Goal: Task Accomplishment & Management: Complete application form

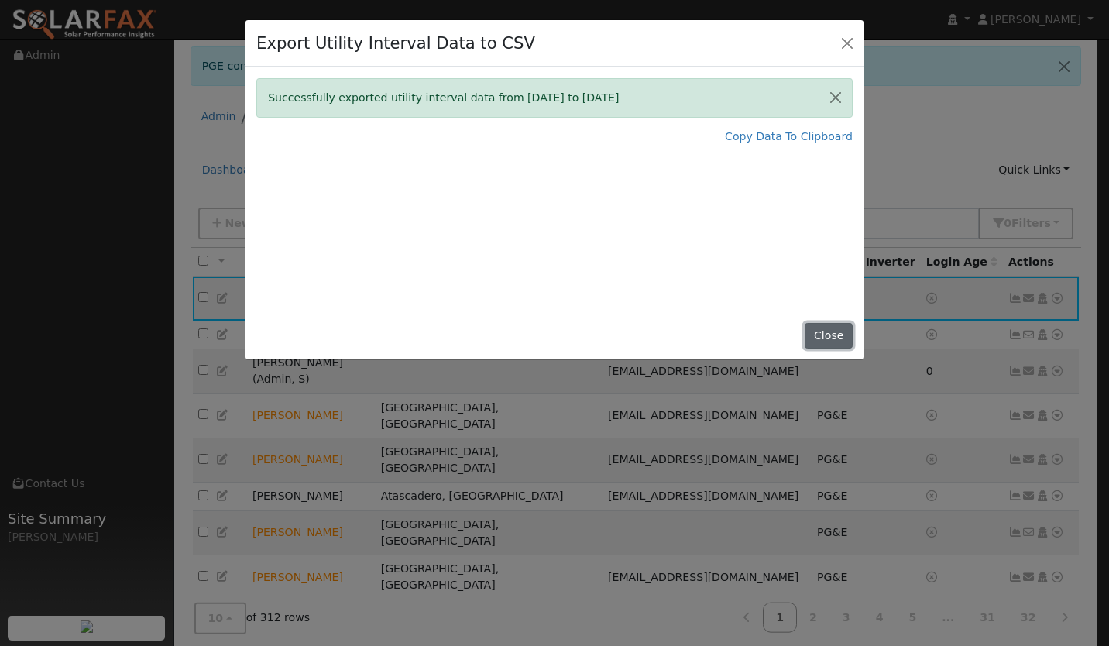
click at [826, 333] on button "Close" at bounding box center [828, 336] width 47 height 26
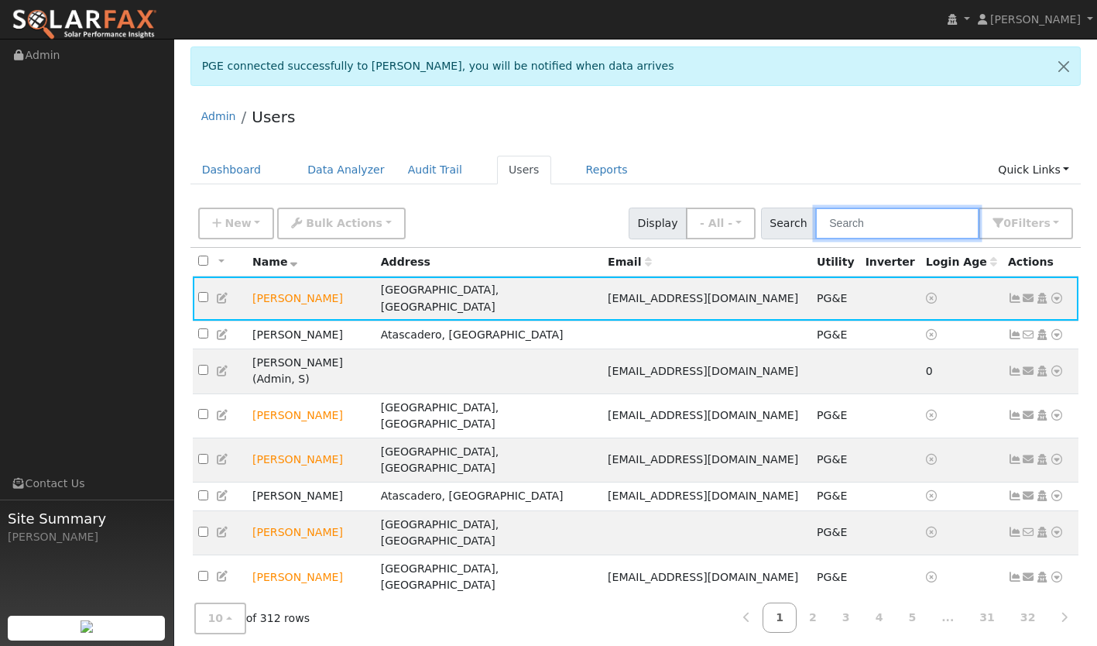
click at [863, 222] on input "text" at bounding box center [898, 224] width 164 height 32
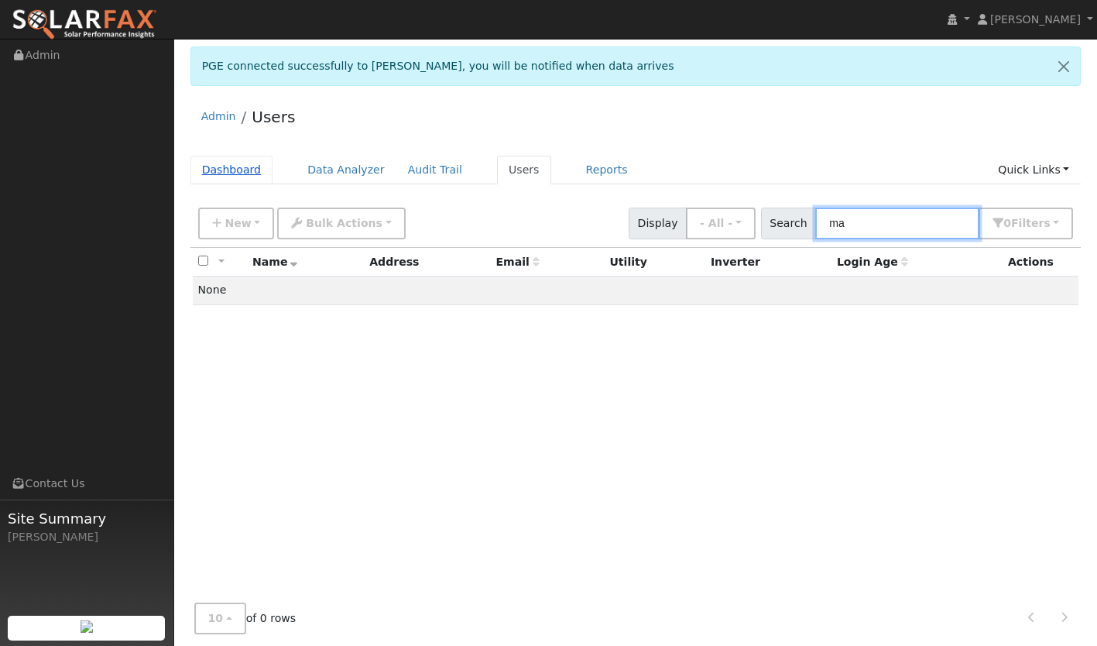
type input "m"
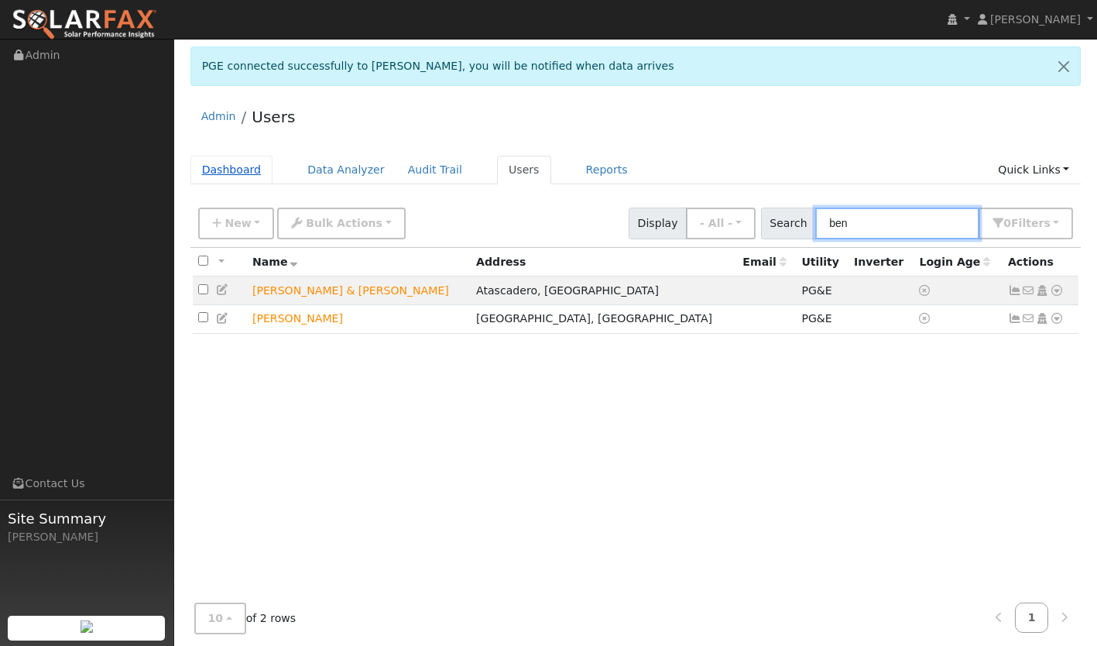
type input "ben"
click at [227, 168] on link "Dashboard" at bounding box center [232, 170] width 83 height 29
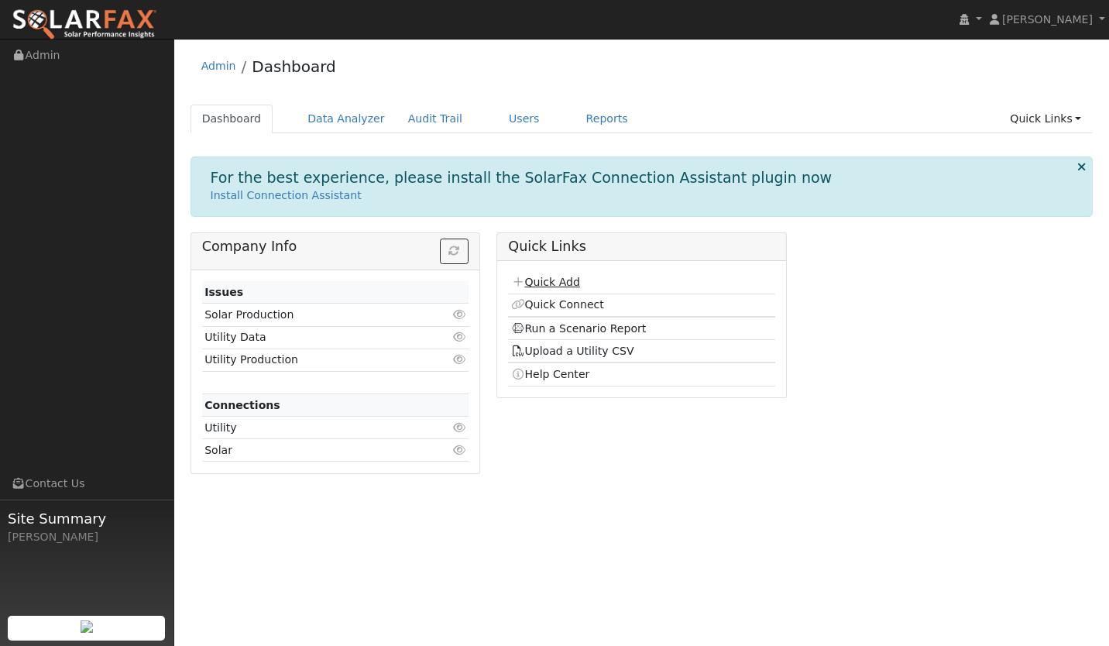
click at [544, 283] on link "Quick Add" at bounding box center [545, 282] width 69 height 12
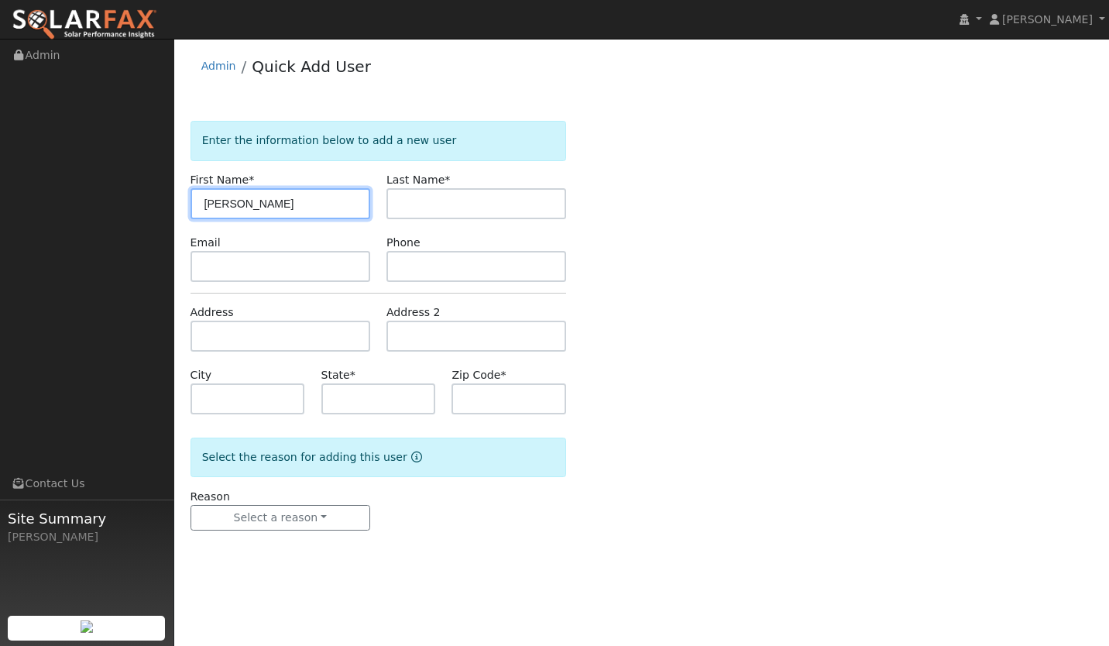
type input "[PERSON_NAME]"
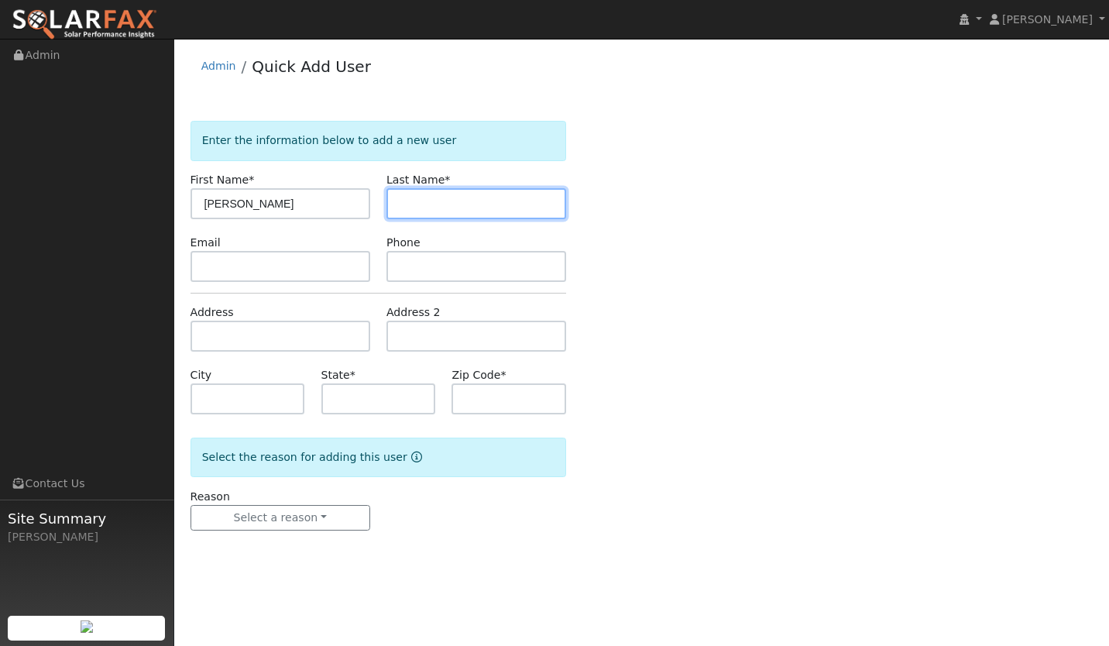
click at [483, 192] on input "text" at bounding box center [476, 203] width 180 height 31
type input "Craft"
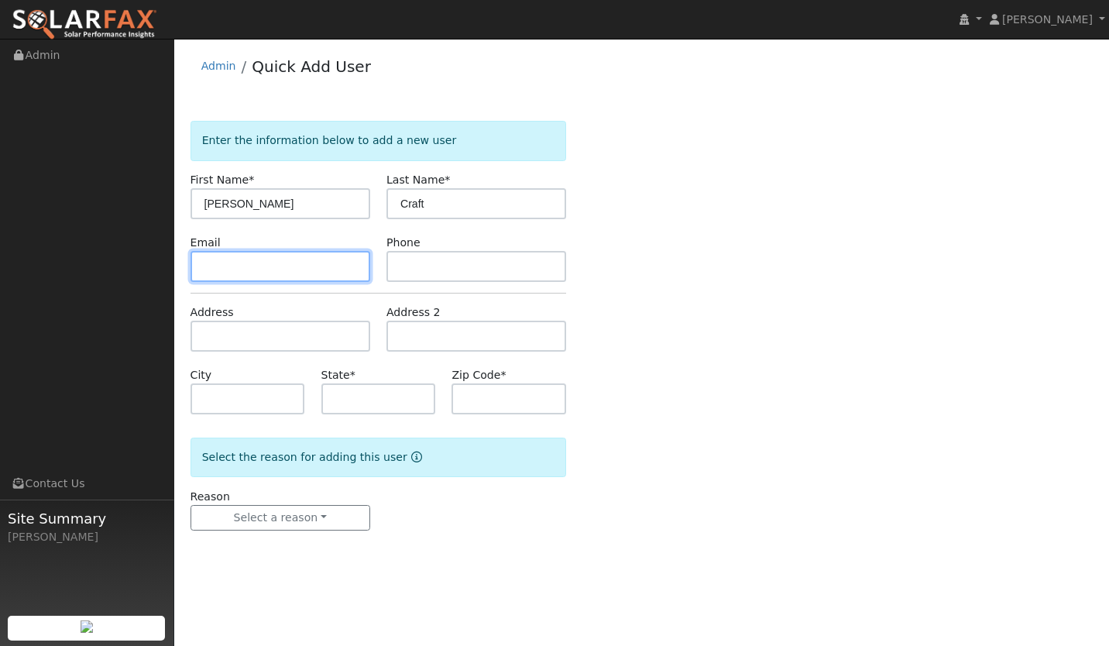
click at [245, 266] on input "text" at bounding box center [281, 266] width 180 height 31
click at [249, 346] on input "text" at bounding box center [281, 336] width 180 height 31
paste input "860 Blake St, Santa Maria, CA 93455, USA"
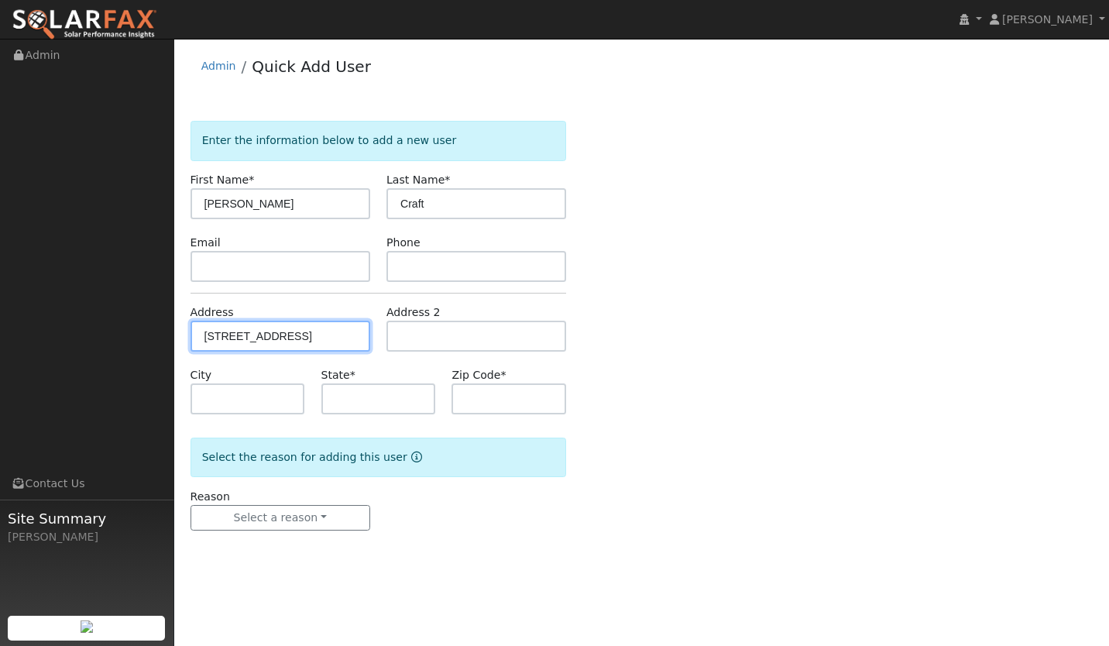
scroll to position [0, 49]
type input "860 Blake Street"
type input "Santa Maria"
type input "CA"
type input "93455"
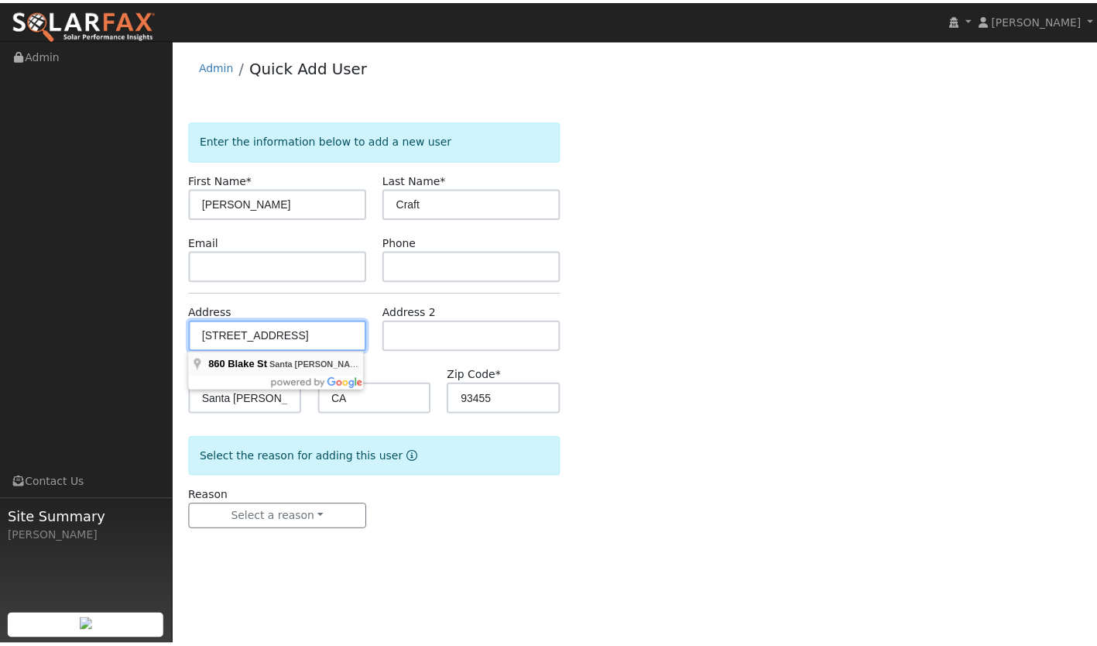
scroll to position [0, 0]
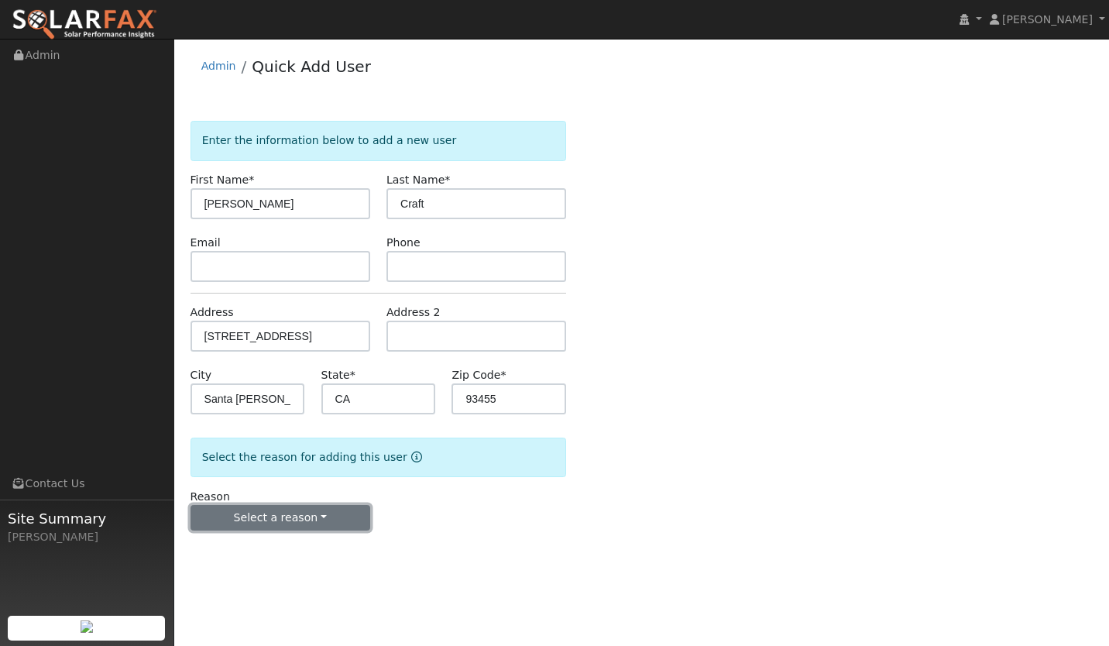
click at [279, 514] on button "Select a reason" at bounding box center [281, 518] width 180 height 26
click at [260, 551] on link "New lead" at bounding box center [276, 550] width 171 height 22
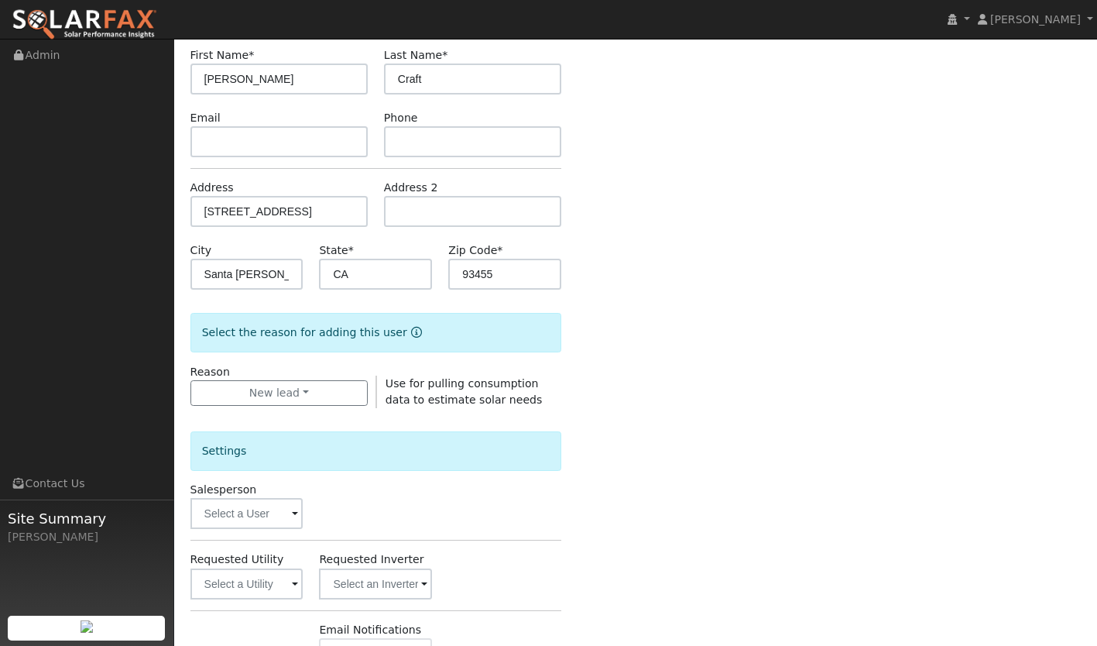
scroll to position [127, 0]
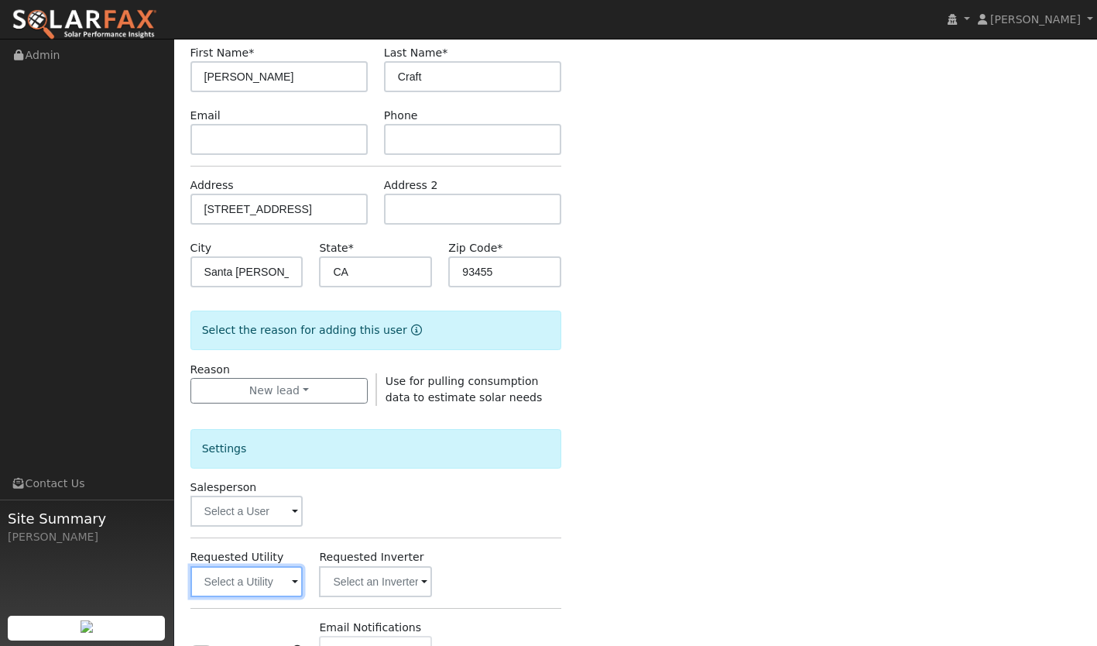
click at [247, 574] on input "text" at bounding box center [247, 581] width 113 height 31
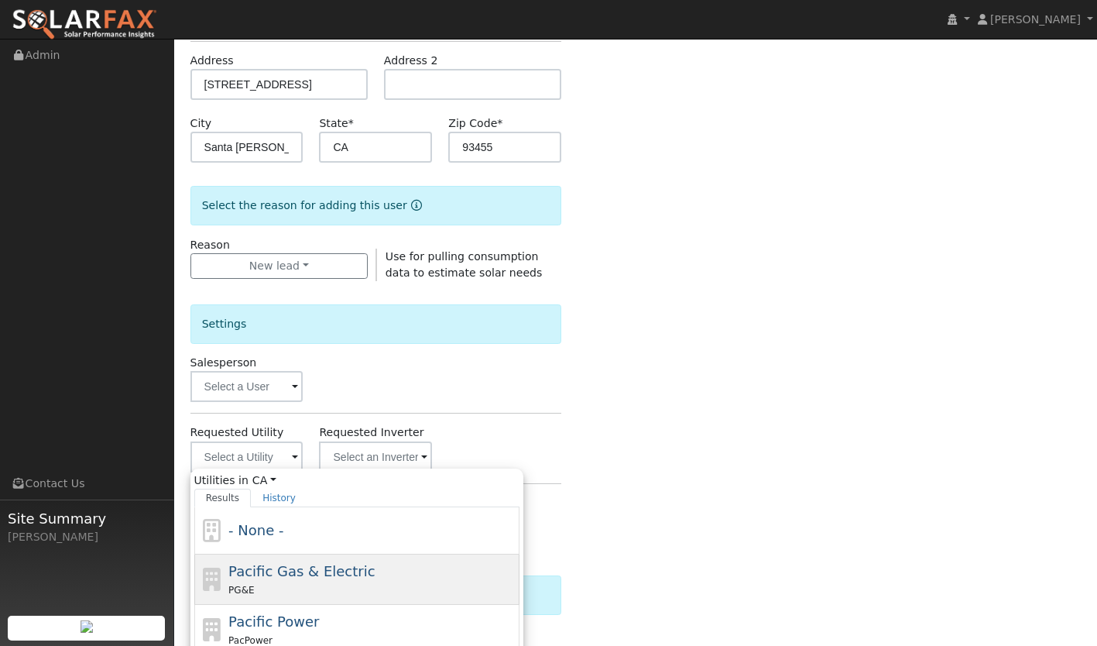
click at [278, 572] on span "Pacific Gas & Electric" at bounding box center [301, 571] width 146 height 16
type input "Pacific Gas & Electric"
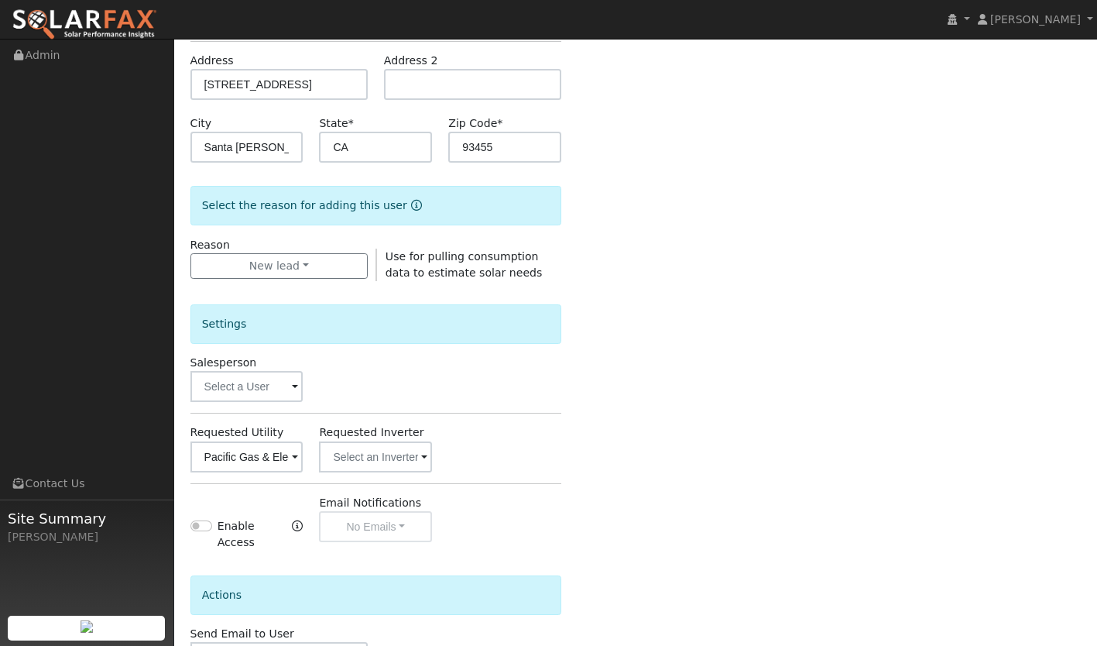
scroll to position [357, 0]
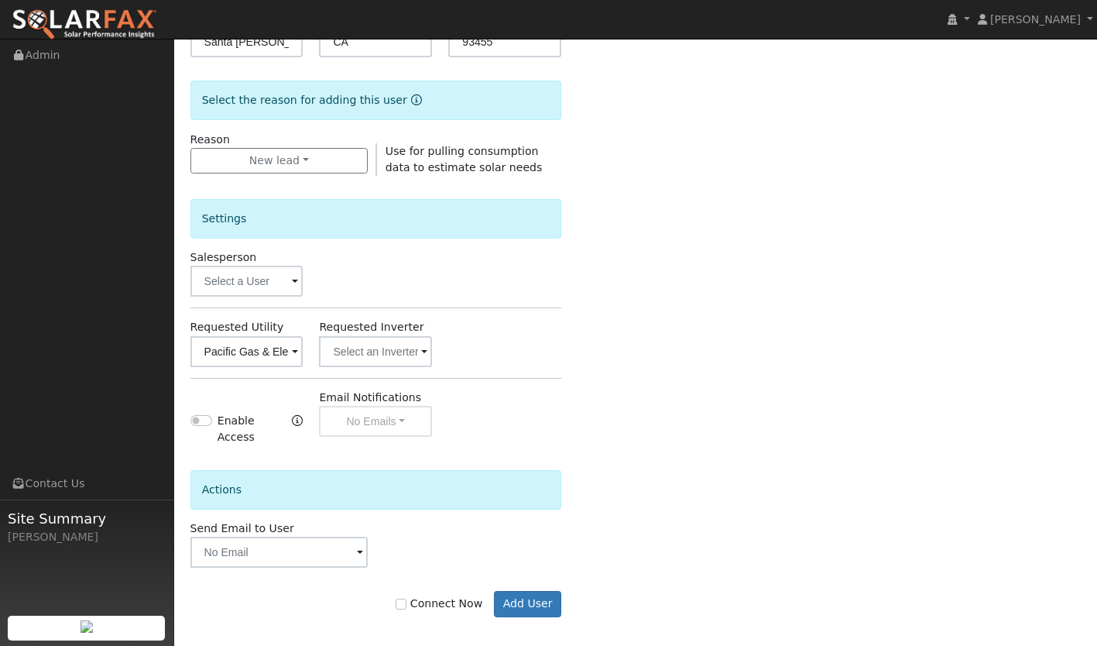
click at [420, 597] on label "Connect Now" at bounding box center [439, 604] width 87 height 16
click at [407, 599] on input "Connect Now" at bounding box center [401, 604] width 11 height 11
checkbox input "true"
click at [542, 576] on div "Connect Now Add User" at bounding box center [376, 593] width 388 height 50
click at [527, 599] on button "Add User" at bounding box center [527, 604] width 67 height 26
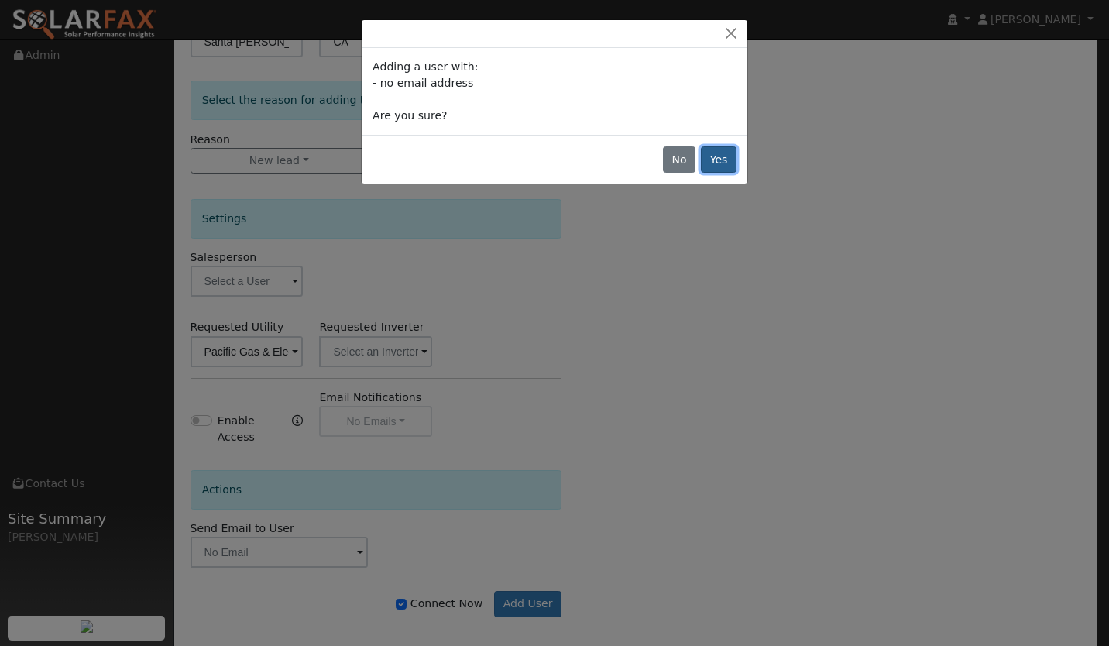
click at [715, 161] on button "Yes" at bounding box center [719, 159] width 36 height 26
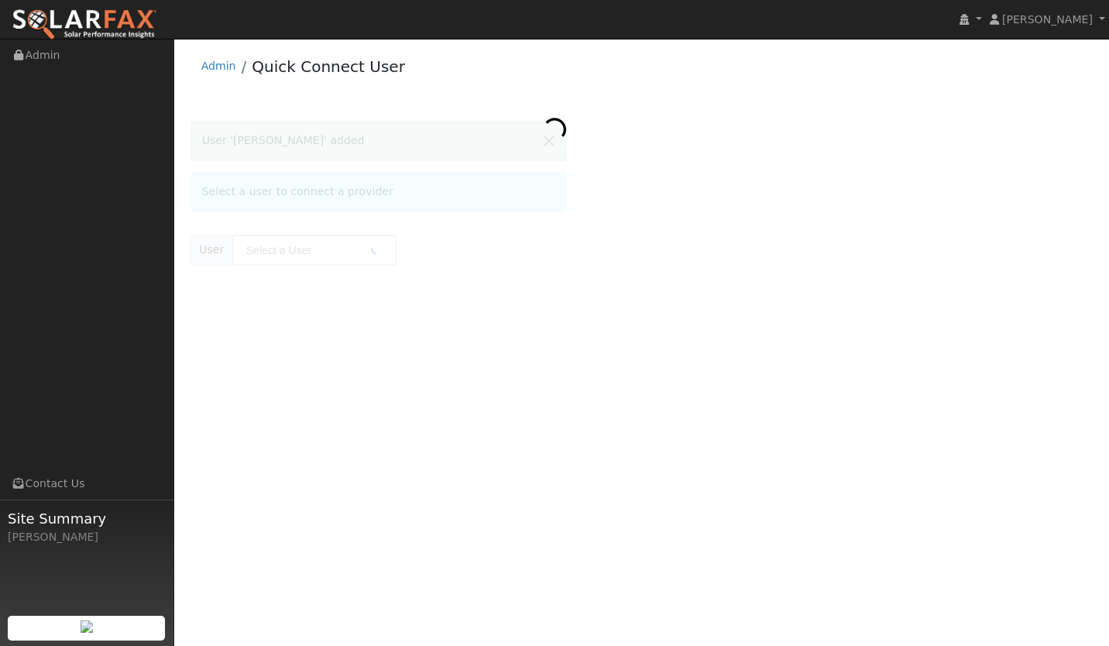
type input "Benjamin Craft"
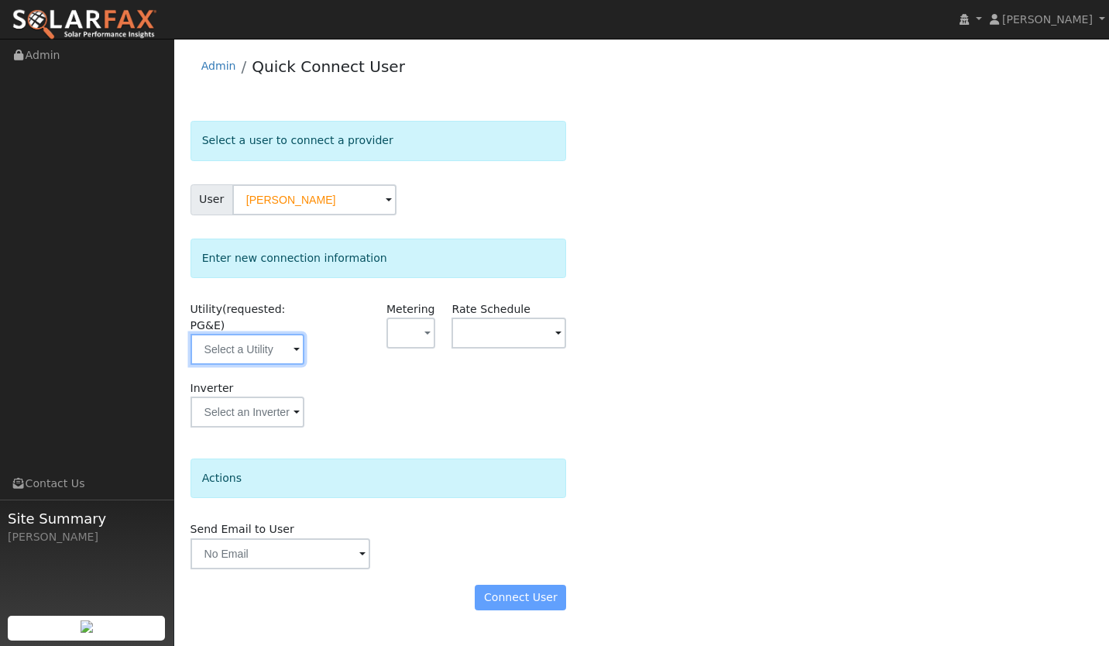
click at [288, 350] on input "text" at bounding box center [248, 349] width 115 height 31
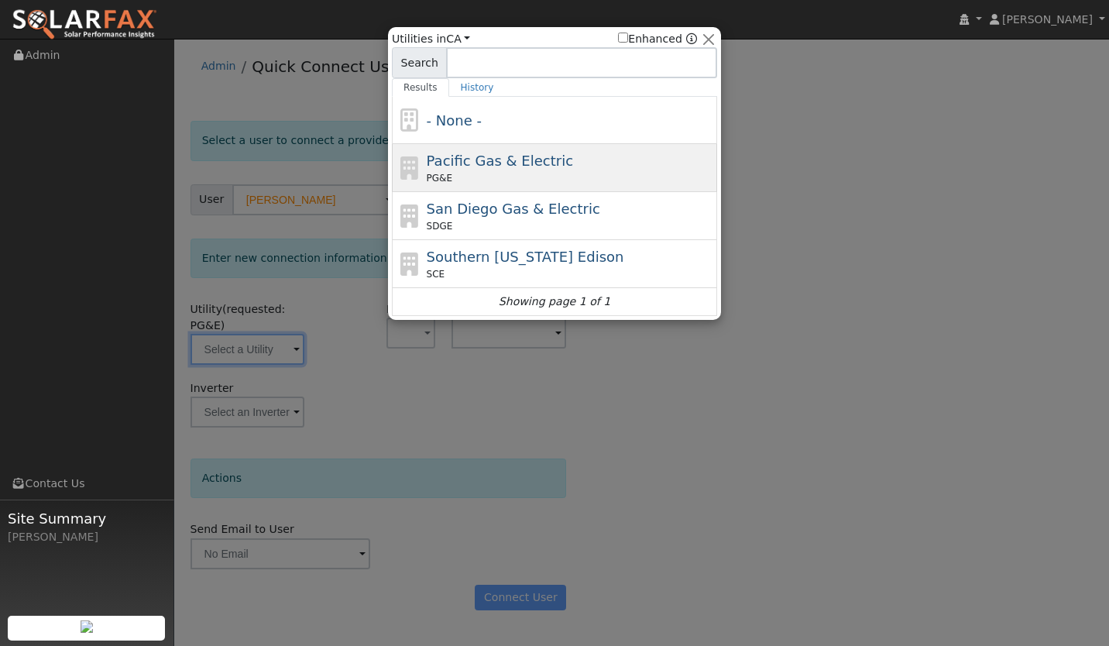
click at [514, 177] on div "PG&E" at bounding box center [570, 178] width 287 height 14
type input "PG&E"
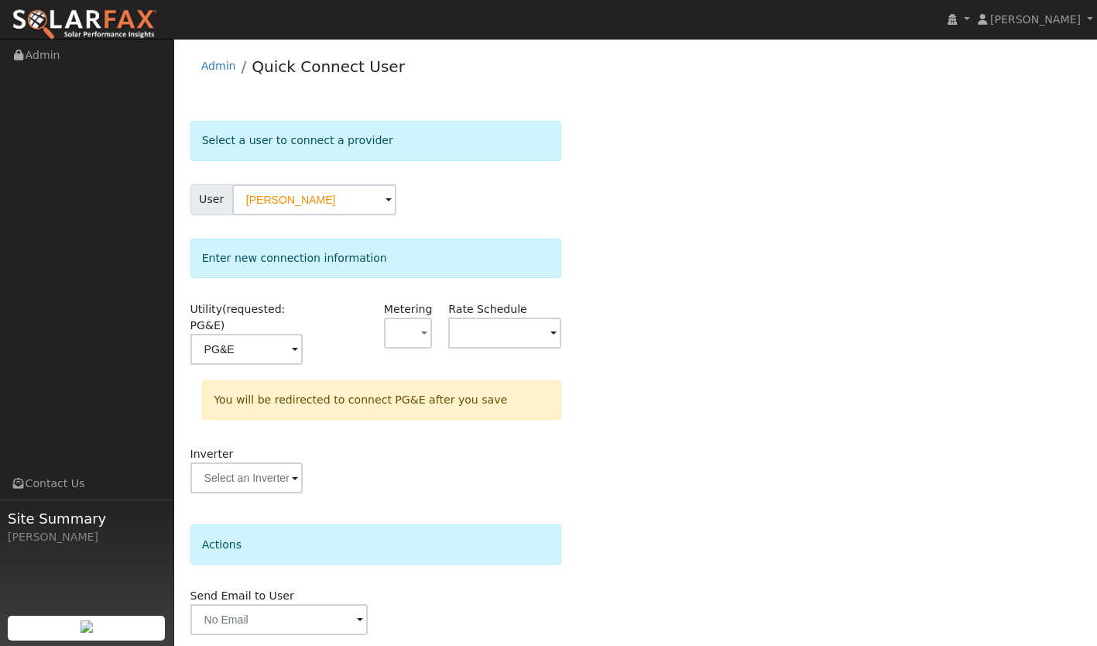
scroll to position [53, 0]
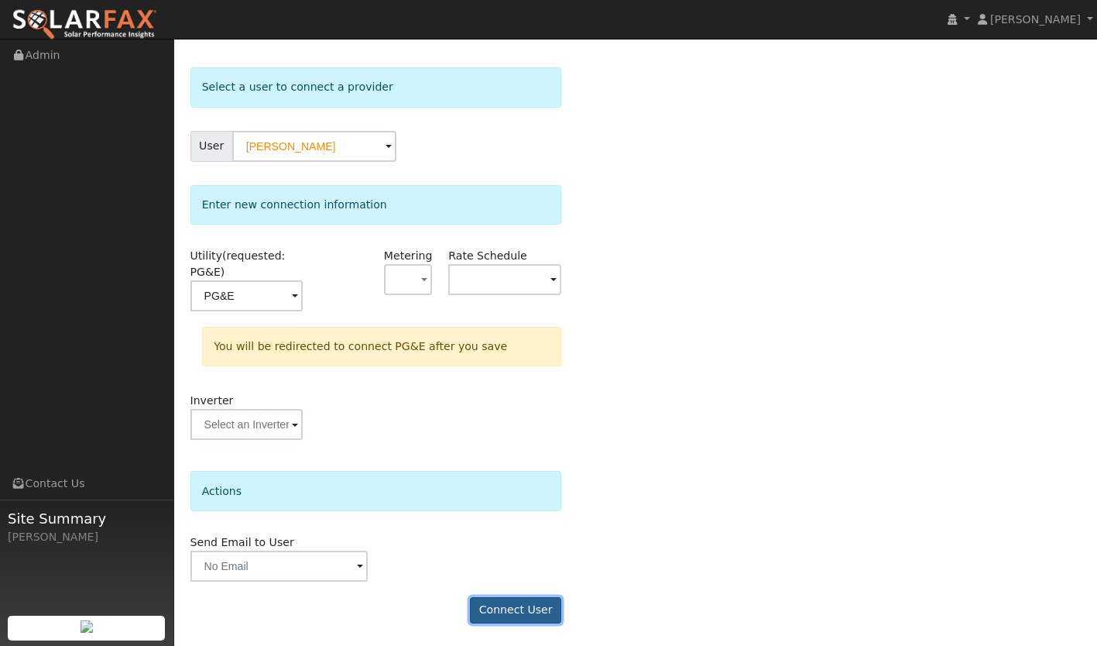
click at [516, 603] on button "Connect User" at bounding box center [515, 610] width 91 height 26
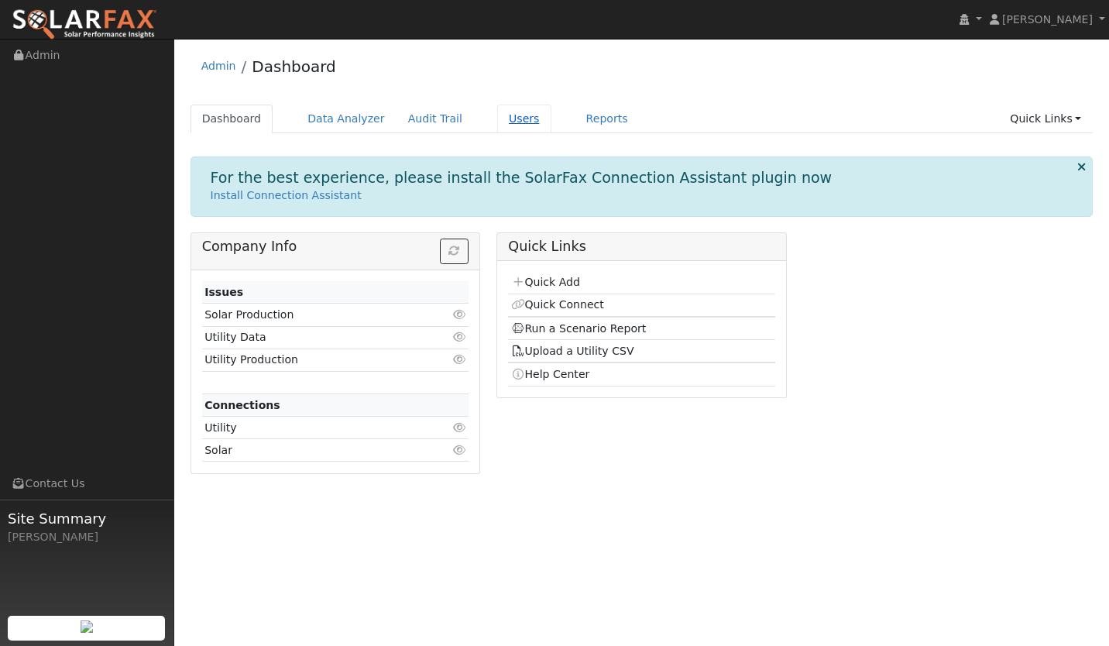
click at [499, 122] on link "Users" at bounding box center [524, 119] width 54 height 29
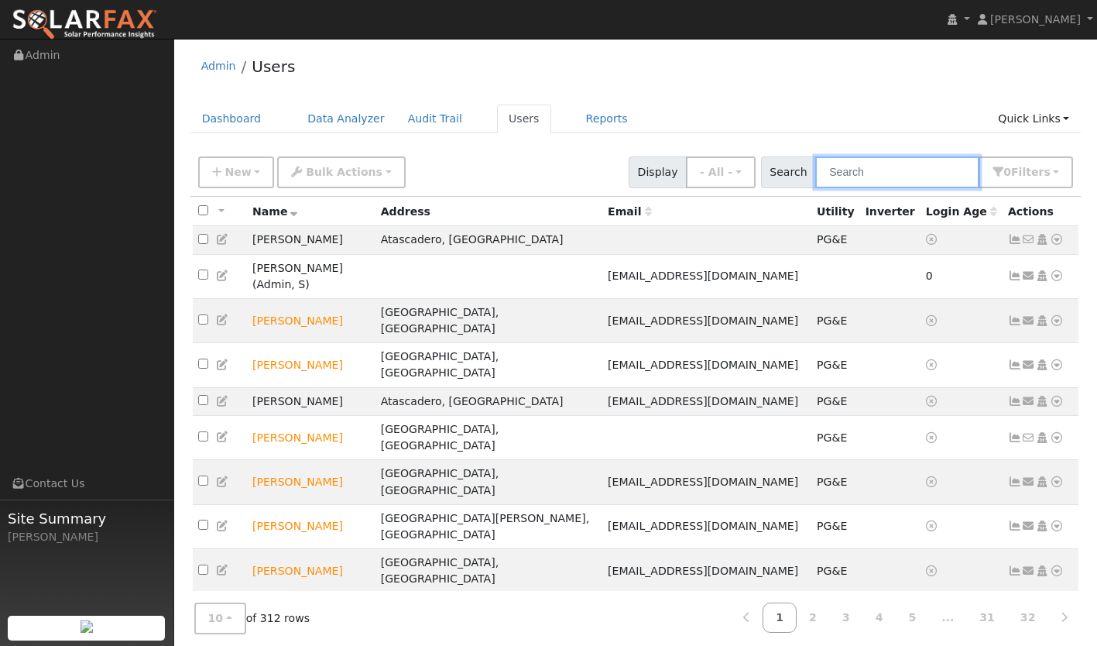
click at [894, 179] on input "text" at bounding box center [898, 172] width 164 height 32
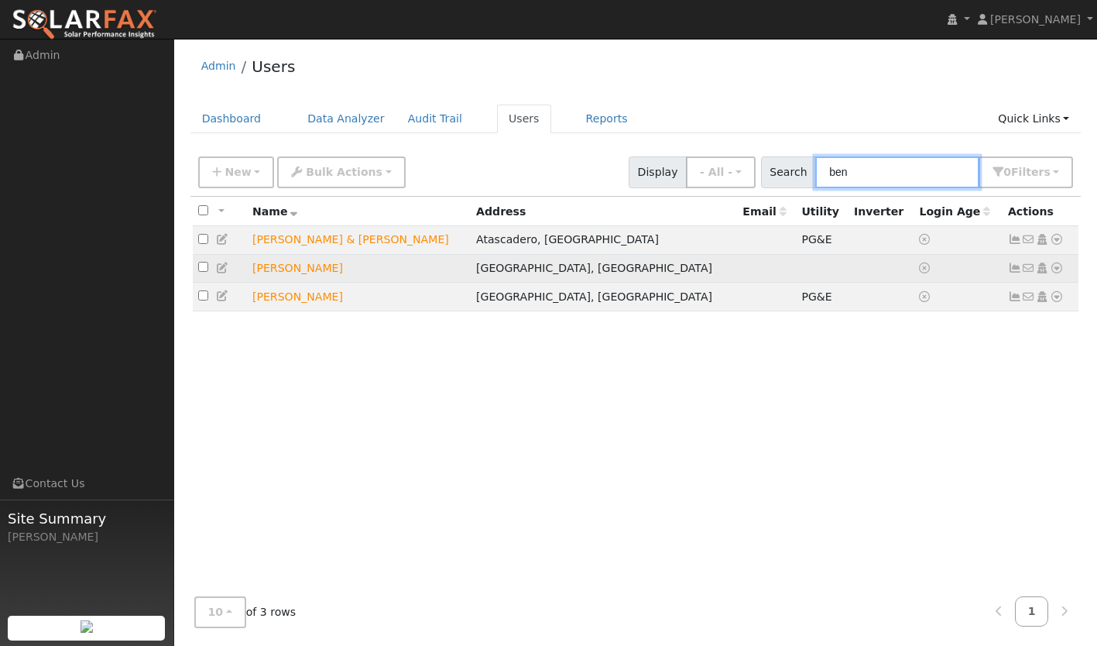
type input "ben"
click at [1049, 267] on div "Data Analyzer Reports Scenario Health Check Energy Audit Account Timeline User …" at bounding box center [1056, 268] width 15 height 16
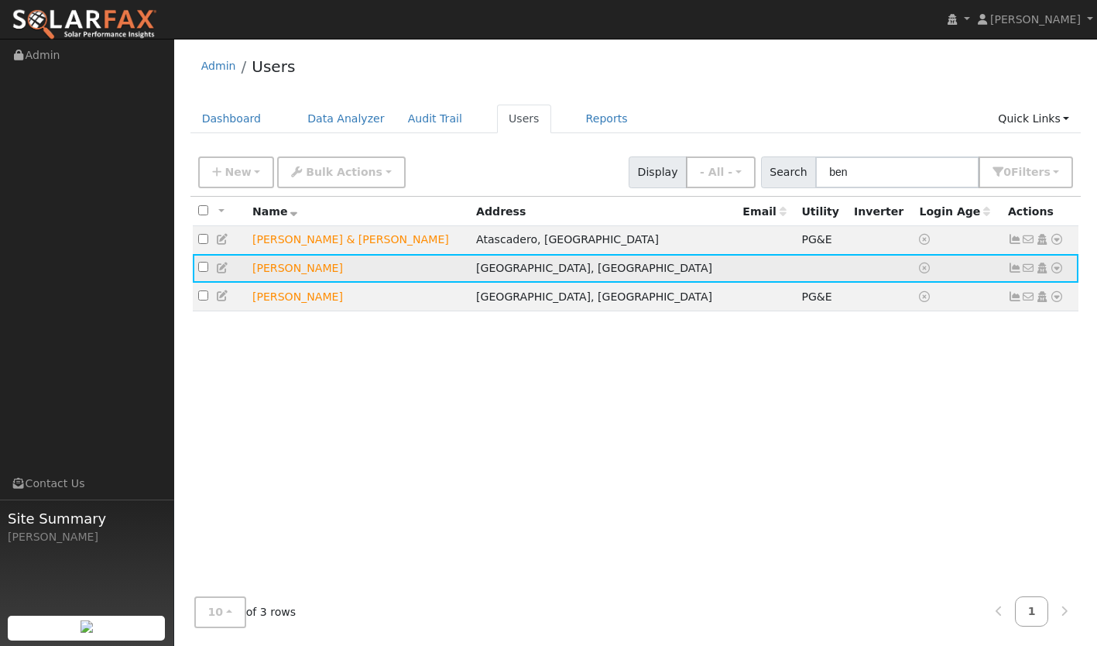
click at [1057, 270] on icon at bounding box center [1057, 268] width 14 height 11
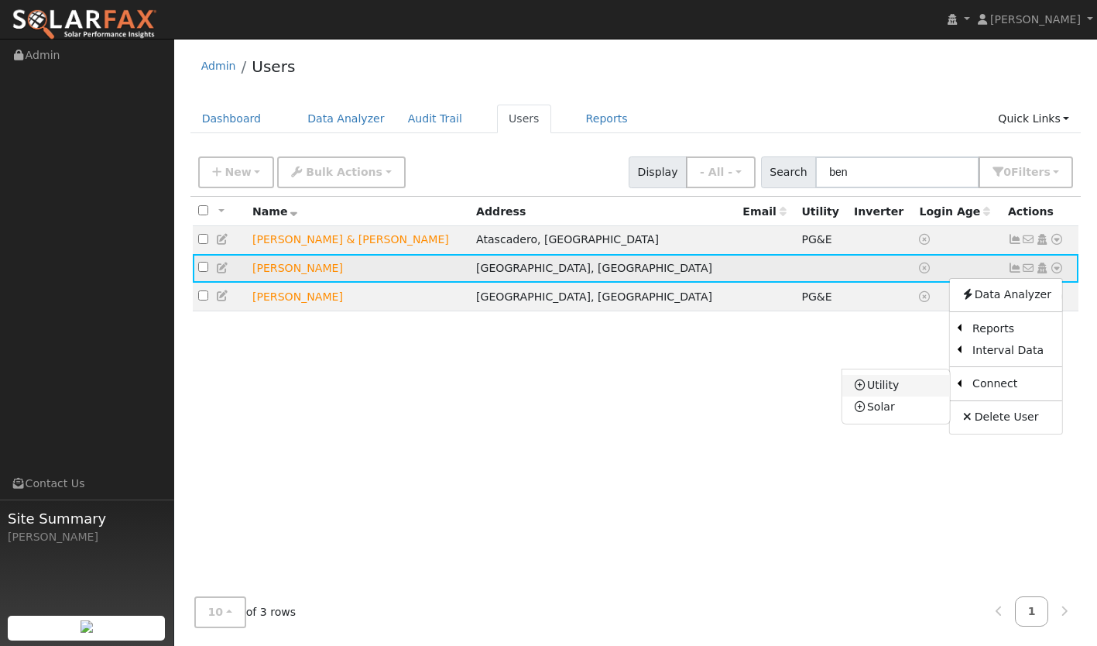
click at [914, 377] on link "Utility" at bounding box center [897, 386] width 108 height 22
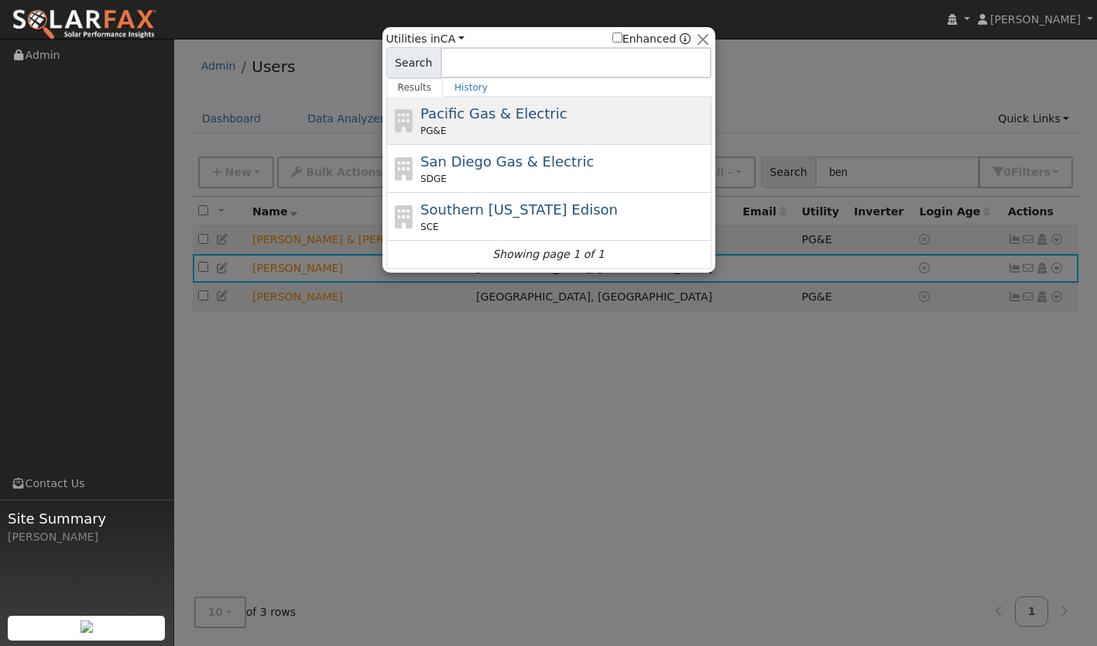
click at [545, 138] on div "PG&E" at bounding box center [564, 131] width 287 height 14
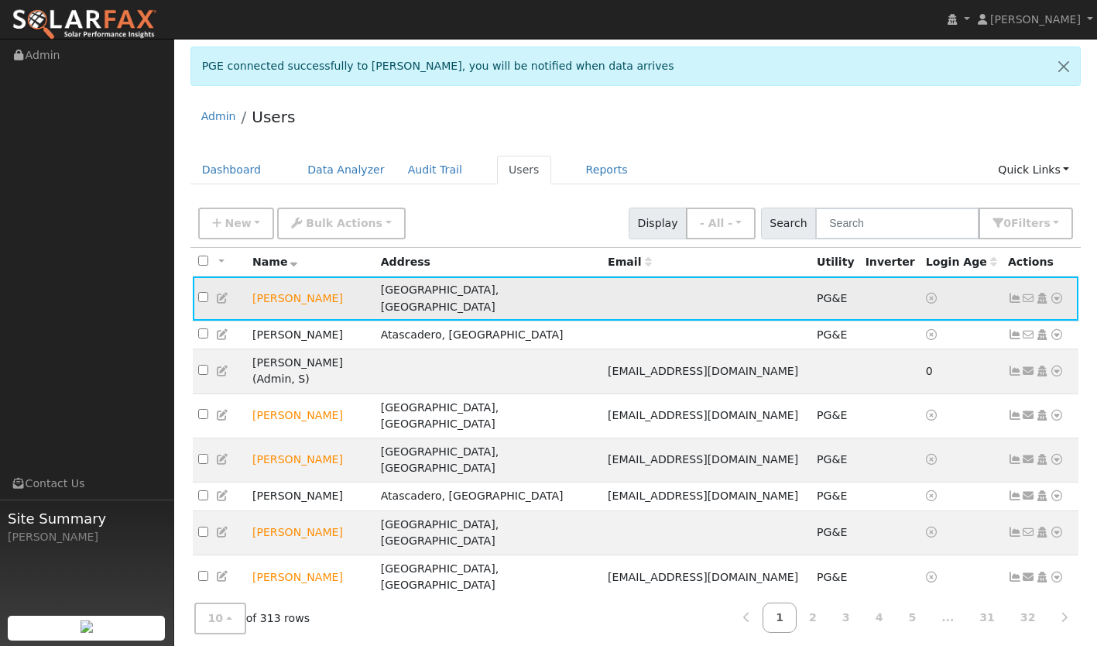
click at [1009, 294] on icon at bounding box center [1015, 298] width 14 height 11
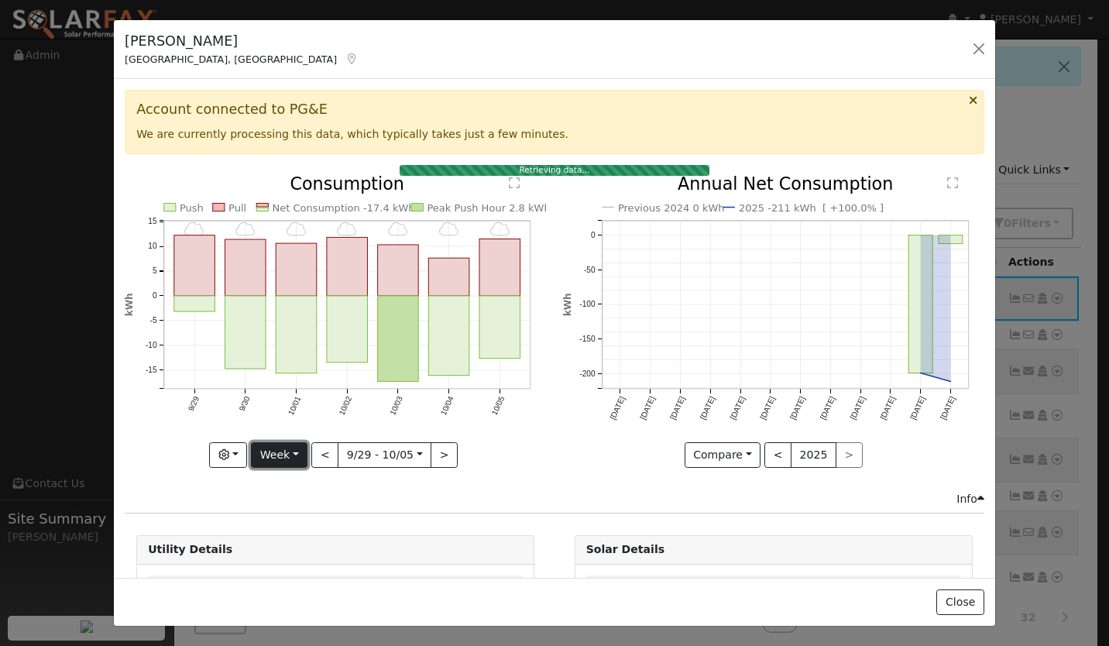
click at [273, 442] on button "Week" at bounding box center [279, 455] width 57 height 26
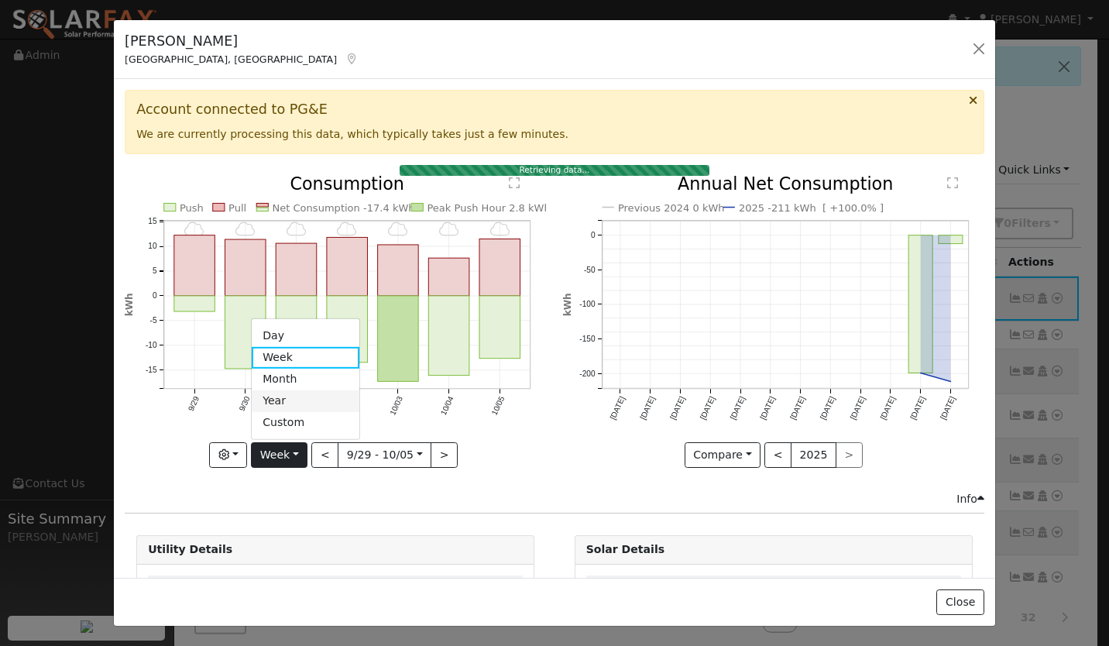
click at [284, 391] on link "Year" at bounding box center [306, 401] width 108 height 22
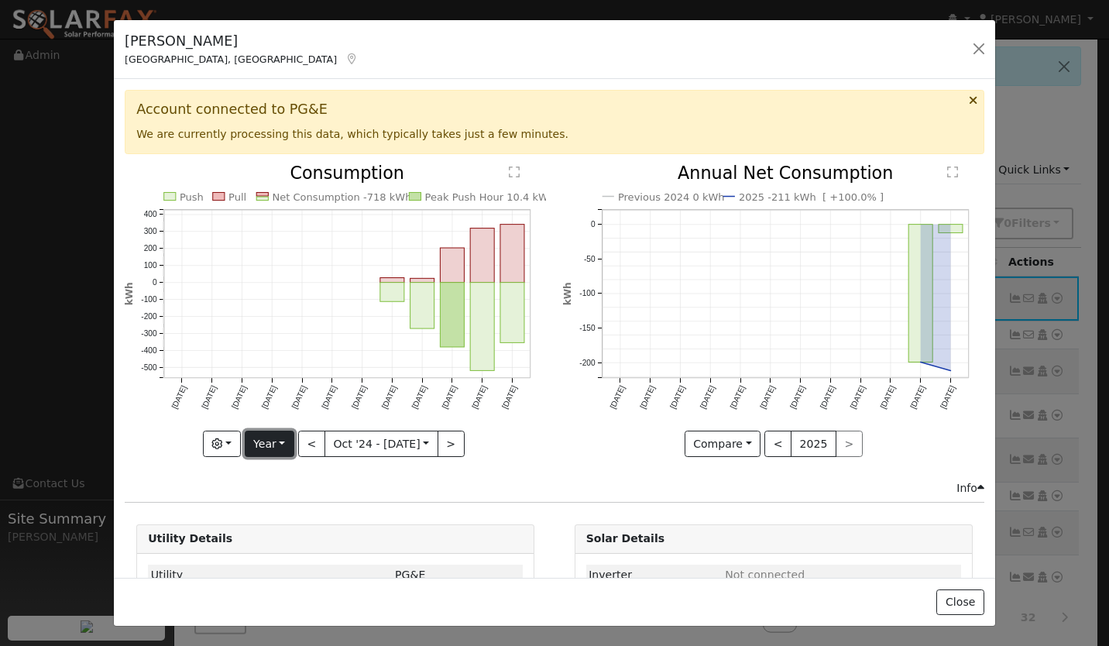
click at [264, 431] on button "Year" at bounding box center [270, 444] width 50 height 26
drag, startPoint x: 264, startPoint y: 510, endPoint x: 259, endPoint y: 465, distance: 46.0
click at [259, 465] on link "Day" at bounding box center [300, 476] width 108 height 22
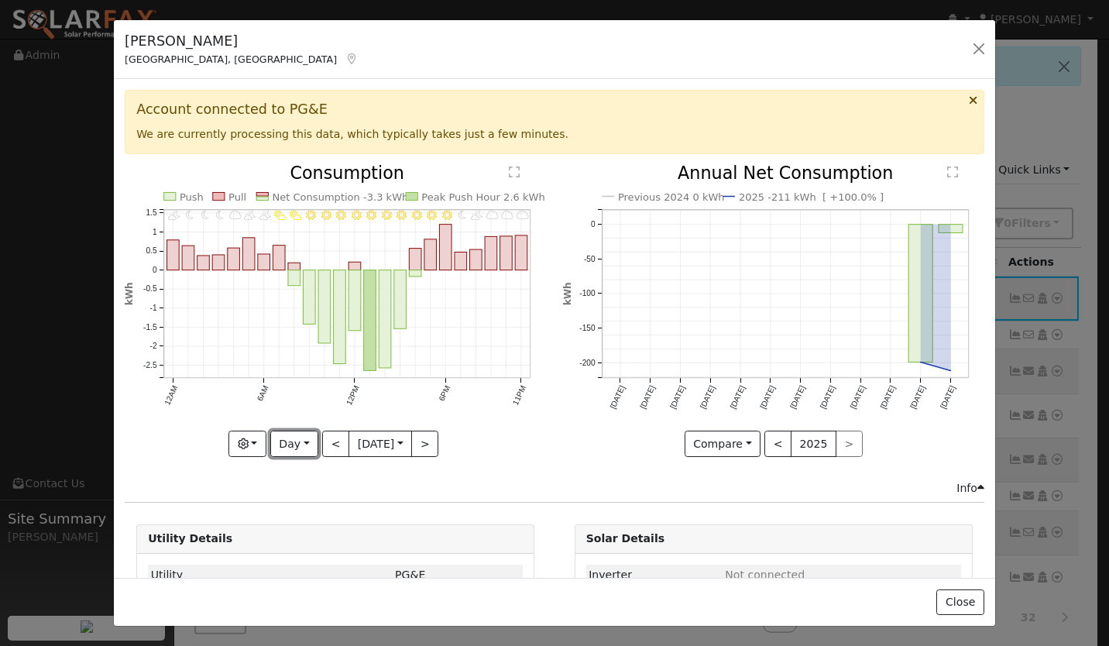
click at [276, 445] on button "Day" at bounding box center [294, 444] width 48 height 26
click at [280, 531] on link "Year" at bounding box center [325, 542] width 108 height 22
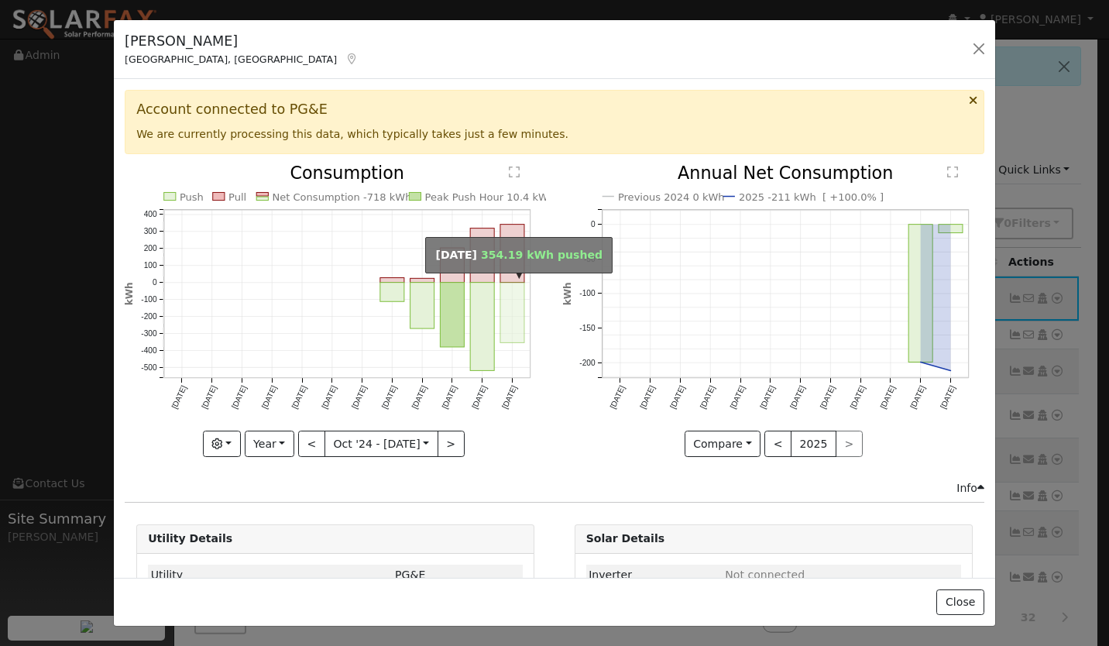
click at [502, 297] on rect "onclick=""" at bounding box center [512, 313] width 24 height 60
type input "2025-09-01"
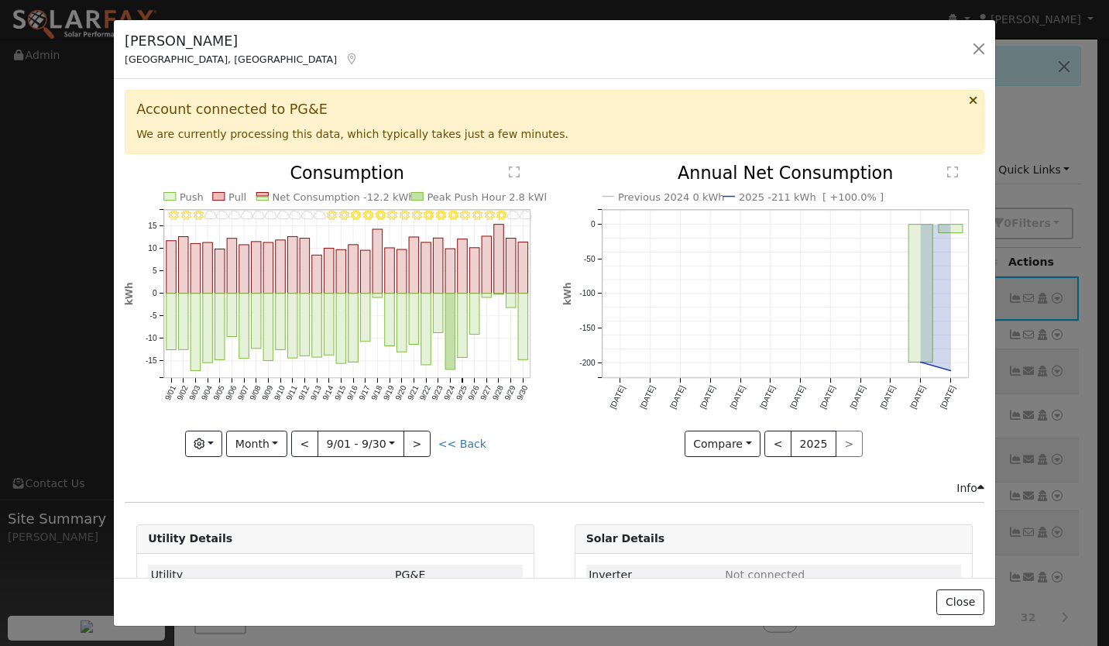
click at [176, 273] on rect "onclick=""" at bounding box center [172, 267] width 10 height 53
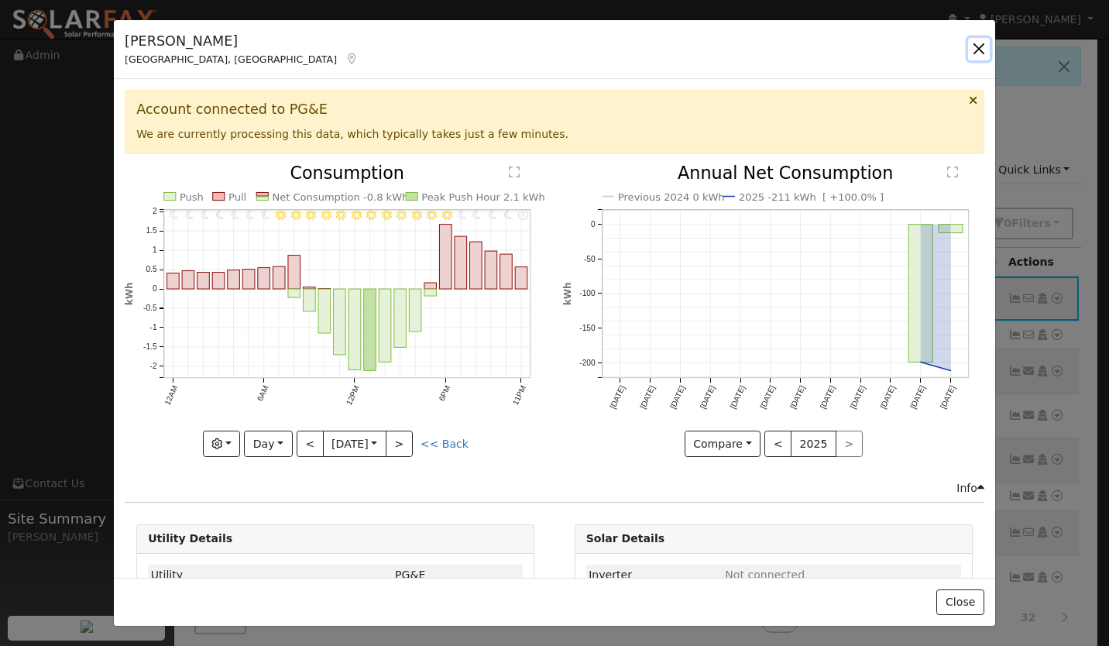
click at [981, 43] on button "button" at bounding box center [979, 49] width 22 height 22
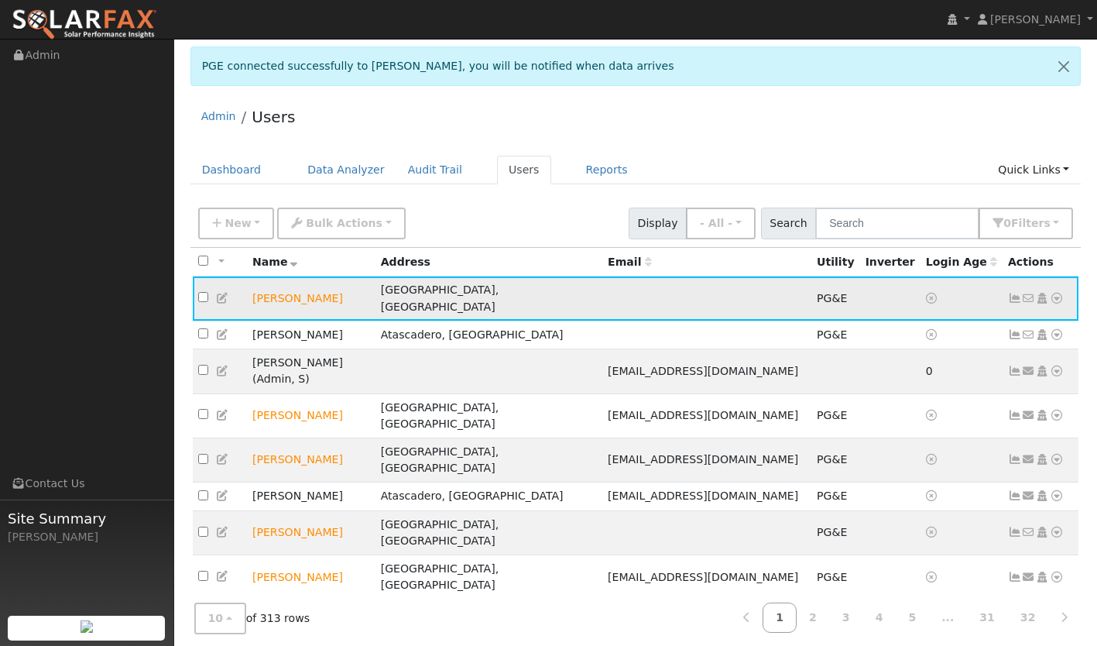
click at [1056, 293] on icon at bounding box center [1057, 298] width 14 height 11
click at [970, 301] on td at bounding box center [962, 298] width 82 height 44
click at [1019, 293] on icon at bounding box center [1015, 298] width 14 height 11
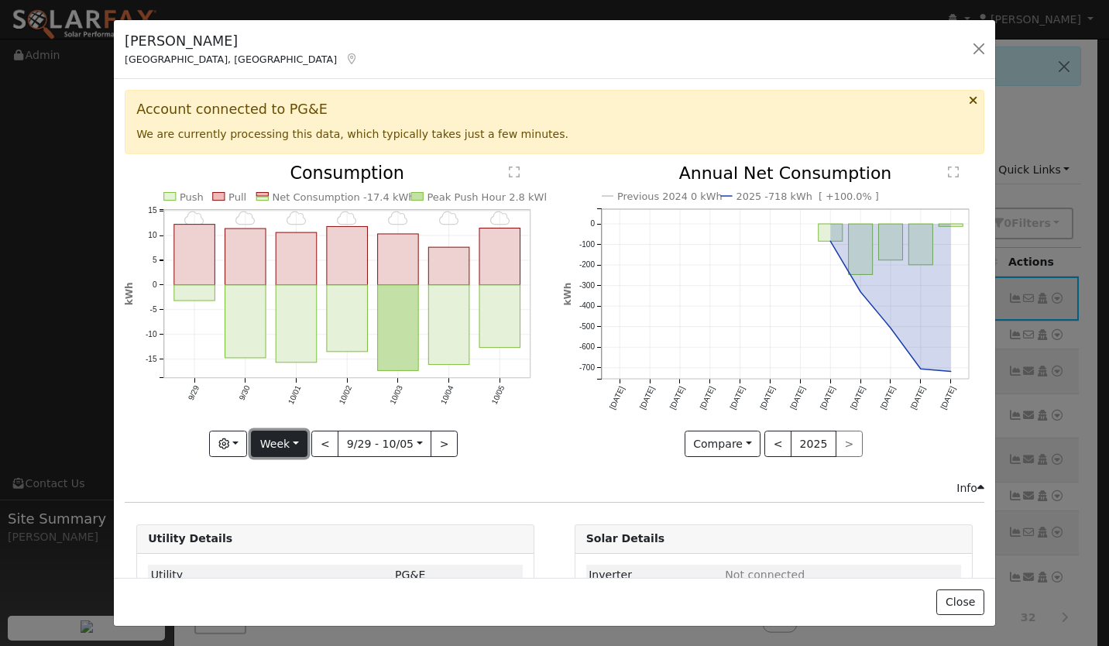
click at [273, 445] on button "Week" at bounding box center [279, 444] width 57 height 26
click at [283, 511] on link "Month" at bounding box center [306, 520] width 108 height 22
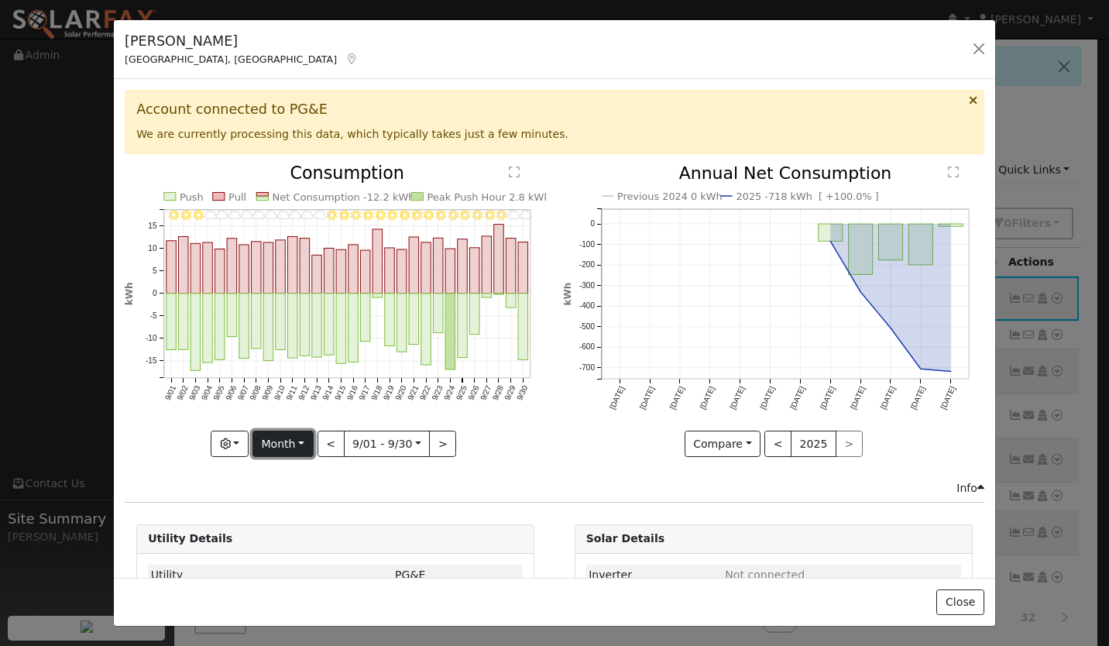
click at [293, 449] on button "Month" at bounding box center [282, 444] width 61 height 26
click at [286, 538] on link "Year" at bounding box center [307, 542] width 108 height 22
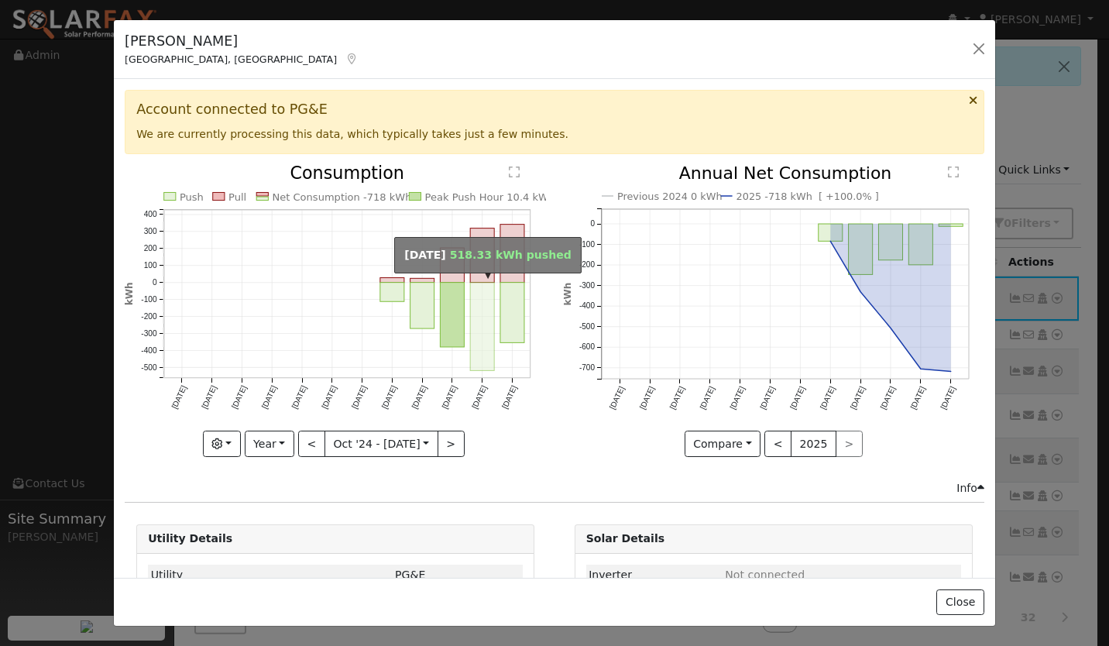
click at [471, 305] on rect "onclick=""" at bounding box center [483, 327] width 24 height 88
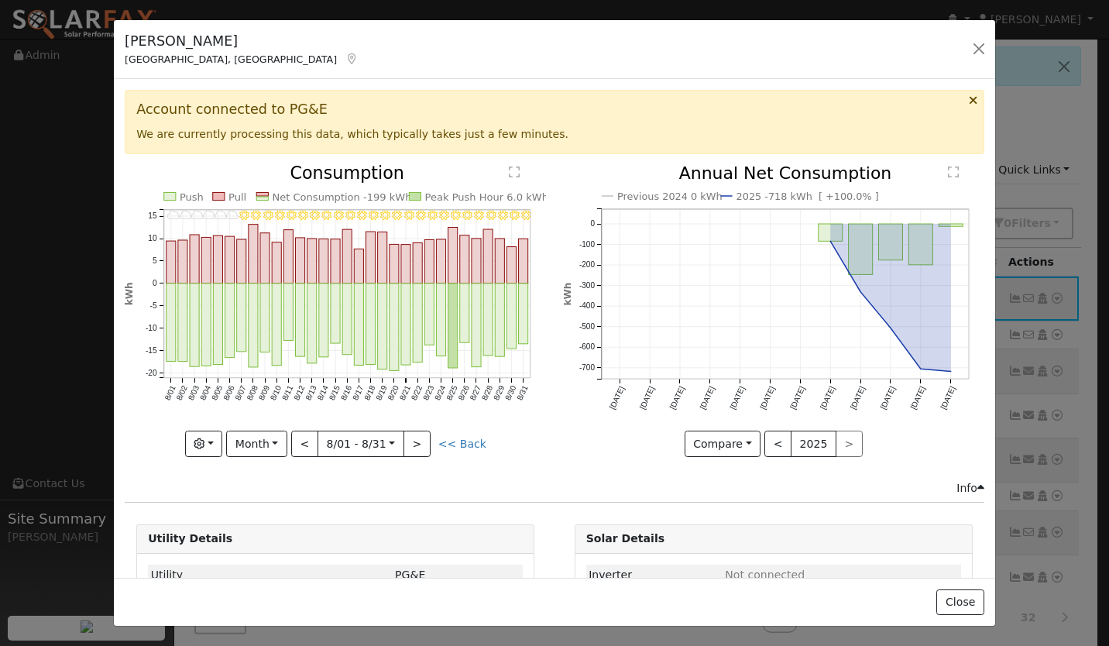
click at [269, 261] on line at bounding box center [347, 261] width 366 height 0
click at [251, 260] on rect "onclick=""" at bounding box center [253, 253] width 9 height 59
type input "2025-08-08"
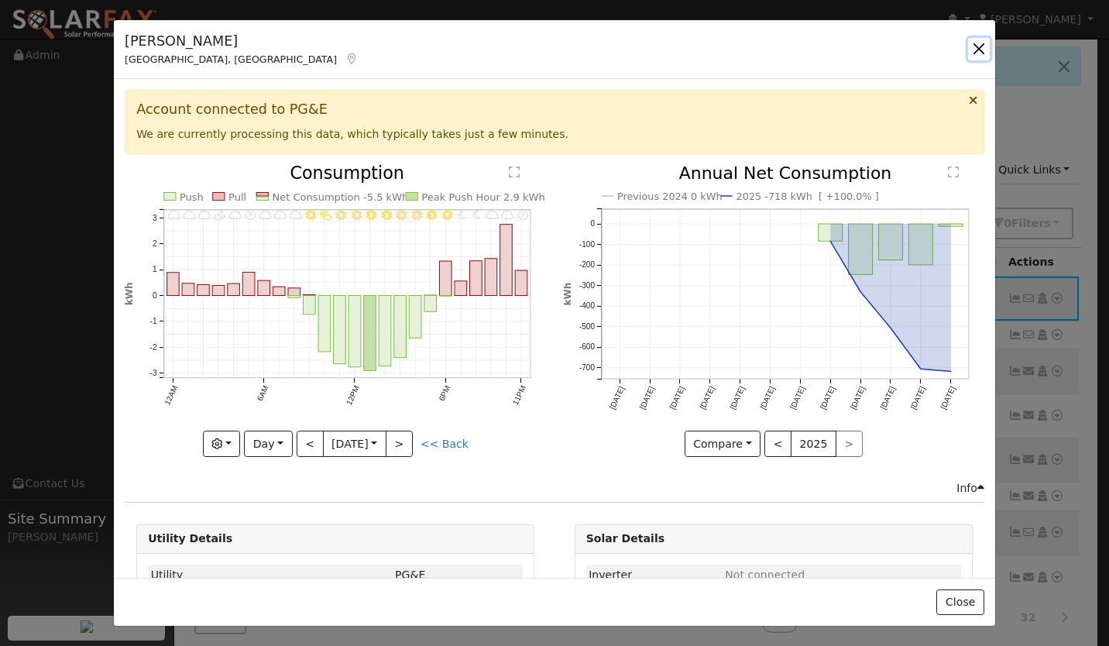
click at [975, 50] on button "button" at bounding box center [979, 49] width 22 height 22
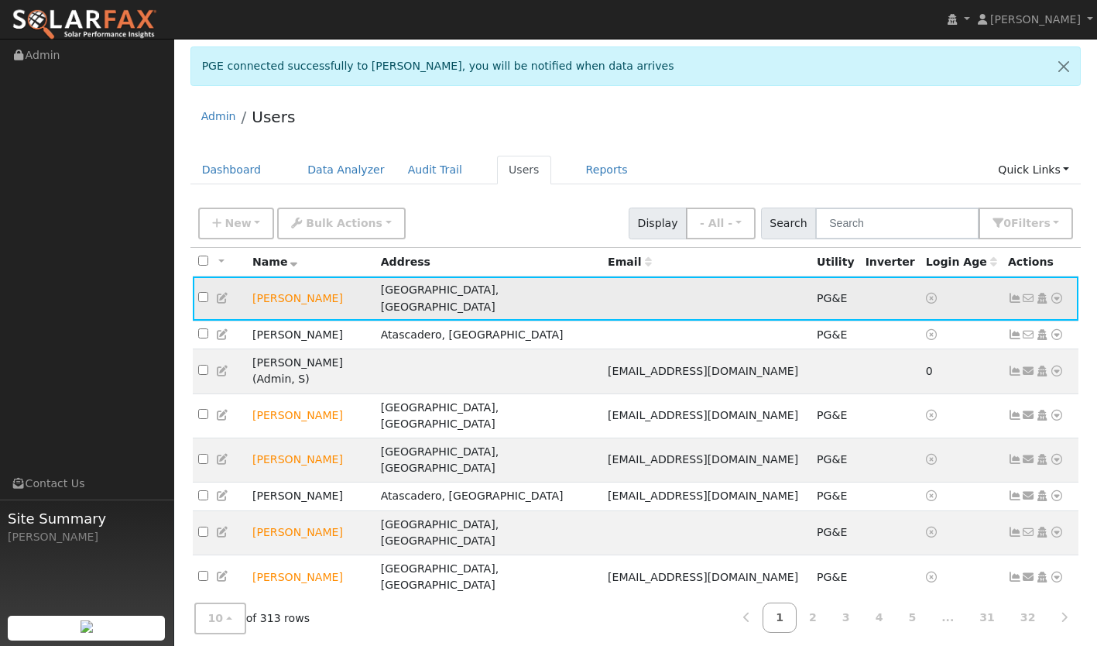
click at [1056, 293] on icon at bounding box center [1057, 298] width 14 height 11
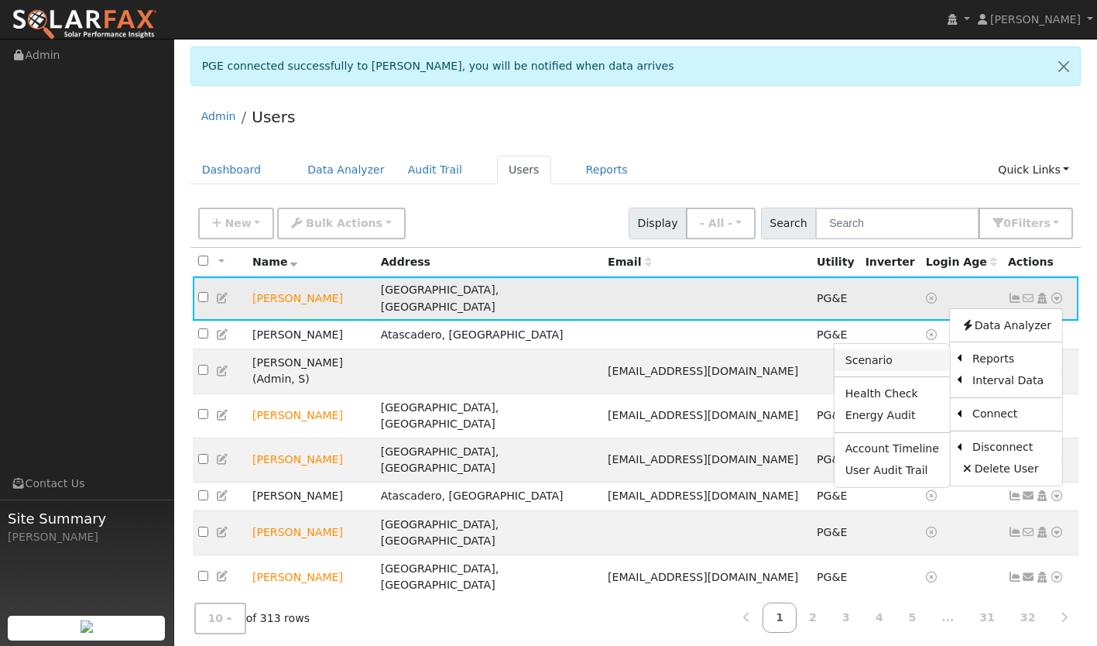
click at [891, 358] on link "Scenario" at bounding box center [892, 360] width 115 height 22
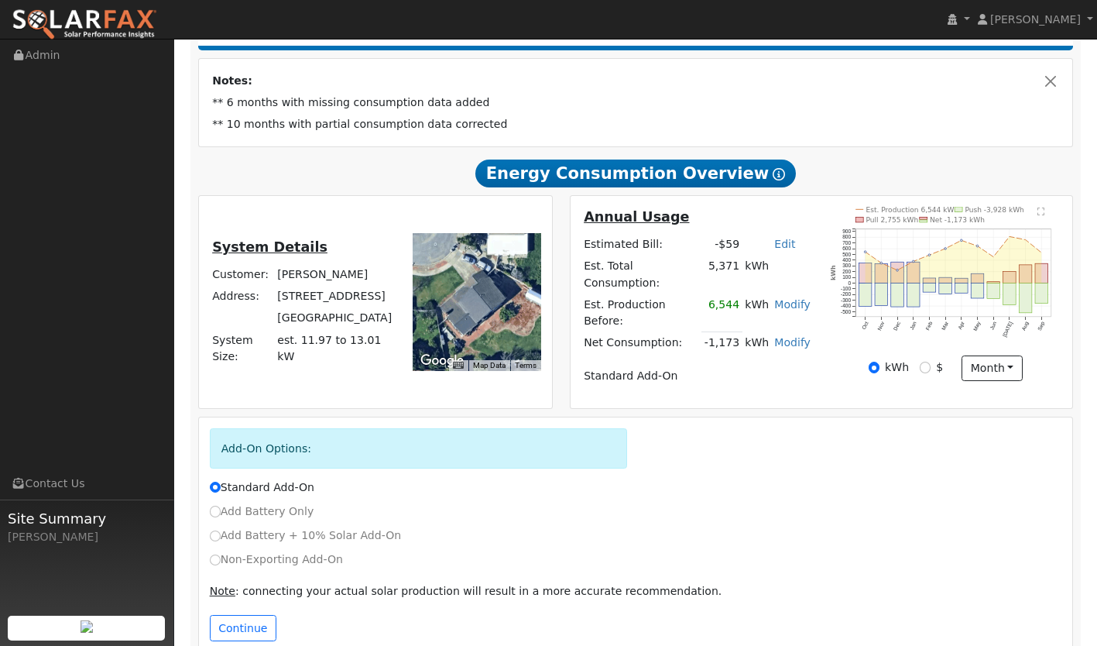
scroll to position [269, 0]
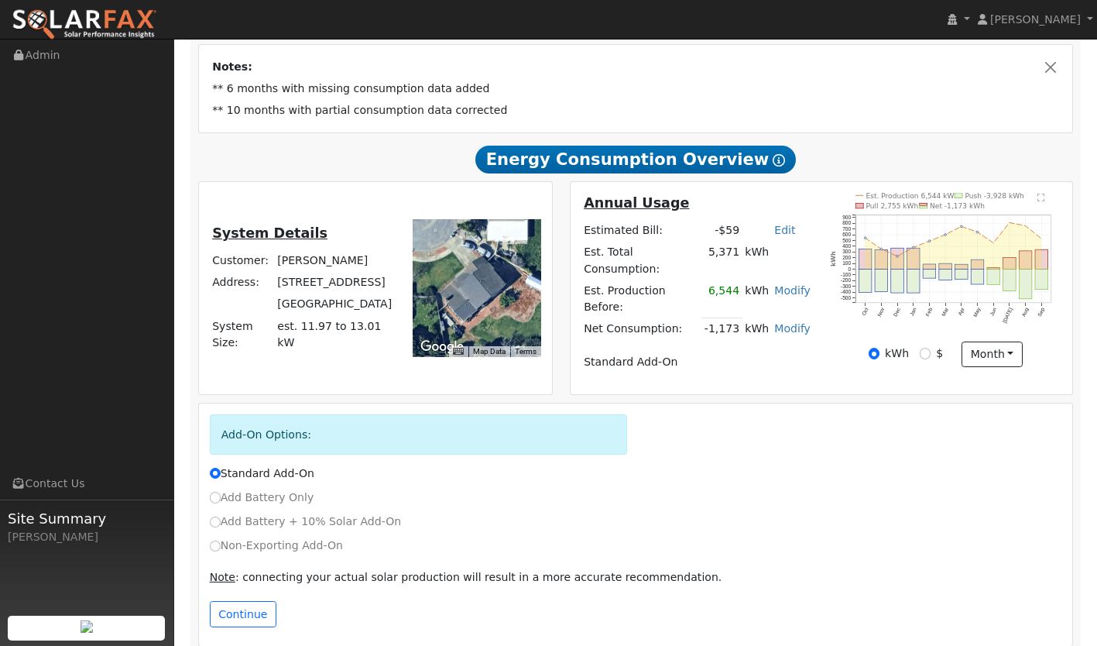
click at [270, 489] on label "Add Battery Only" at bounding box center [262, 497] width 105 height 16
click at [221, 492] on input "Add Battery Only" at bounding box center [215, 497] width 11 height 11
radio input "true"
radio input "false"
click at [242, 601] on button "Continue" at bounding box center [243, 614] width 67 height 26
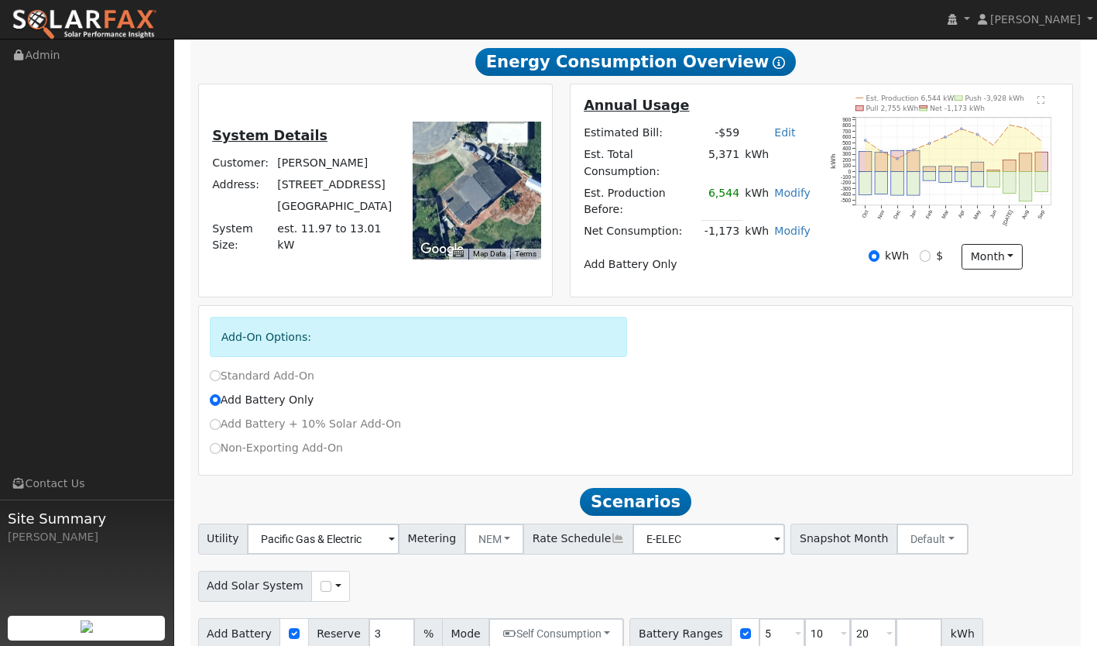
scroll to position [370, 0]
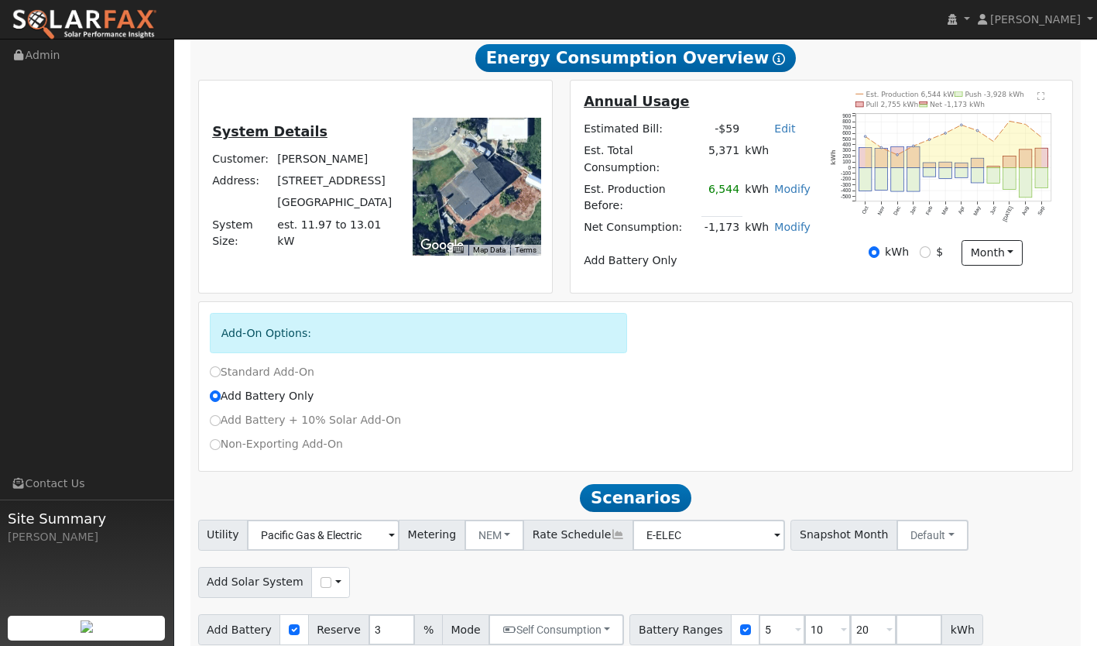
click at [476, 447] on div "Add-On Options: Standard Add-On Add Battery Only Add Battery + 10% Solar Add-On…" at bounding box center [636, 386] width 874 height 169
click at [479, 520] on button "NEM" at bounding box center [495, 535] width 60 height 31
click at [484, 580] on link "NBT" at bounding box center [505, 591] width 108 height 22
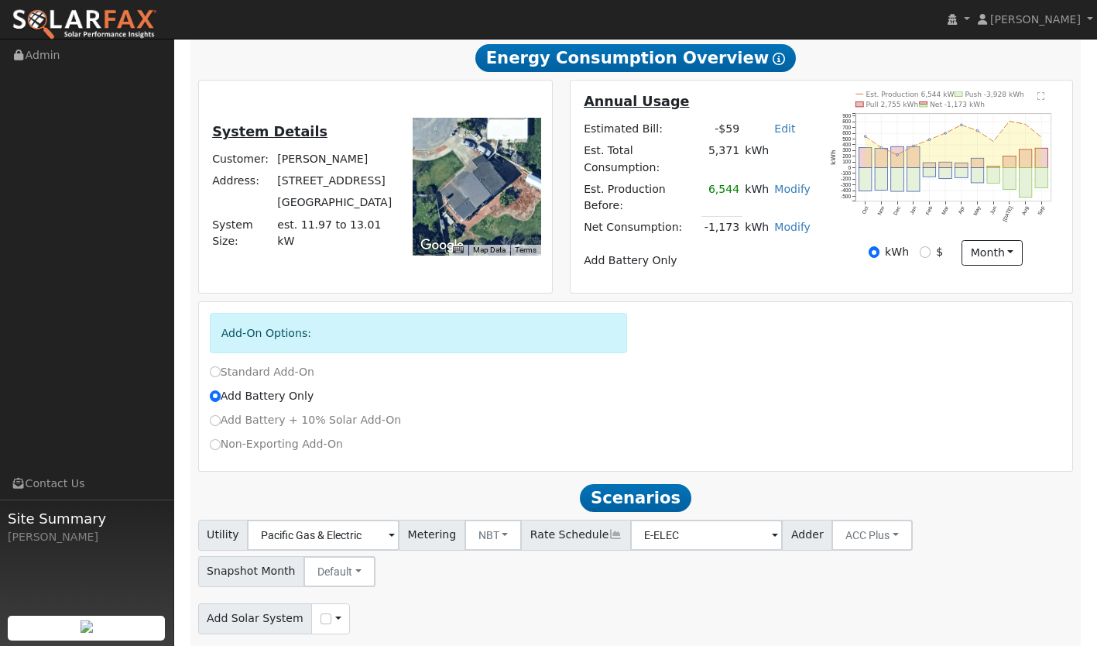
type input "30"
click at [534, 554] on link "Peak Savings" at bounding box center [553, 565] width 163 height 22
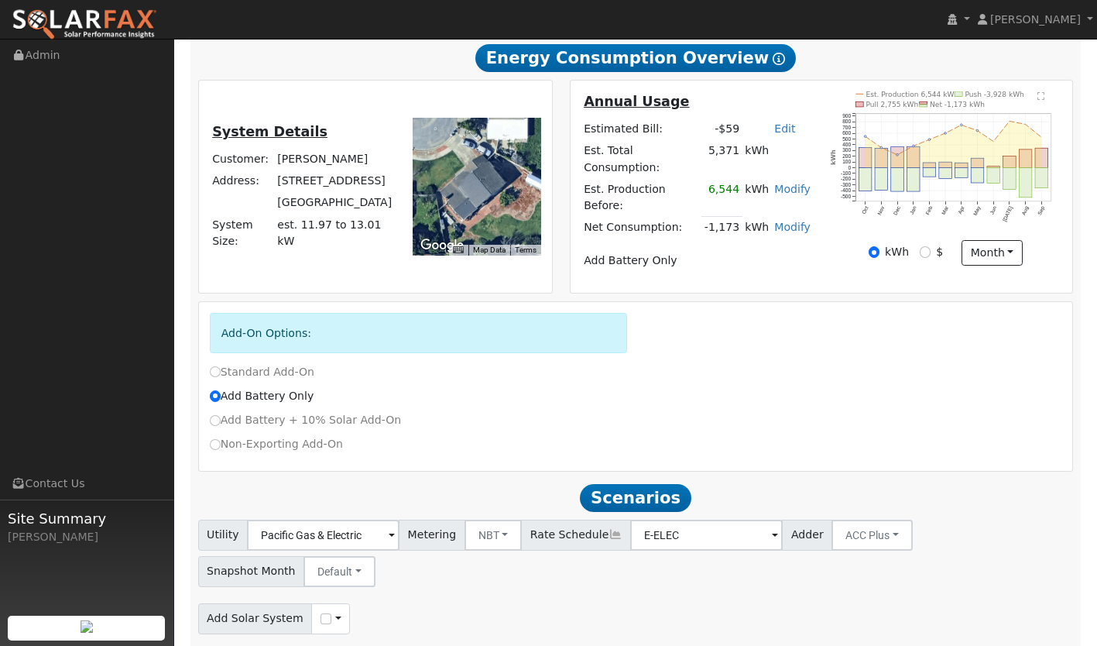
type input "10"
type input "20"
type input "2"
type input "13.5"
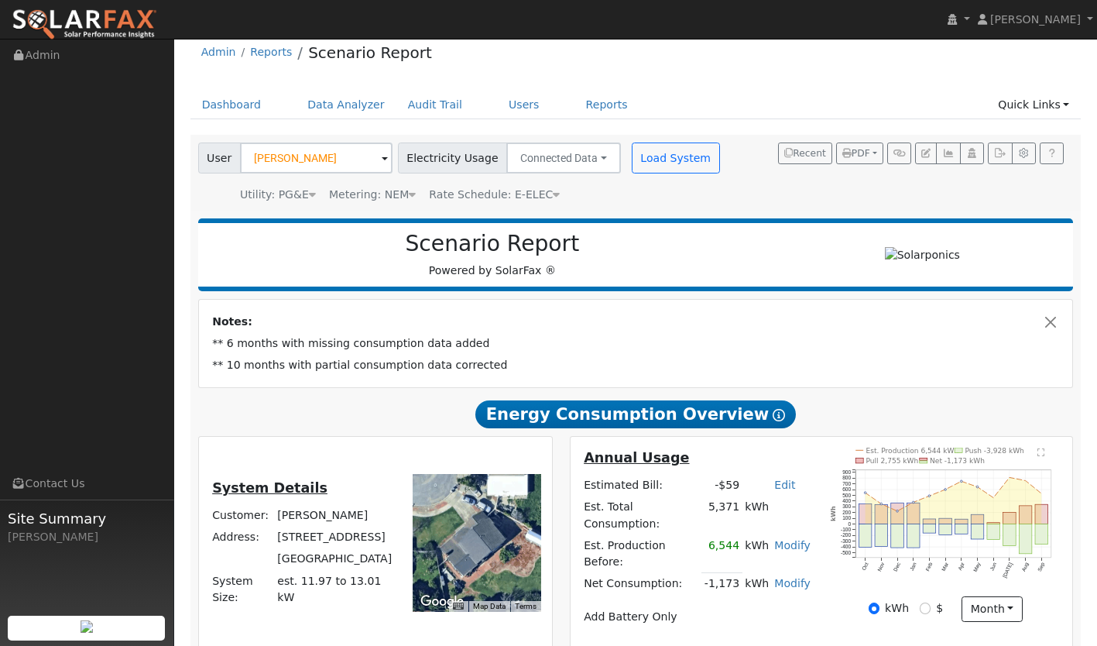
scroll to position [0, 0]
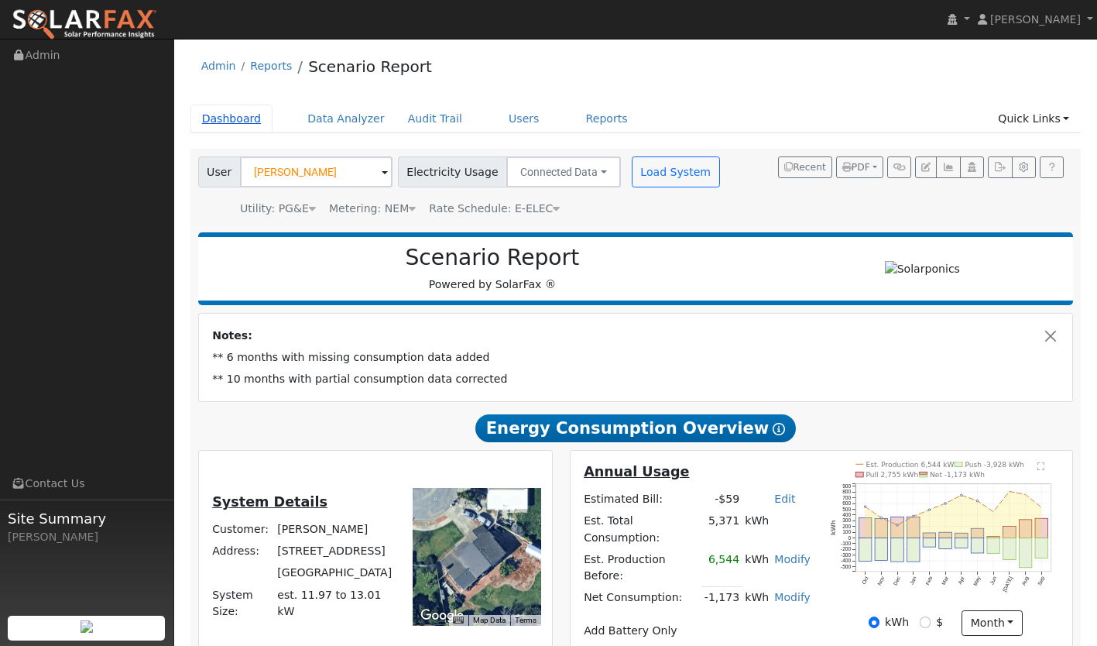
click at [234, 116] on link "Dashboard" at bounding box center [232, 119] width 83 height 29
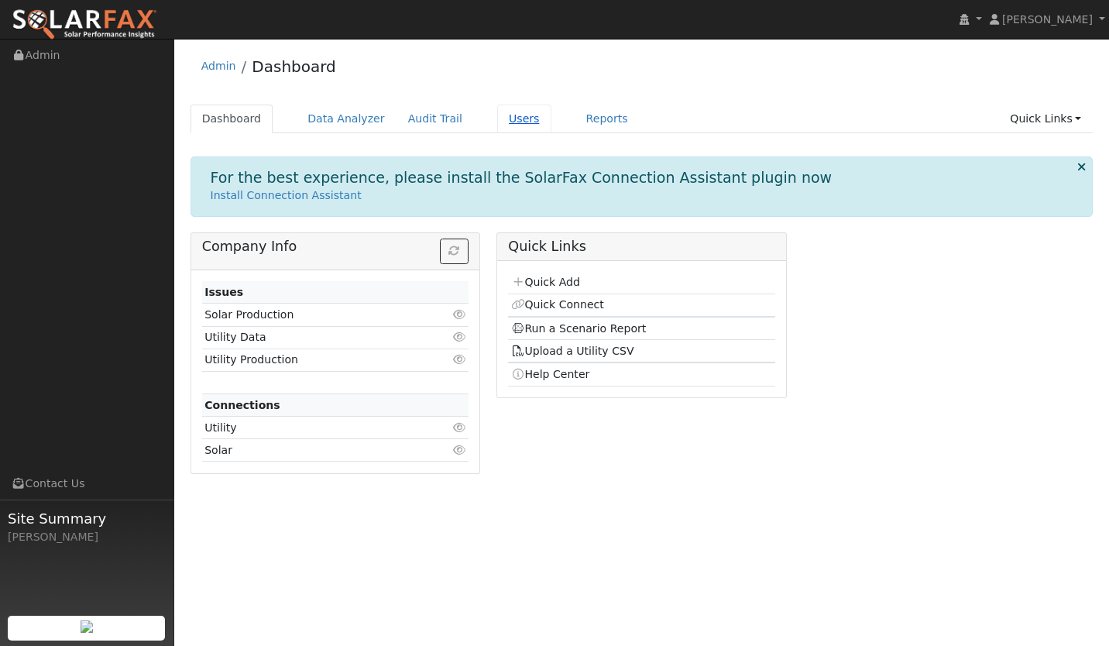
click at [502, 120] on link "Users" at bounding box center [524, 119] width 54 height 29
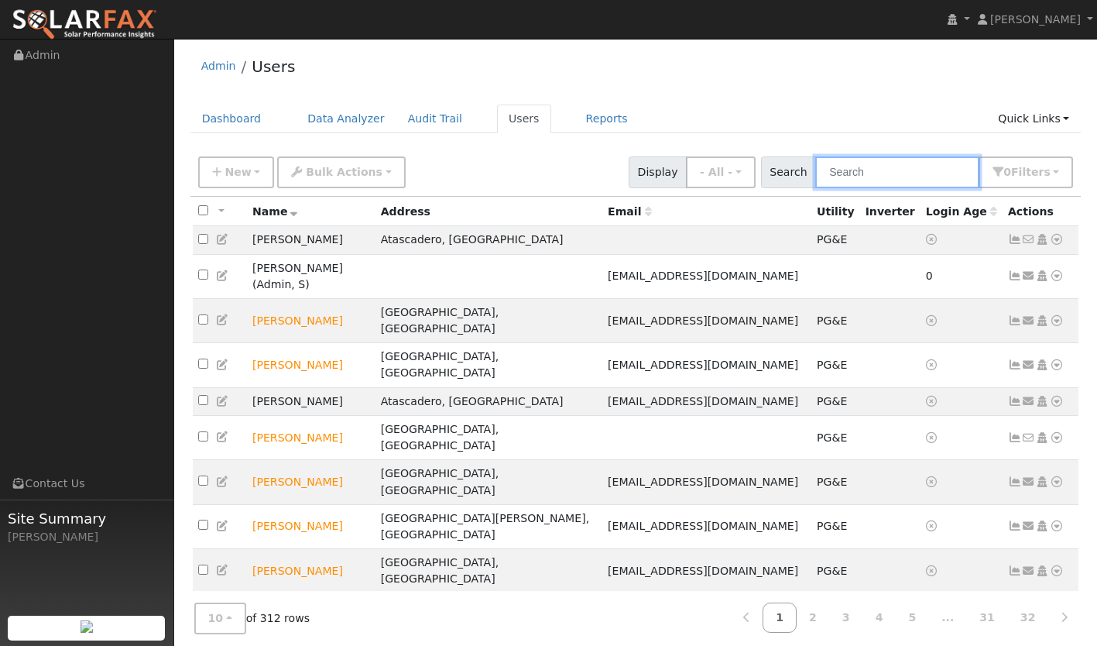
click at [874, 172] on input "text" at bounding box center [898, 172] width 164 height 32
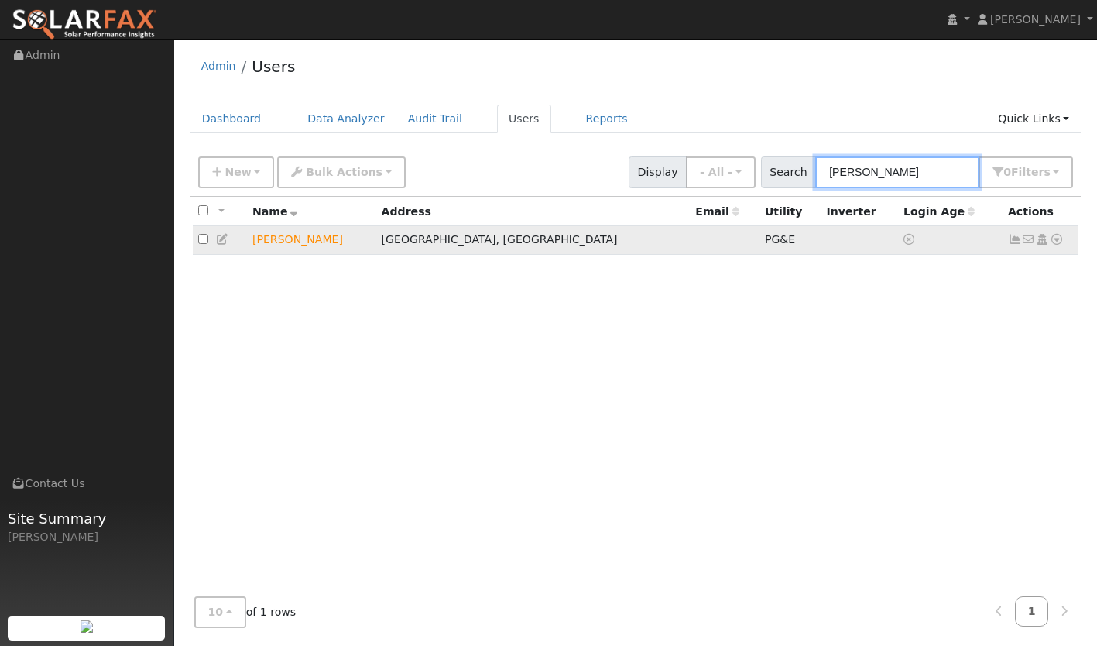
type input "[PERSON_NAME]"
click at [1010, 239] on icon at bounding box center [1015, 239] width 14 height 11
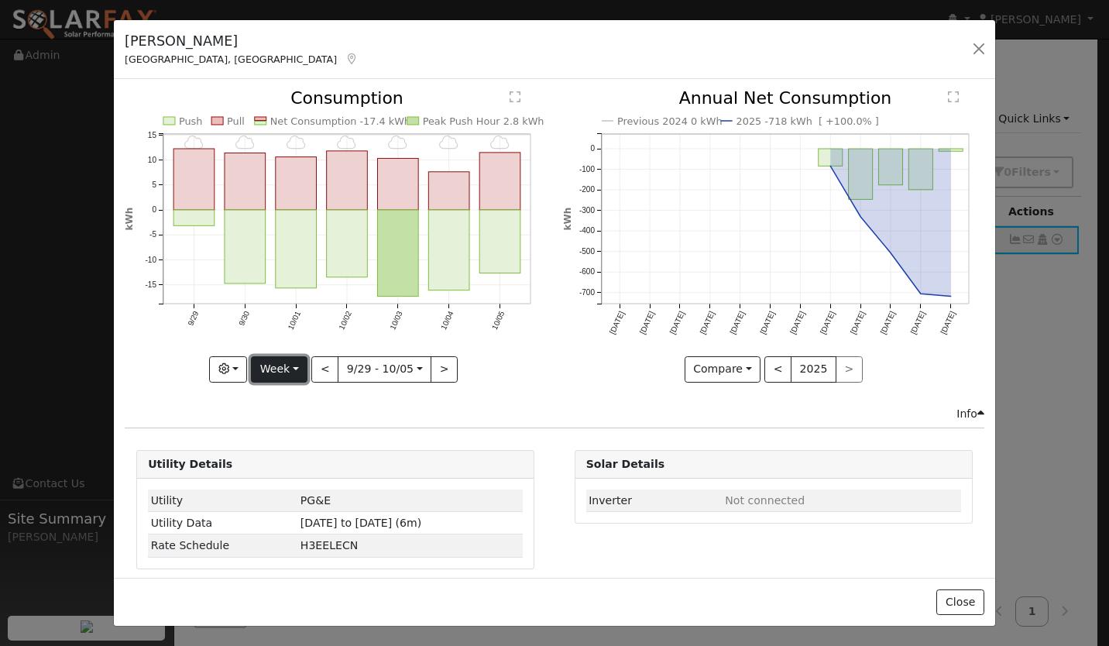
click at [280, 365] on button "Week" at bounding box center [279, 369] width 57 height 26
click at [276, 463] on link "Year" at bounding box center [306, 466] width 108 height 22
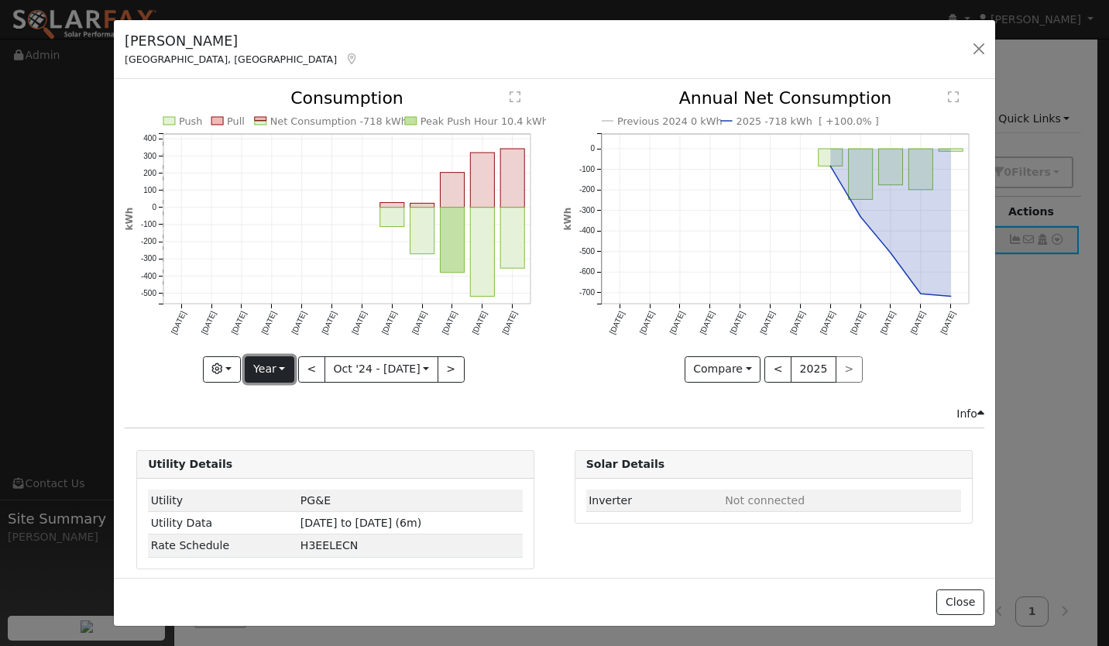
click at [275, 363] on button "Year" at bounding box center [270, 369] width 50 height 26
click at [518, 381] on div "Push Pull Net Consumption -718 kWh Peak Push Hour 10.4 kWh Oct '24 Nov '24 Dec …" at bounding box center [336, 247] width 438 height 315
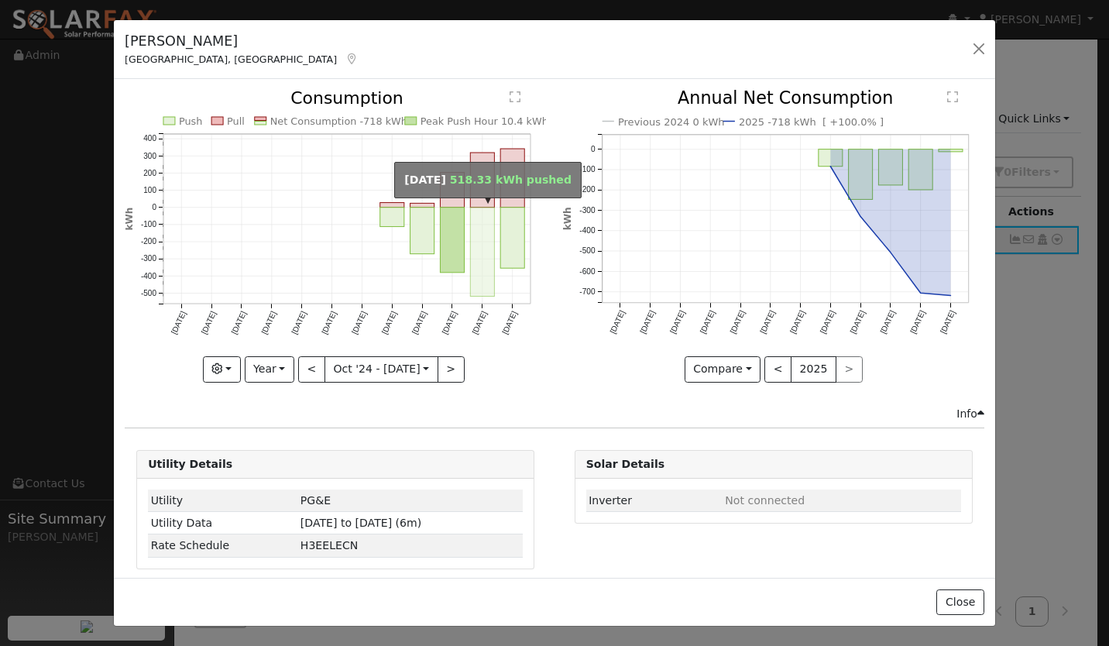
click at [472, 217] on rect "onclick=""" at bounding box center [483, 252] width 24 height 89
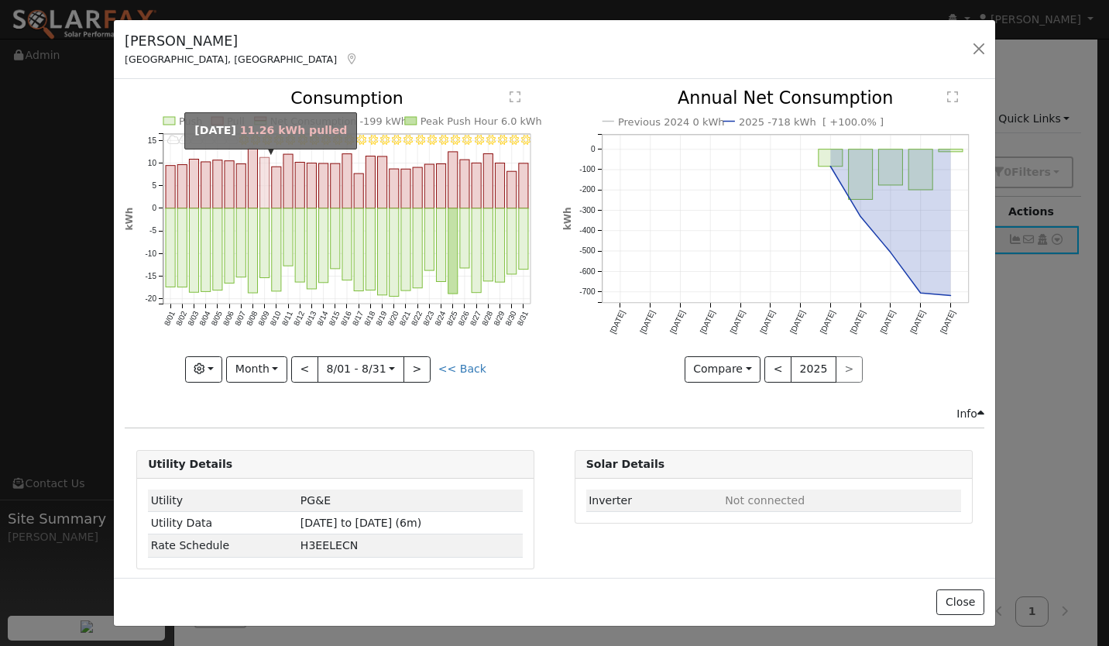
click at [263, 188] on rect "onclick=""" at bounding box center [264, 183] width 9 height 51
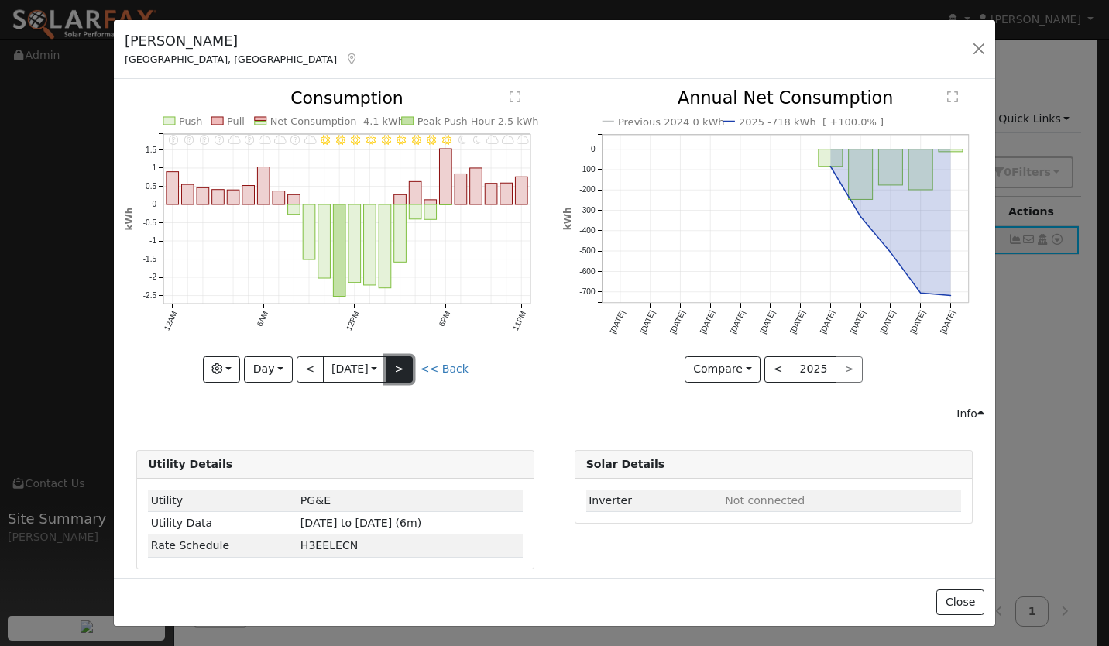
click at [402, 360] on button ">" at bounding box center [399, 369] width 27 height 26
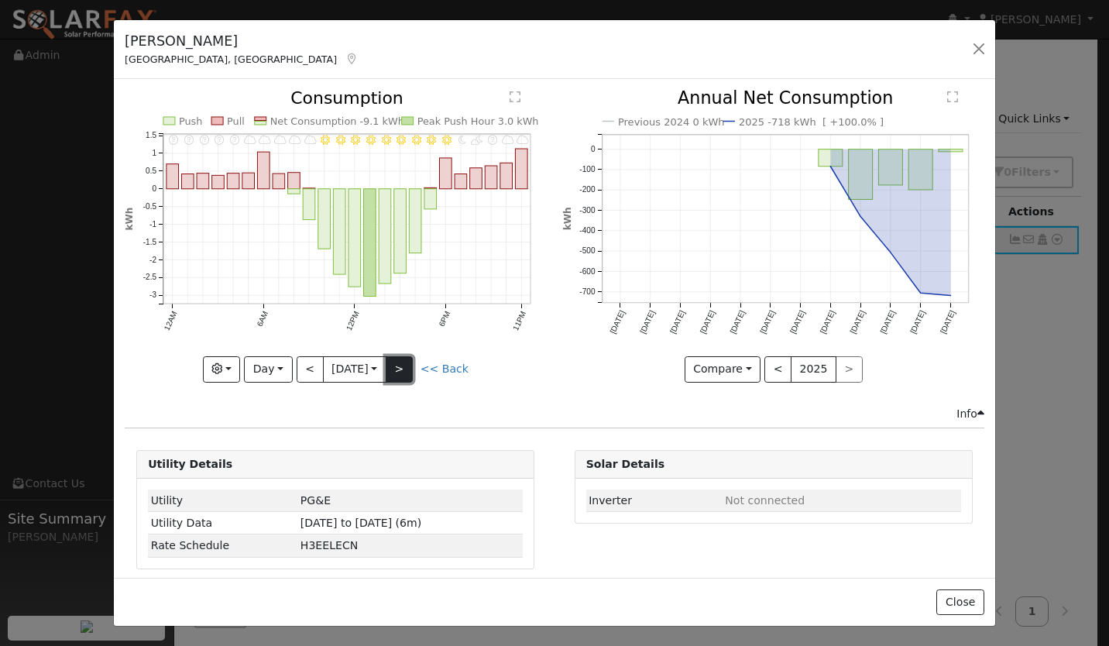
click at [397, 368] on button ">" at bounding box center [399, 369] width 27 height 26
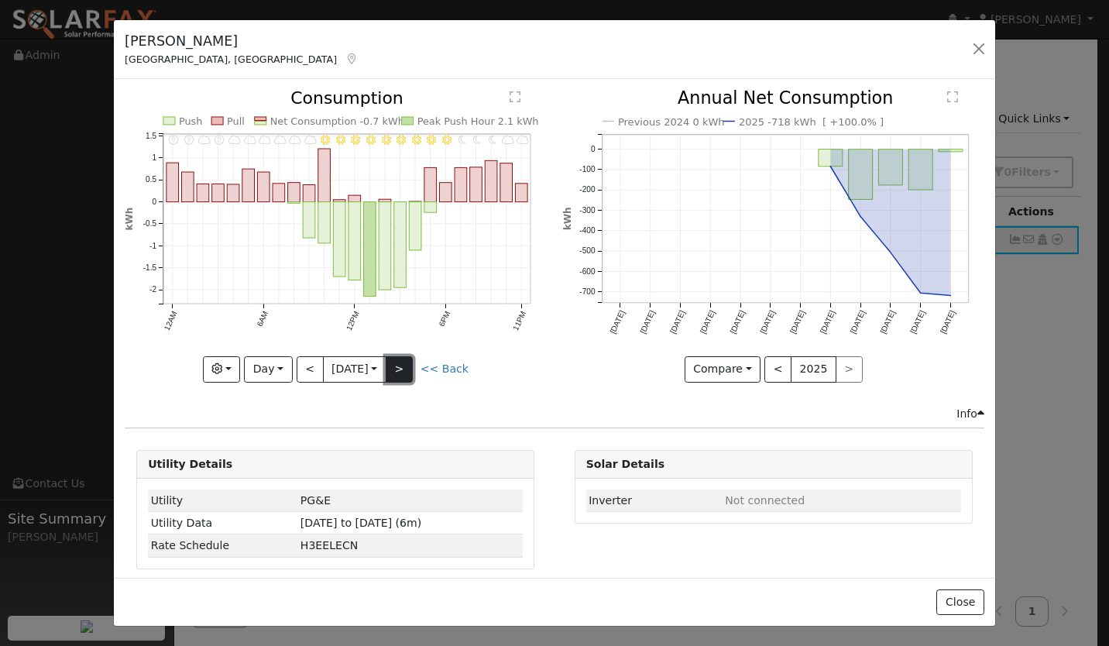
click at [401, 365] on button ">" at bounding box center [399, 369] width 27 height 26
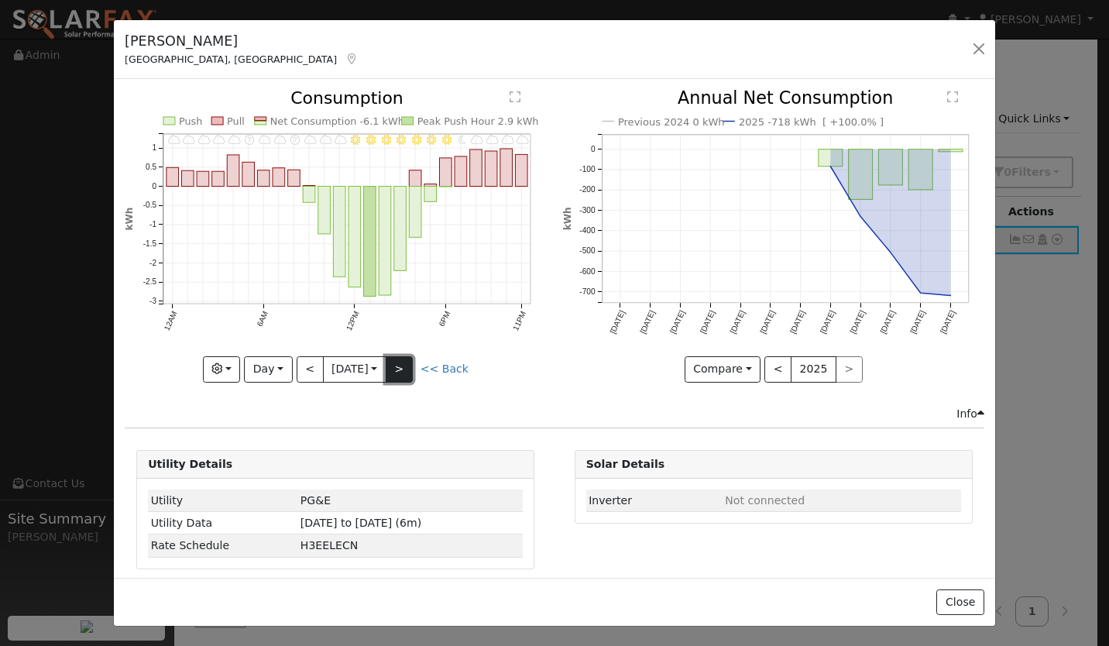
click at [408, 363] on button ">" at bounding box center [399, 369] width 27 height 26
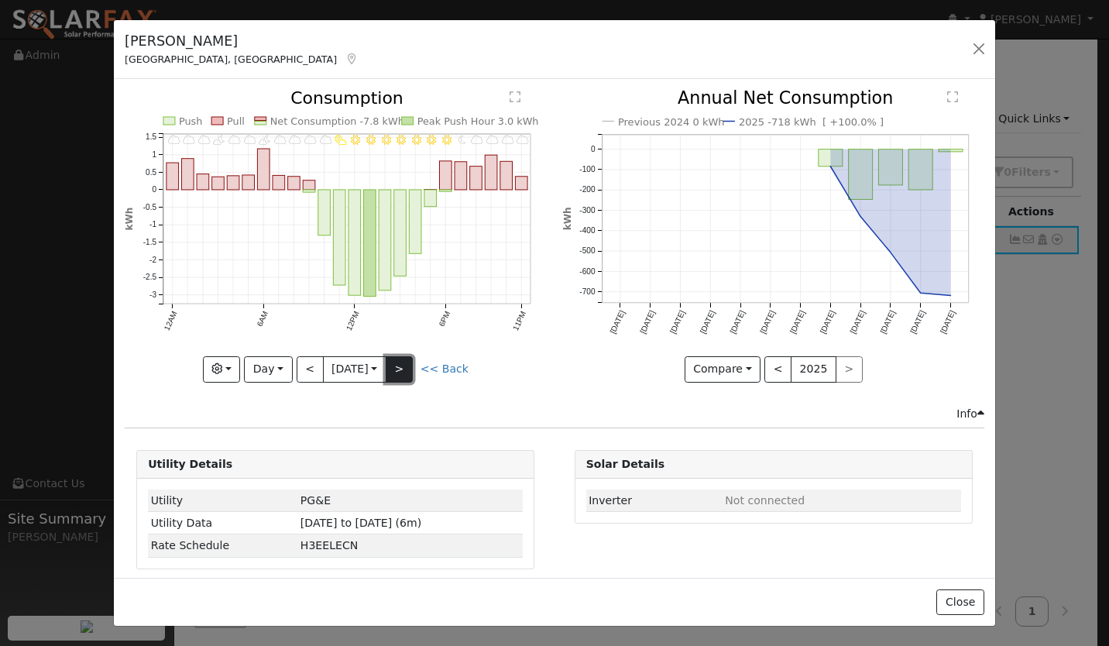
click at [398, 360] on button ">" at bounding box center [399, 369] width 27 height 26
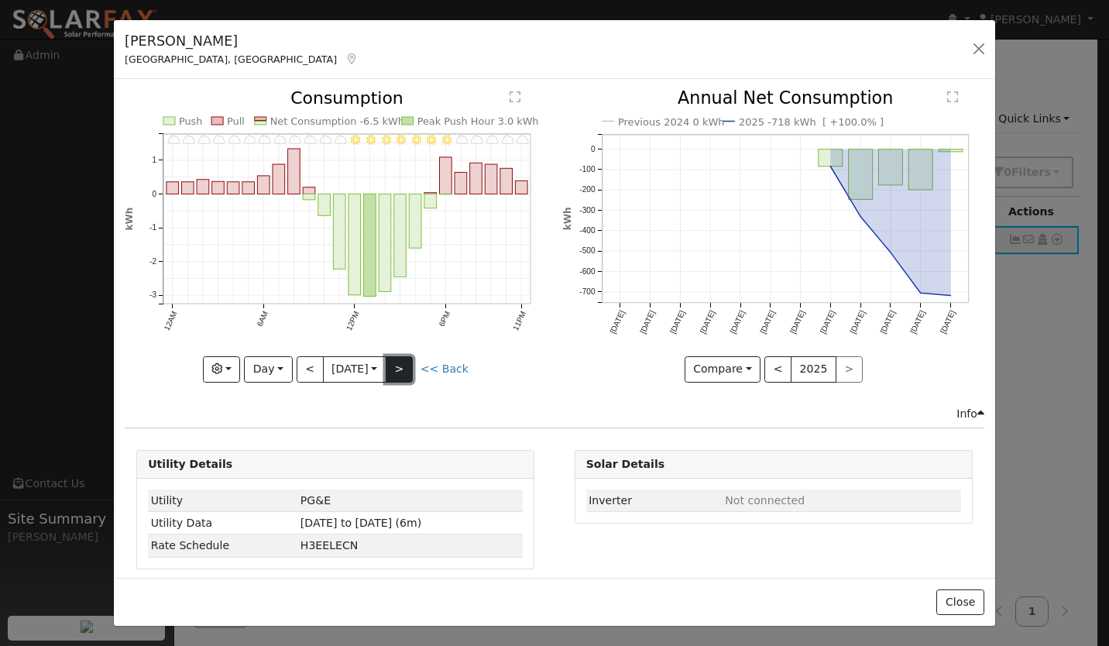
click at [390, 369] on button ">" at bounding box center [399, 369] width 27 height 26
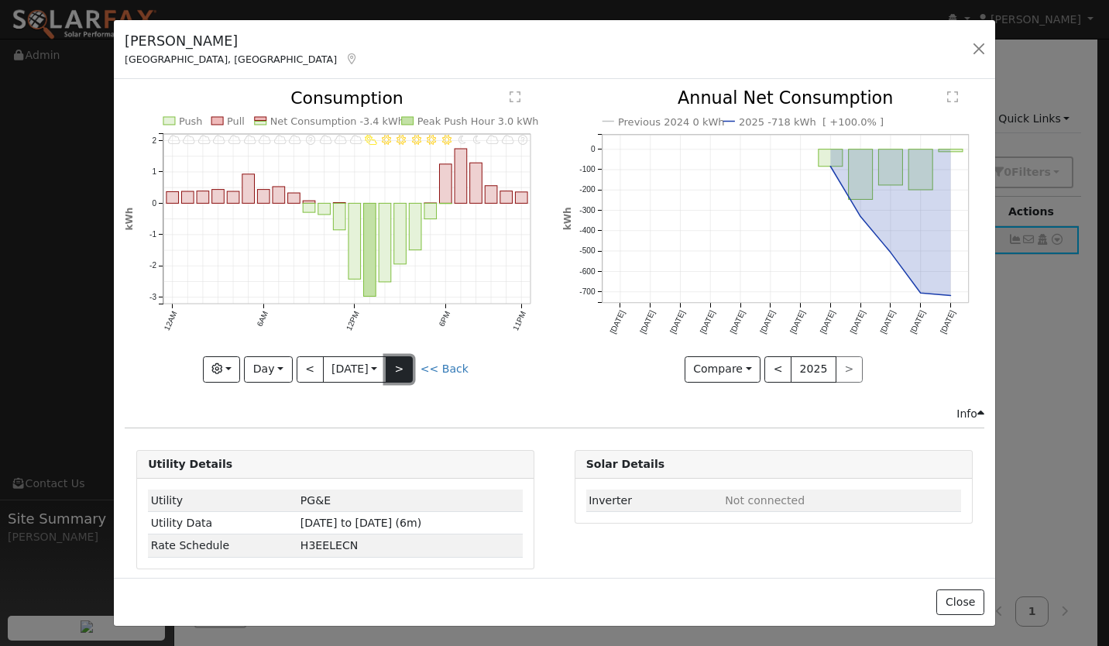
click at [394, 369] on button ">" at bounding box center [399, 369] width 27 height 26
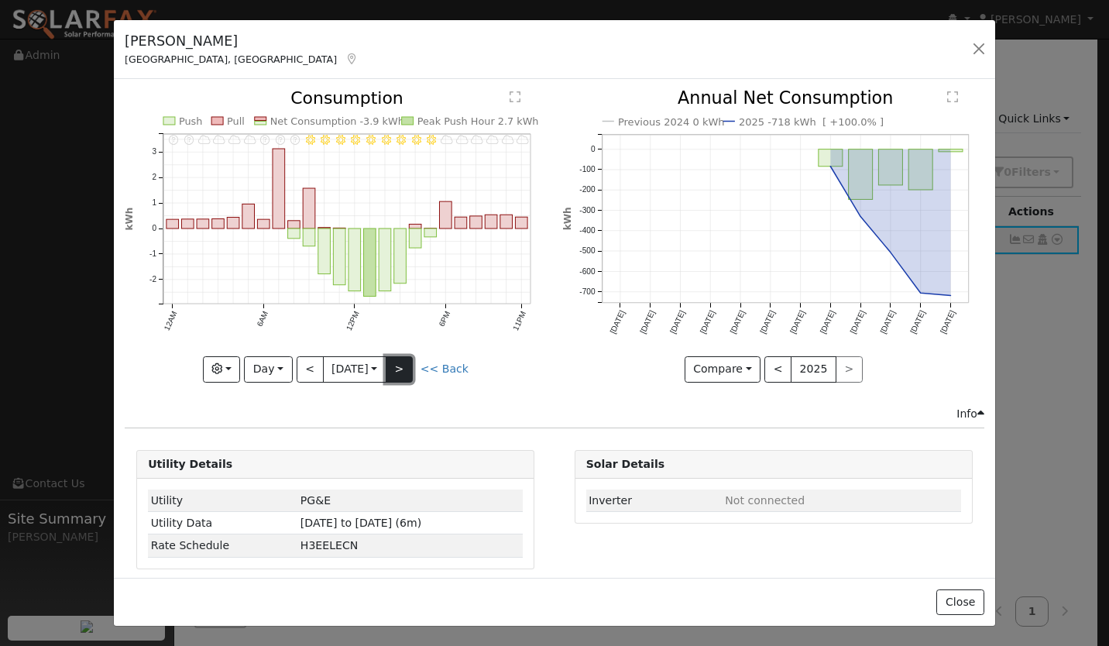
click at [400, 362] on button ">" at bounding box center [399, 369] width 27 height 26
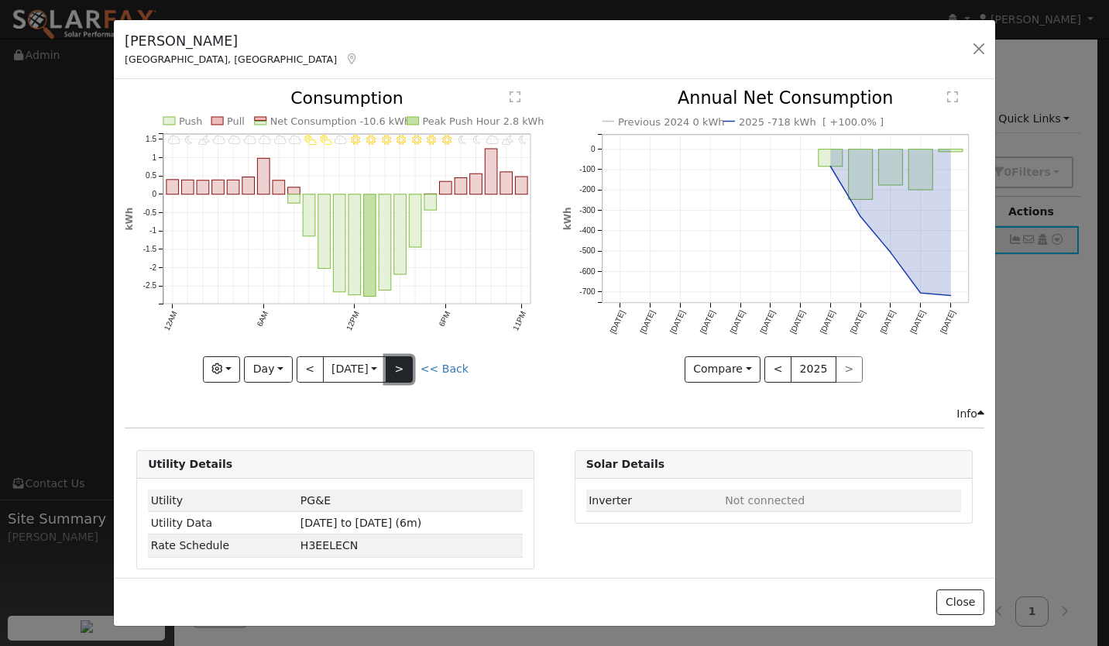
click at [402, 377] on button ">" at bounding box center [399, 369] width 27 height 26
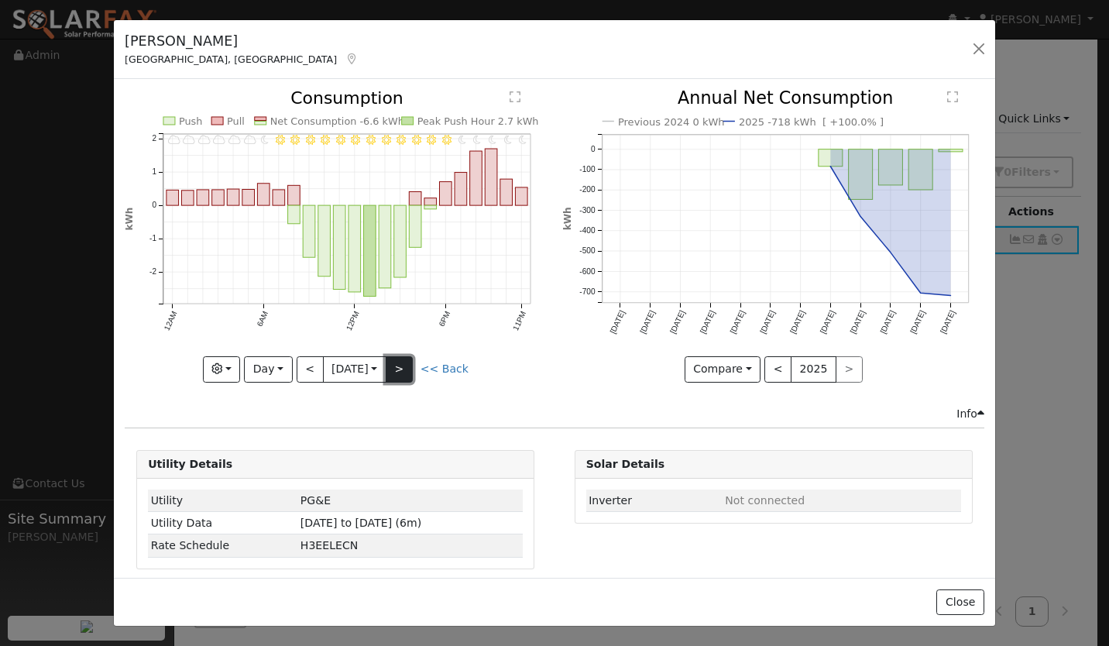
click at [404, 375] on button ">" at bounding box center [399, 369] width 27 height 26
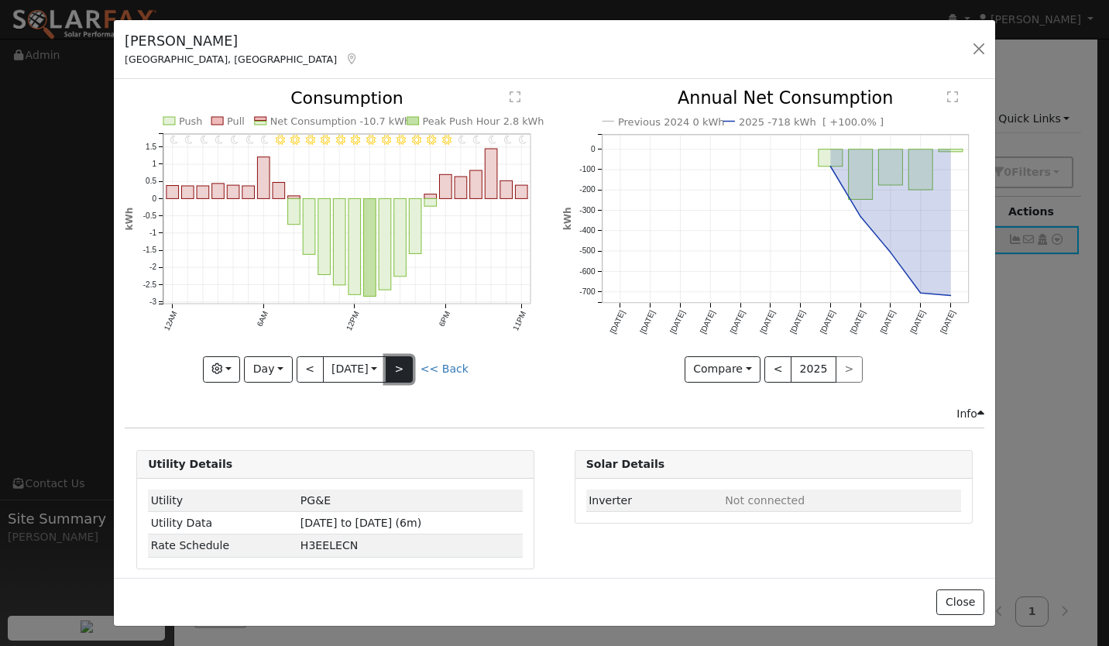
click at [406, 366] on button ">" at bounding box center [399, 369] width 27 height 26
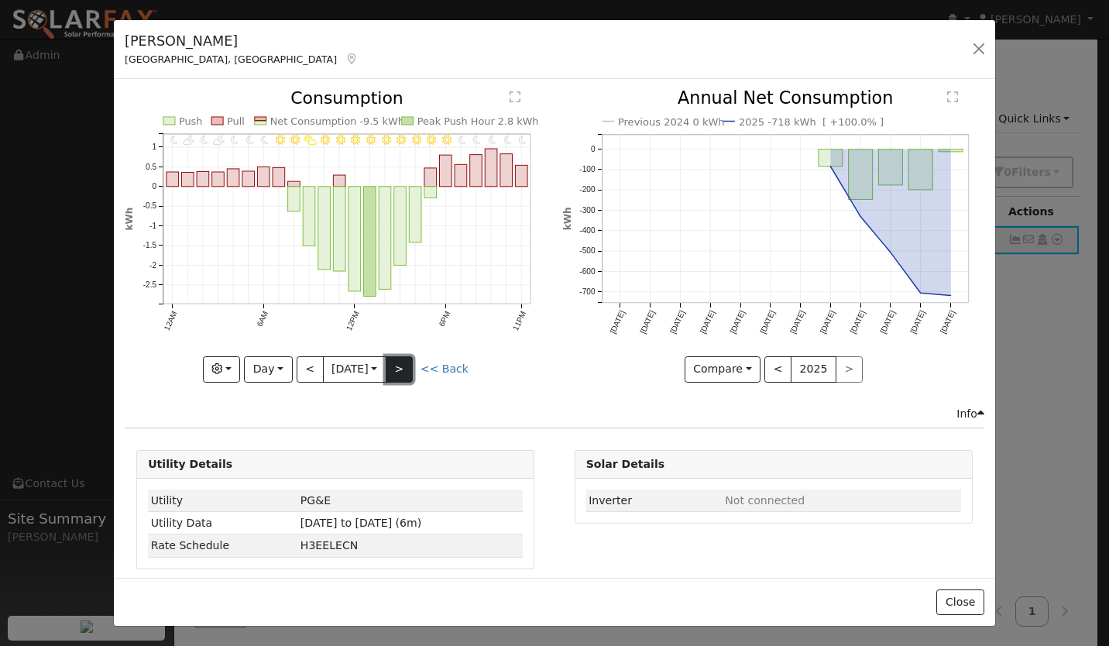
click at [406, 366] on button ">" at bounding box center [399, 369] width 27 height 26
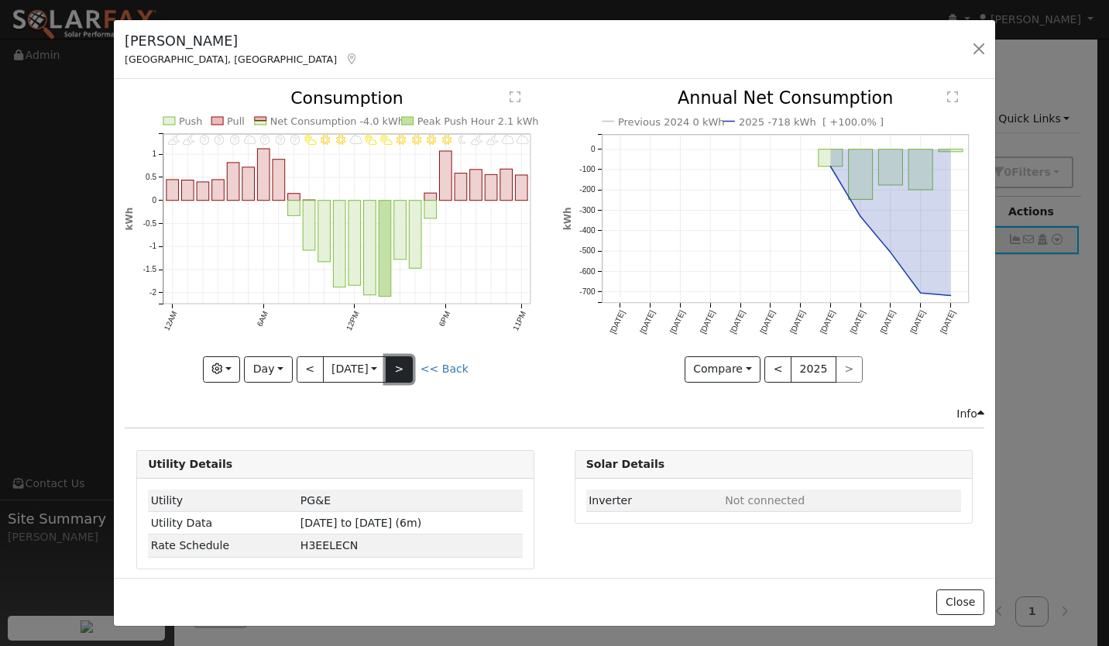
click at [406, 366] on button ">" at bounding box center [399, 369] width 27 height 26
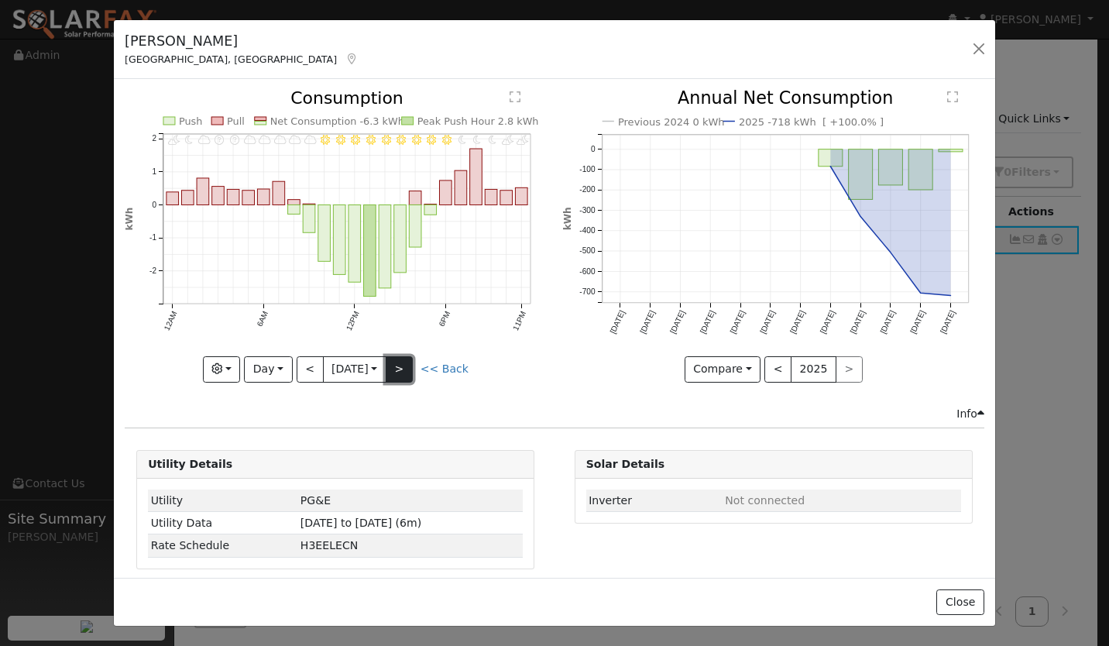
click at [406, 366] on button ">" at bounding box center [399, 369] width 27 height 26
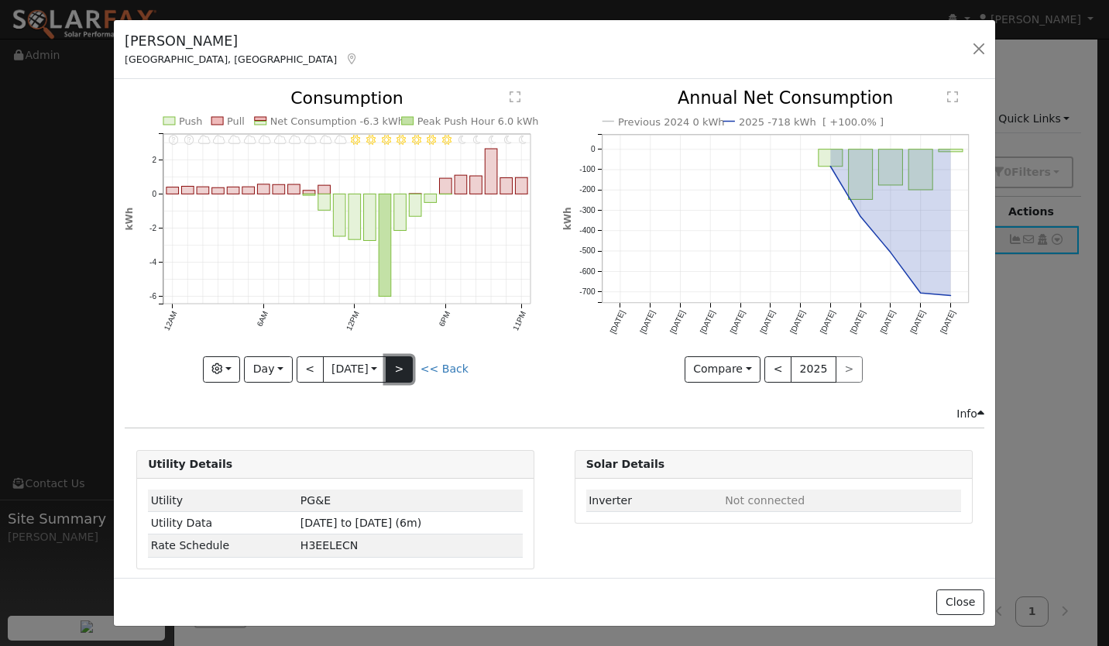
click at [406, 366] on button ">" at bounding box center [399, 369] width 27 height 26
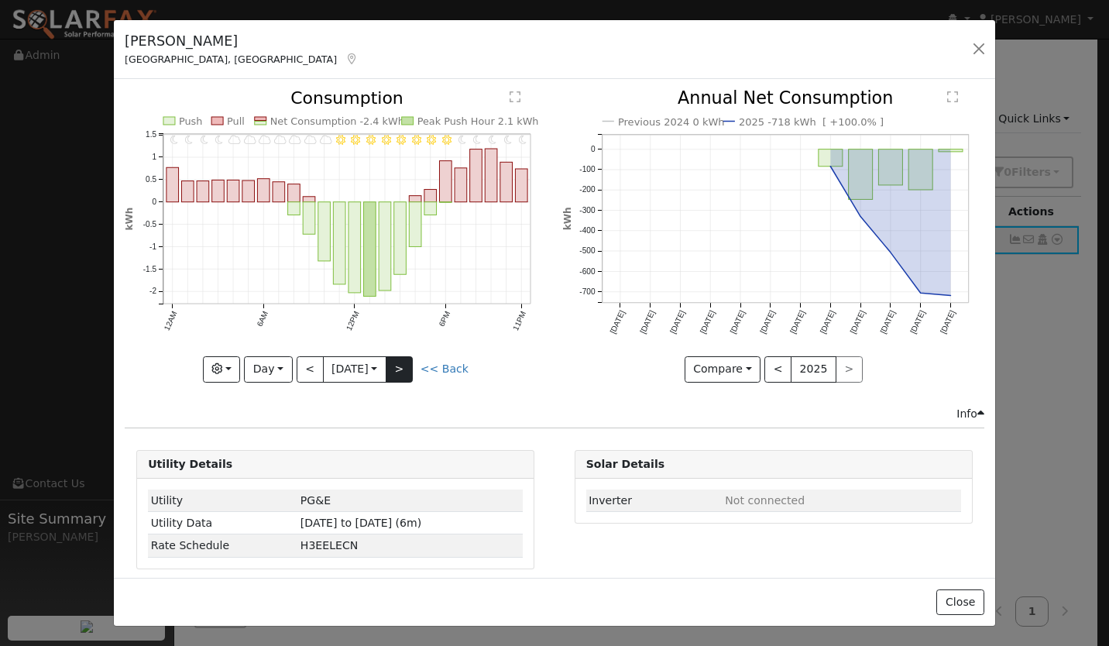
click at [406, 366] on div at bounding box center [335, 236] width 421 height 292
click at [406, 366] on button ">" at bounding box center [399, 369] width 27 height 26
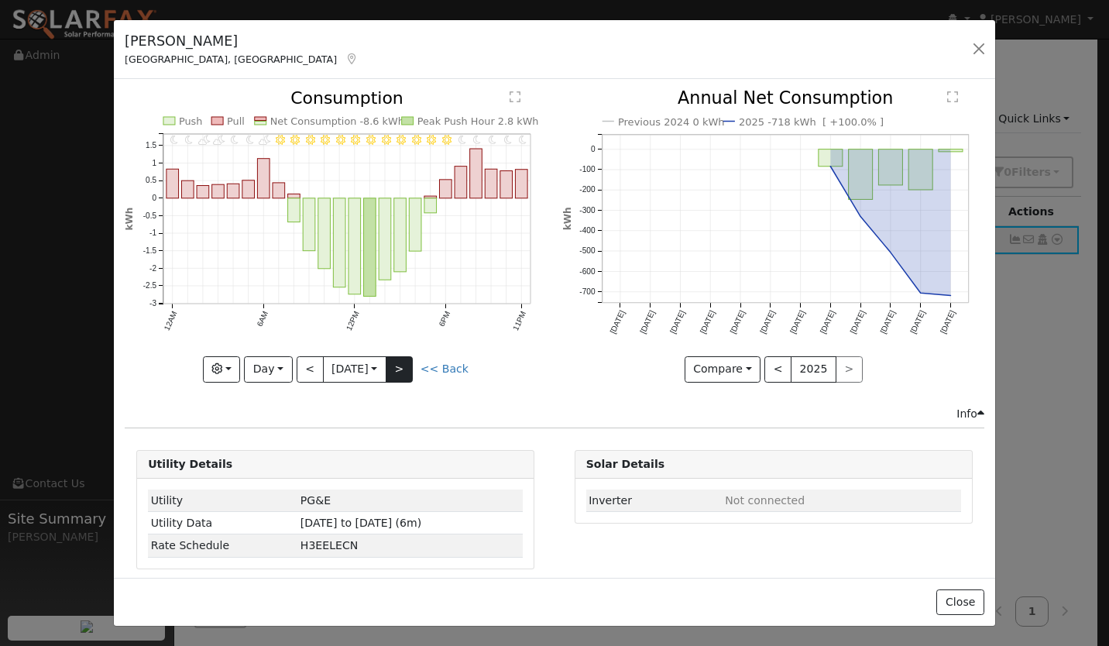
click at [406, 366] on div at bounding box center [335, 236] width 421 height 292
click at [406, 366] on button ">" at bounding box center [399, 369] width 27 height 26
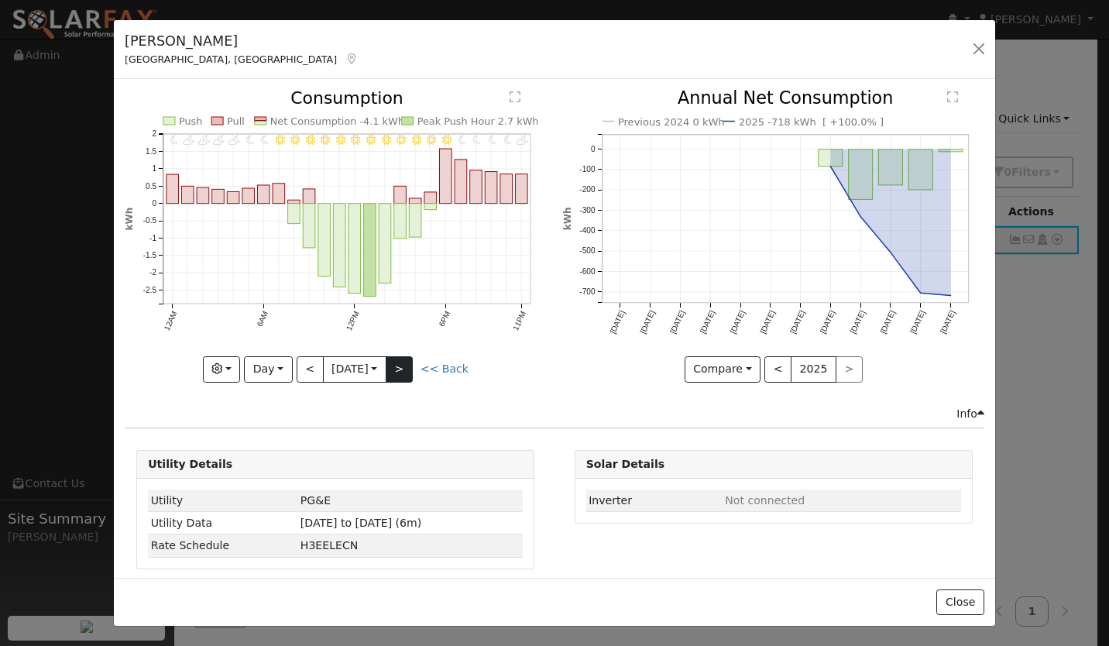
click at [406, 366] on div at bounding box center [335, 236] width 421 height 292
click at [406, 366] on button ">" at bounding box center [399, 369] width 27 height 26
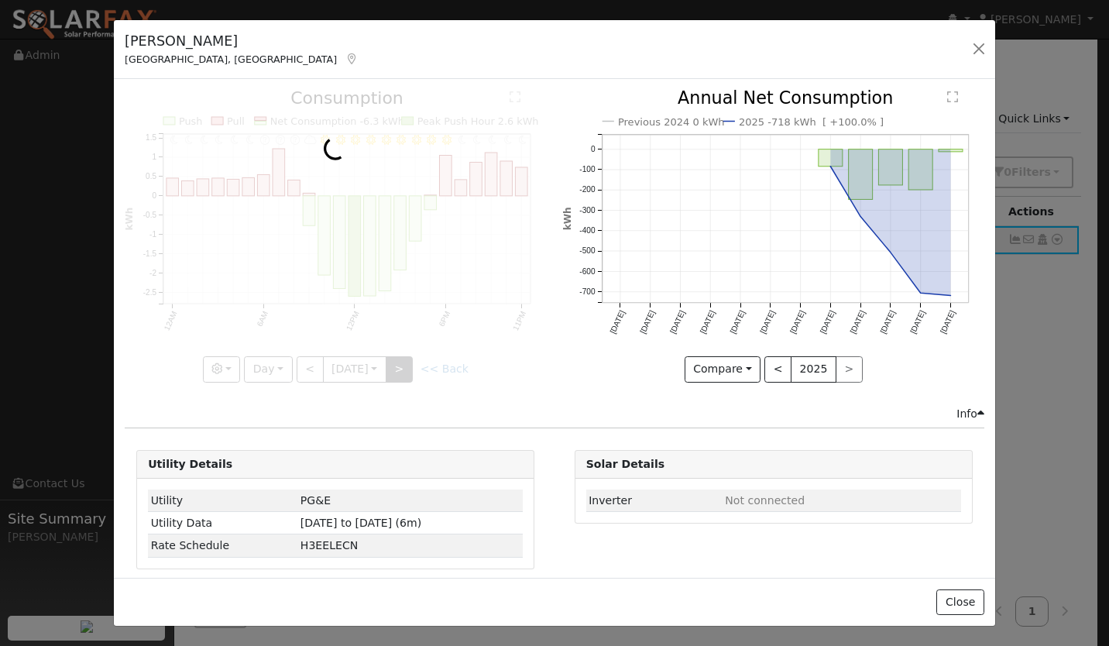
click at [406, 366] on div at bounding box center [335, 236] width 421 height 292
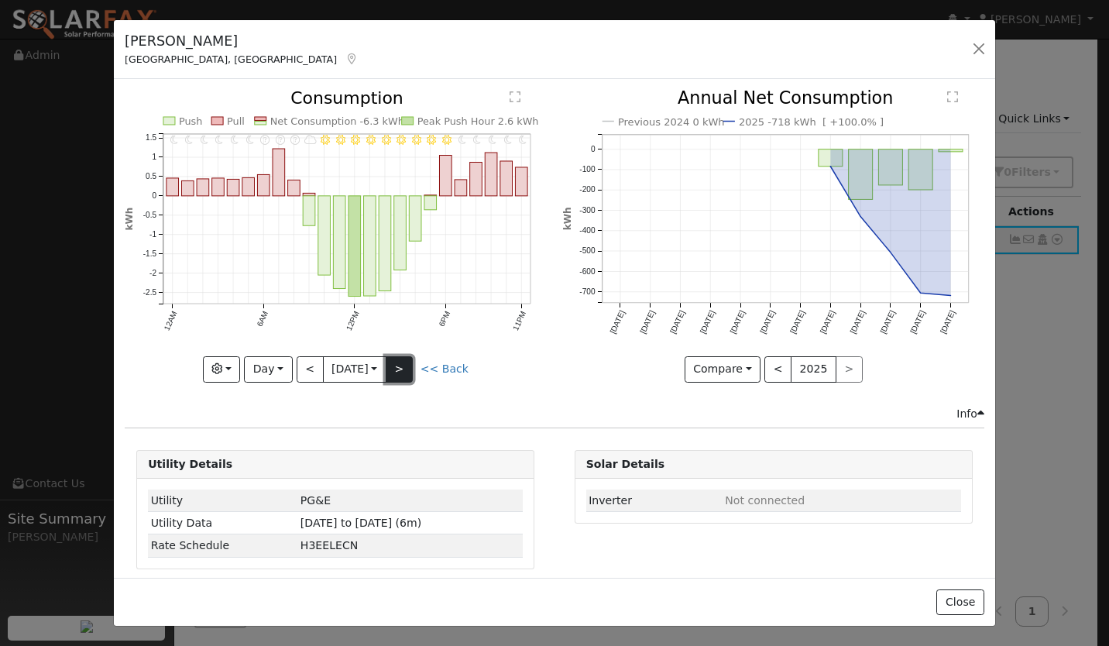
click at [406, 366] on button ">" at bounding box center [399, 369] width 27 height 26
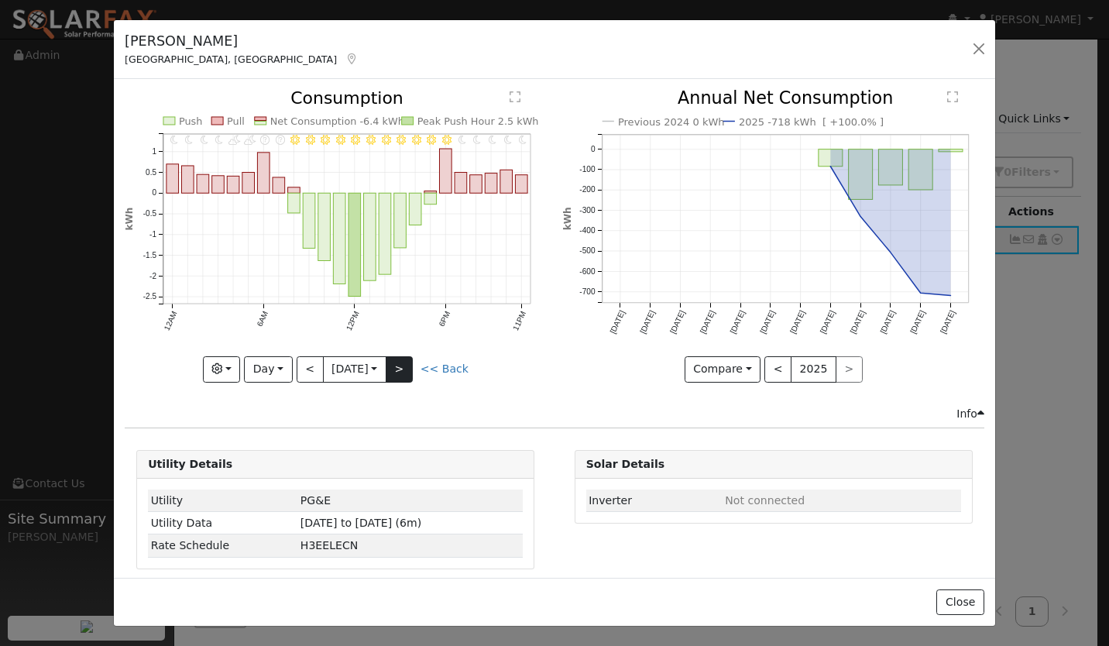
click at [406, 366] on div at bounding box center [335, 236] width 421 height 292
click at [406, 366] on button ">" at bounding box center [399, 369] width 27 height 26
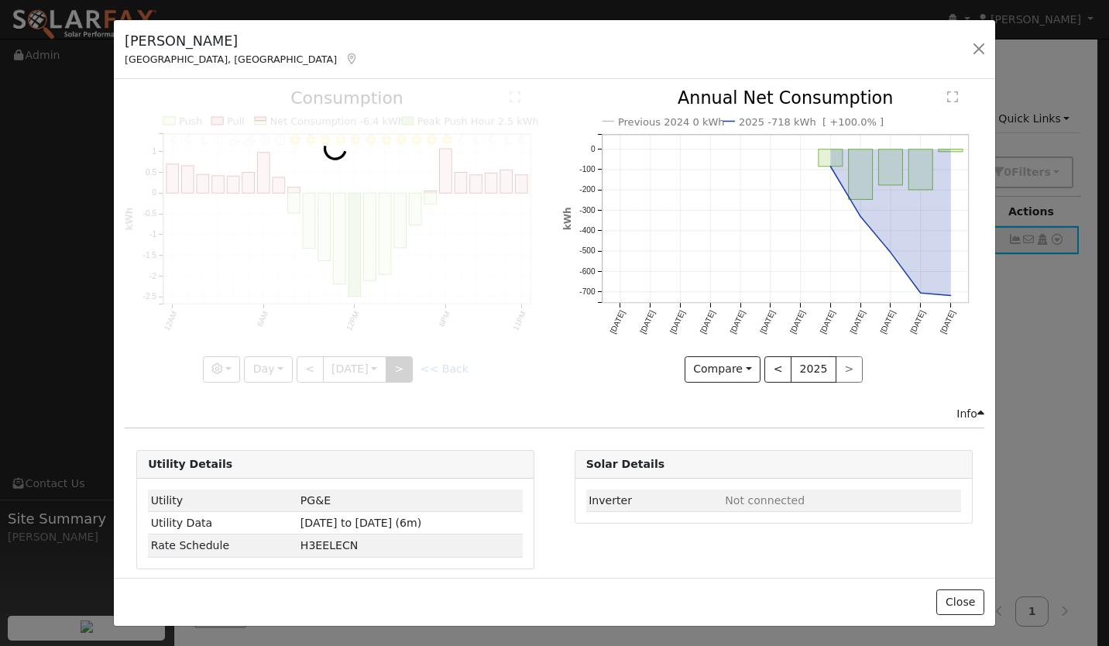
click at [406, 366] on div at bounding box center [335, 236] width 421 height 292
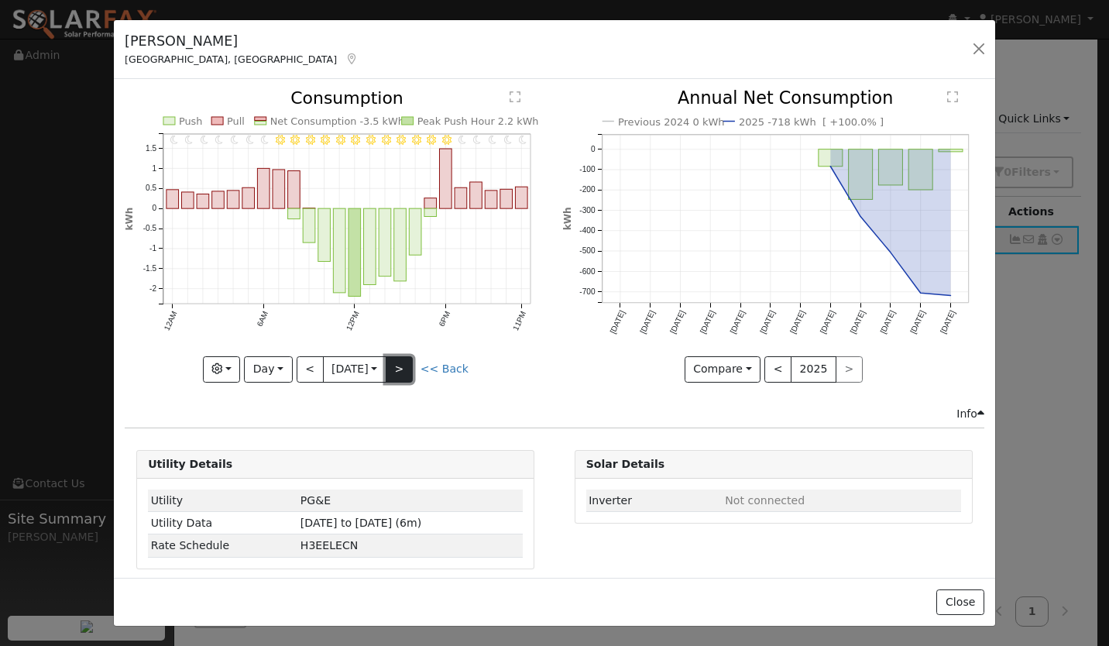
click at [406, 366] on button ">" at bounding box center [399, 369] width 27 height 26
type input "[DATE]"
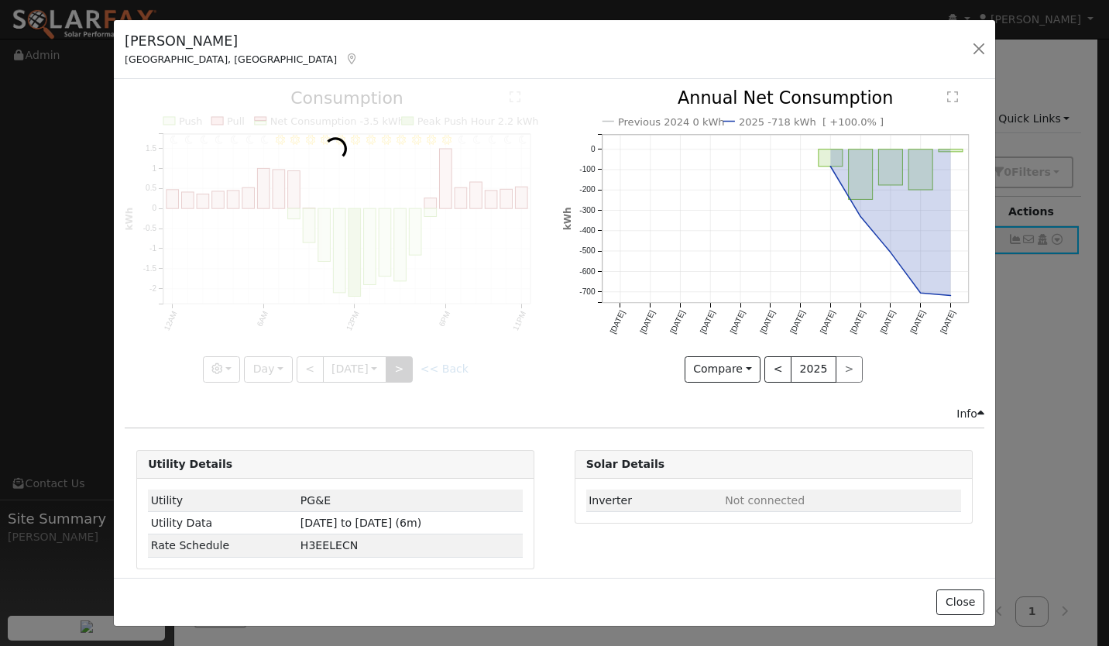
click at [406, 366] on div at bounding box center [335, 236] width 421 height 292
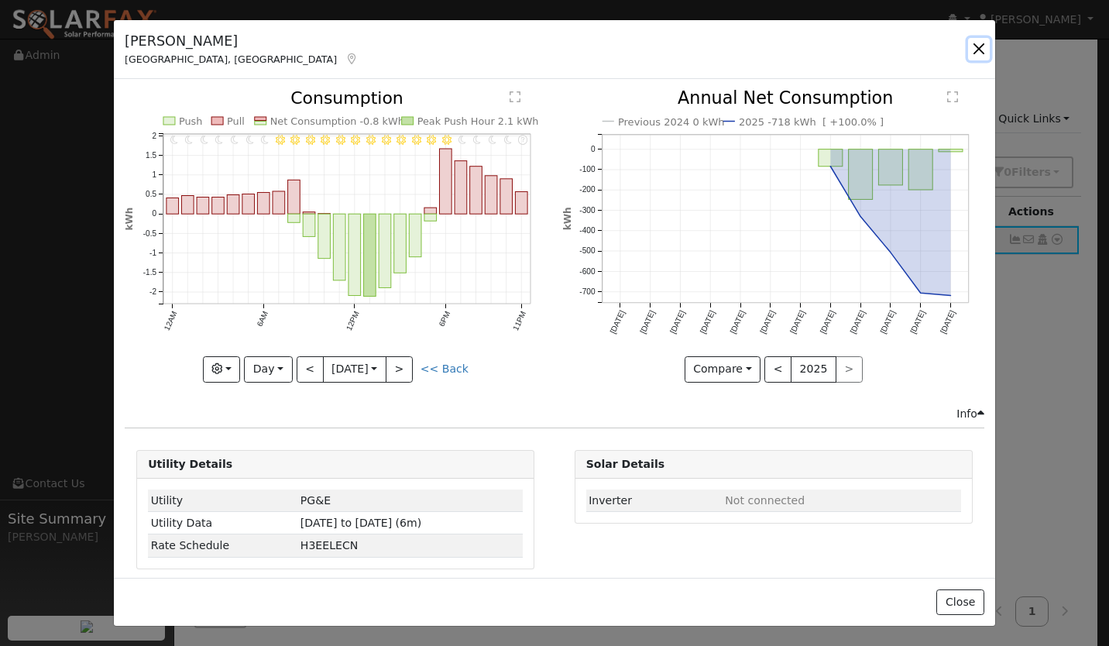
click at [977, 49] on button "button" at bounding box center [979, 49] width 22 height 22
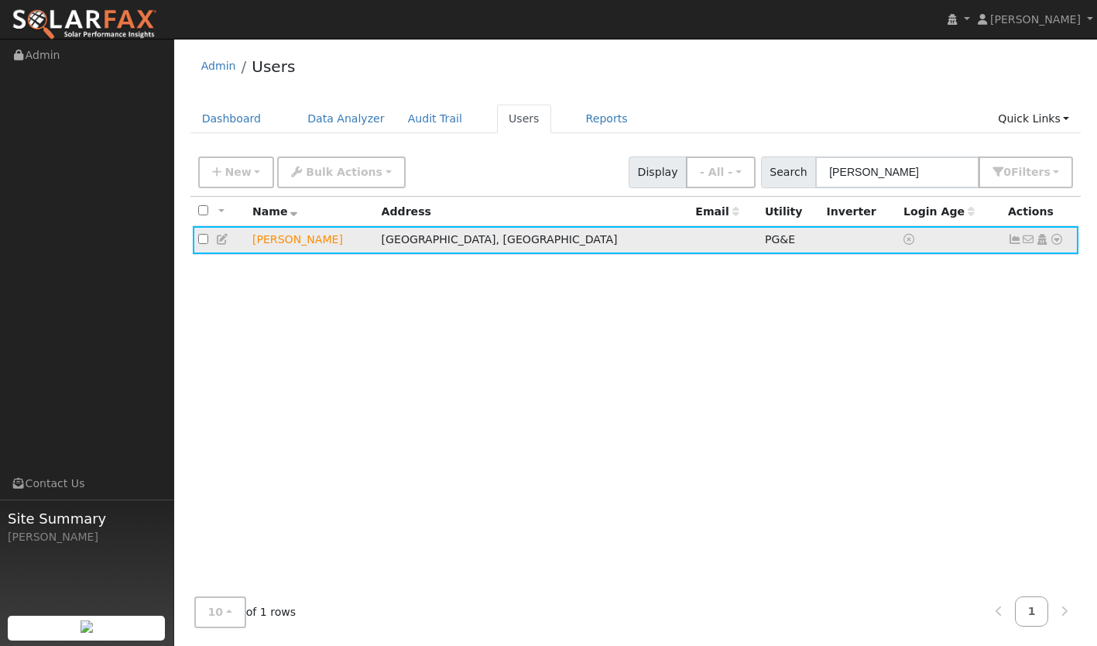
click at [1012, 236] on icon at bounding box center [1015, 239] width 14 height 11
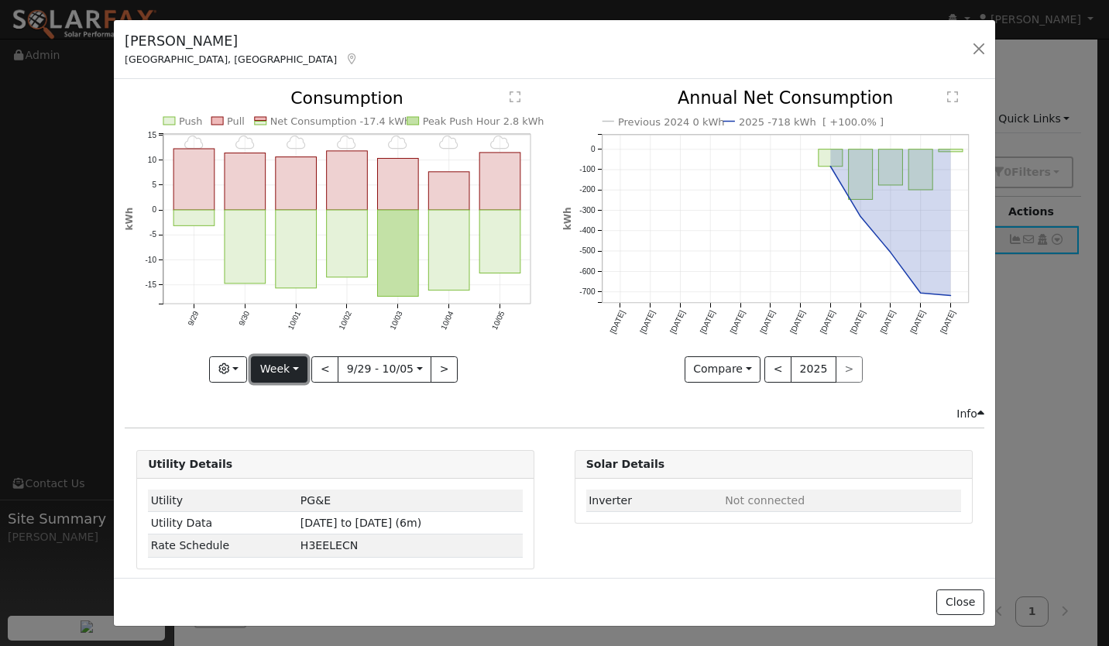
click at [270, 362] on button "Week" at bounding box center [279, 369] width 57 height 26
click at [280, 458] on link "Year" at bounding box center [306, 466] width 108 height 22
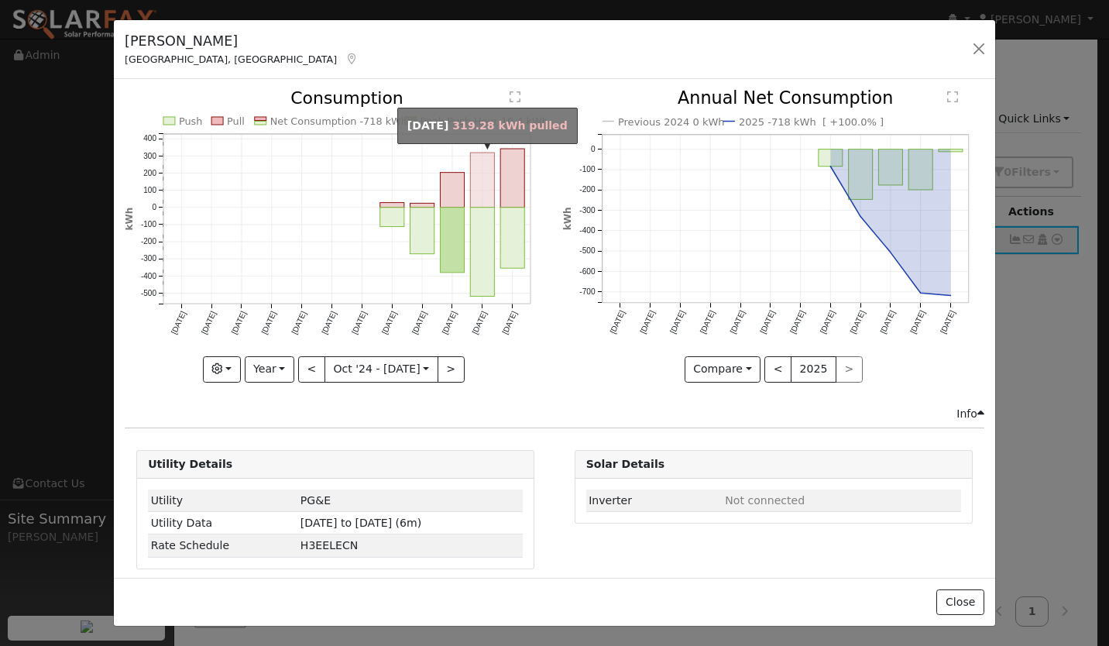
click at [471, 191] on rect "onclick=""" at bounding box center [483, 180] width 24 height 55
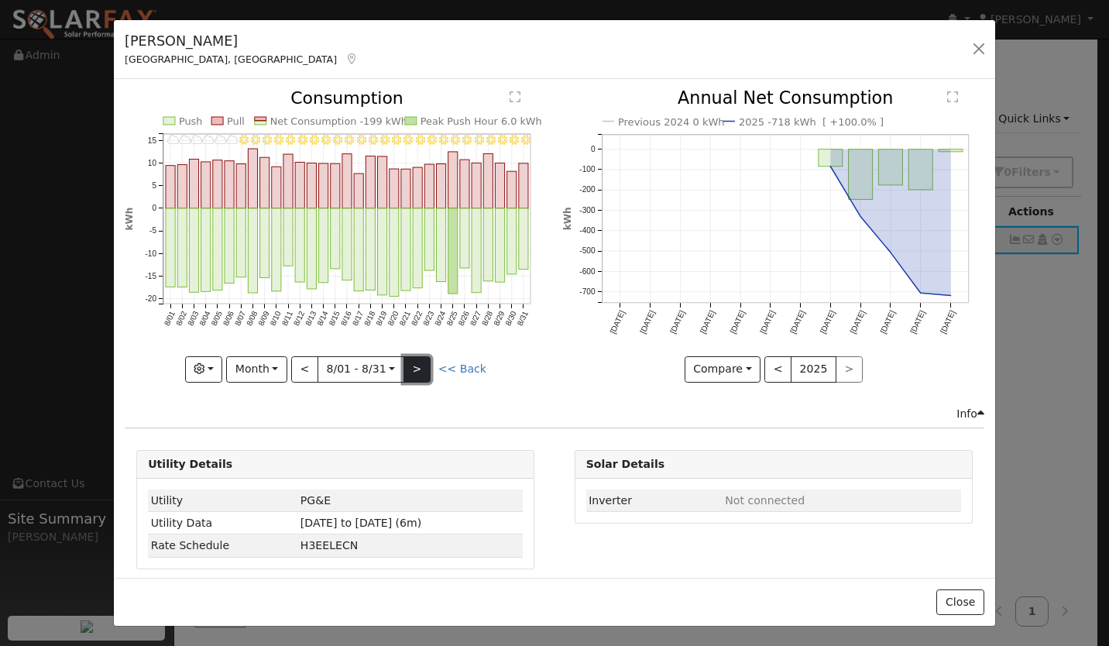
click at [423, 365] on button ">" at bounding box center [417, 369] width 27 height 26
type input "[DATE]"
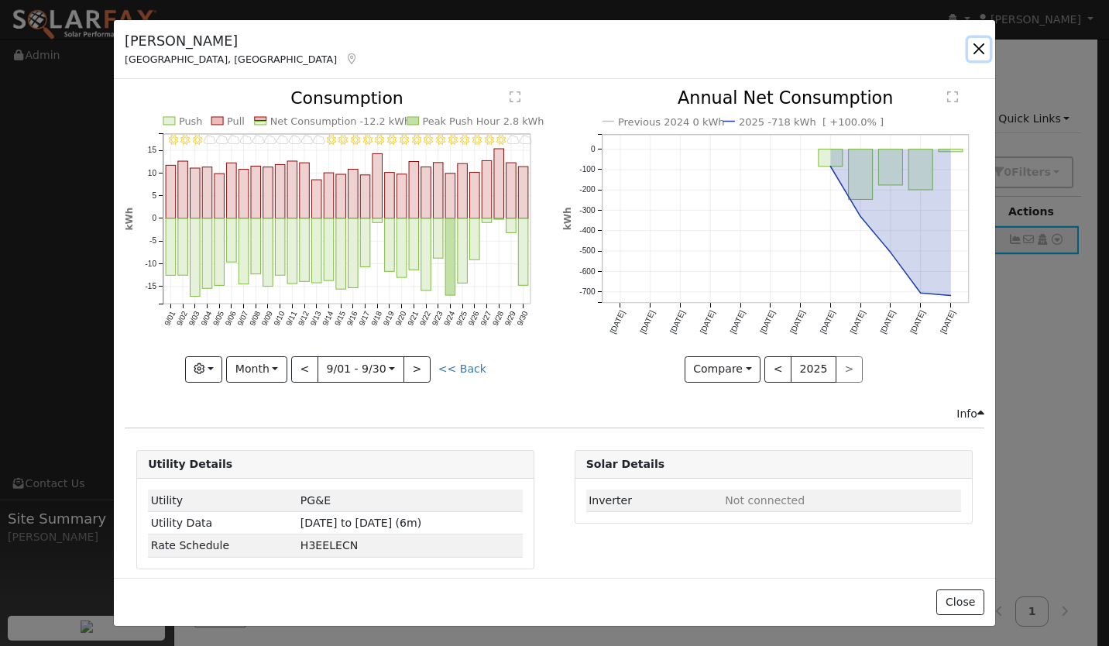
click at [978, 40] on button "button" at bounding box center [979, 49] width 22 height 22
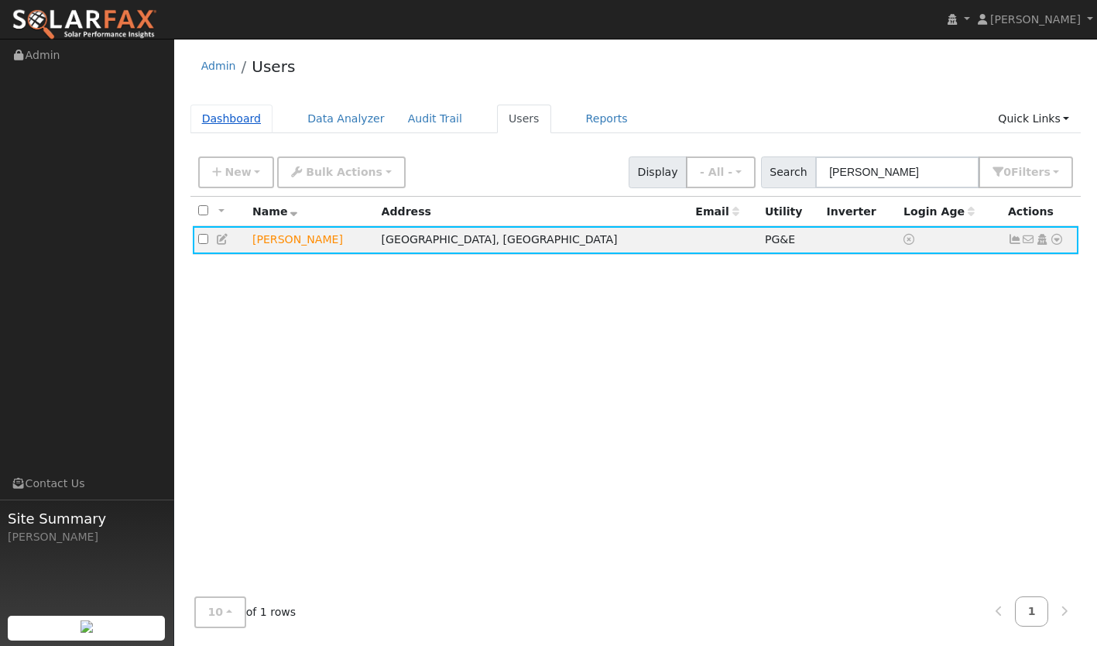
click at [232, 111] on link "Dashboard" at bounding box center [232, 119] width 83 height 29
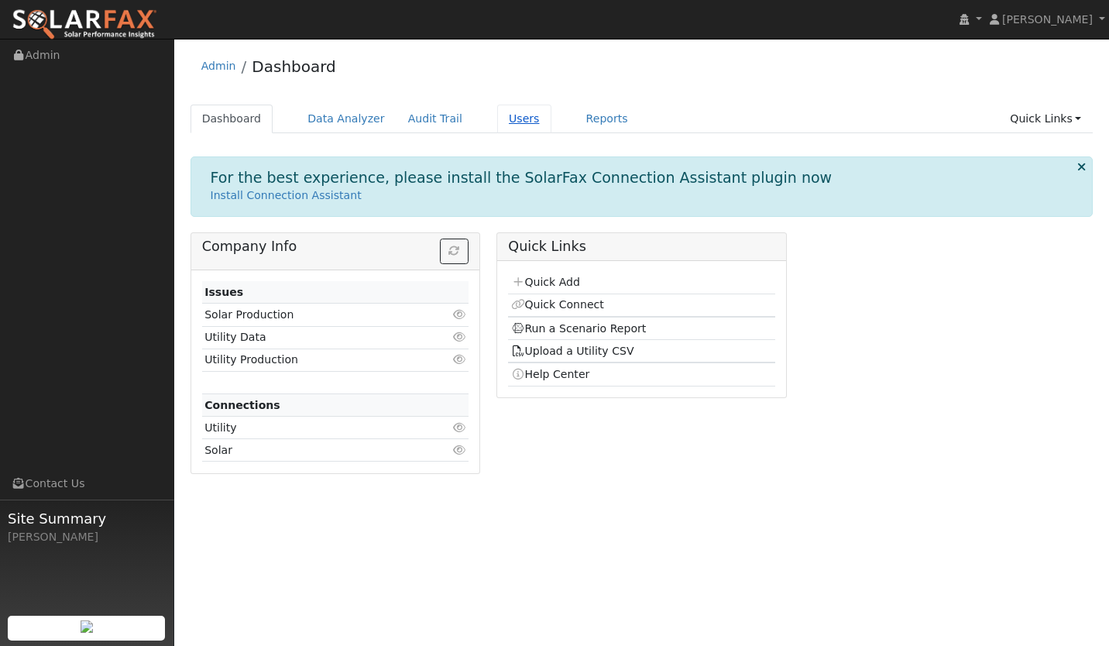
click at [503, 122] on link "Users" at bounding box center [524, 119] width 54 height 29
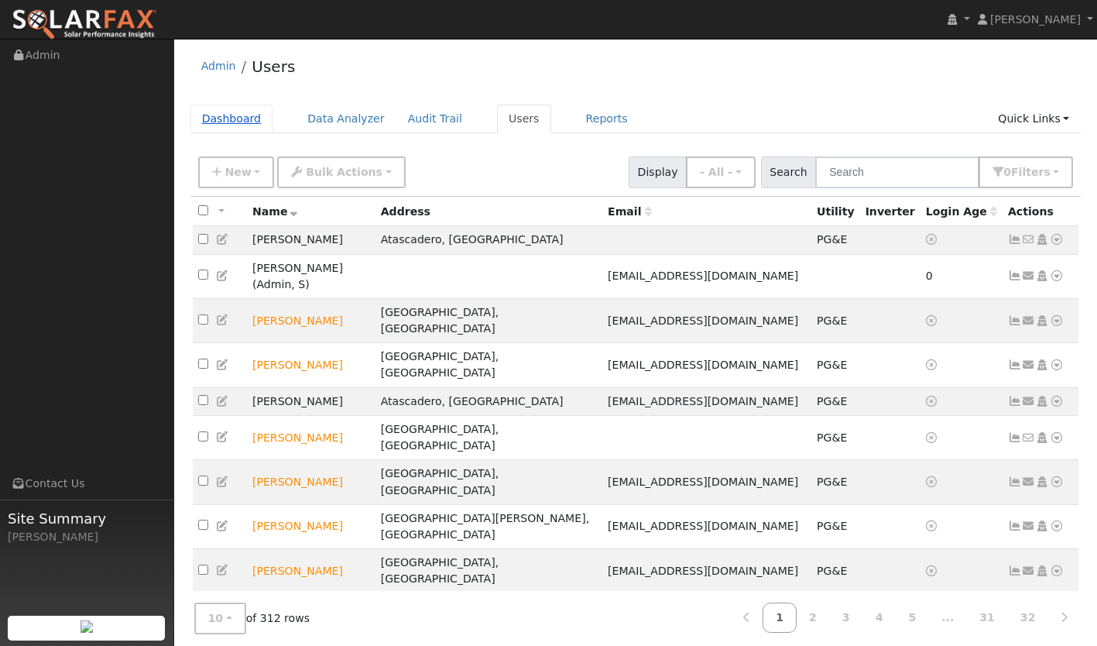
click at [225, 123] on link "Dashboard" at bounding box center [232, 119] width 83 height 29
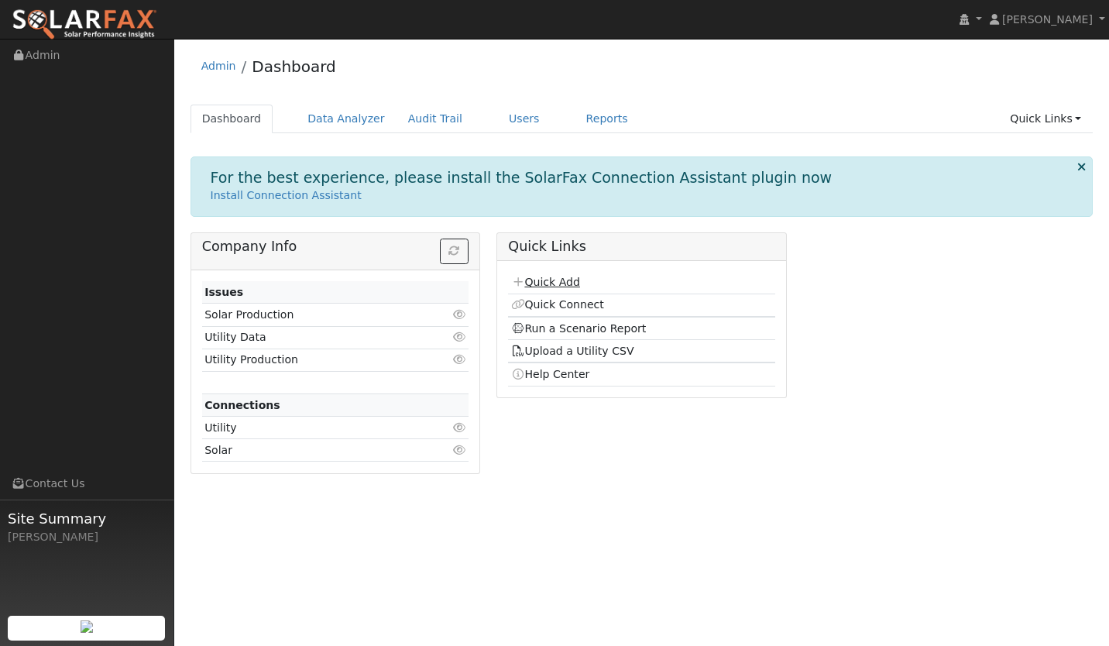
click at [565, 286] on link "Quick Add" at bounding box center [545, 282] width 69 height 12
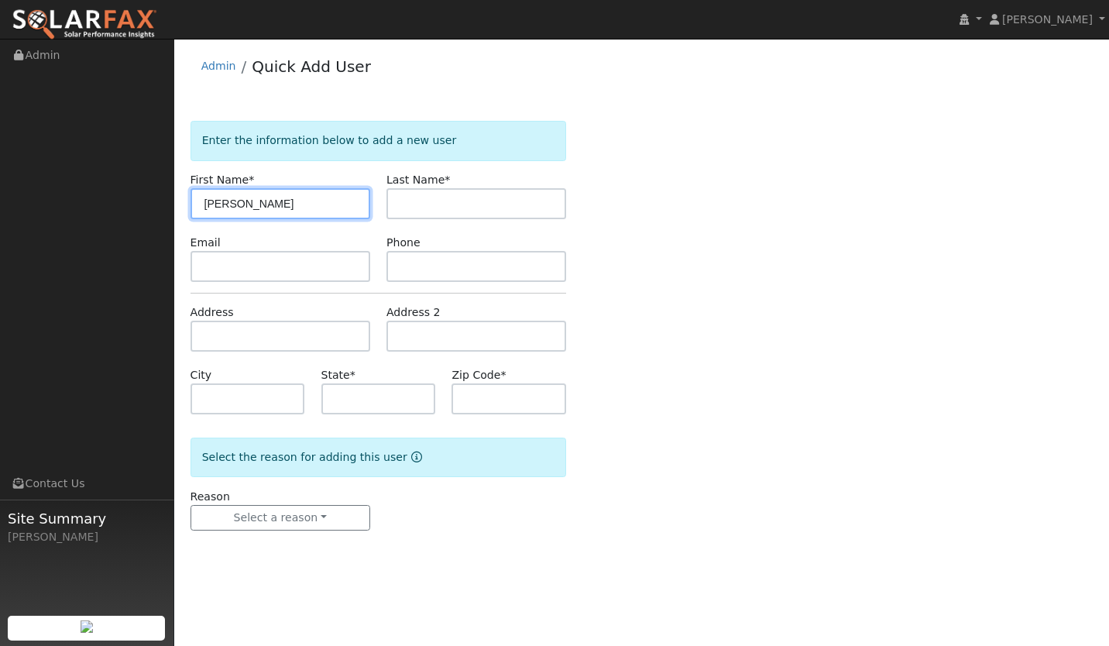
type input "[PERSON_NAME]"
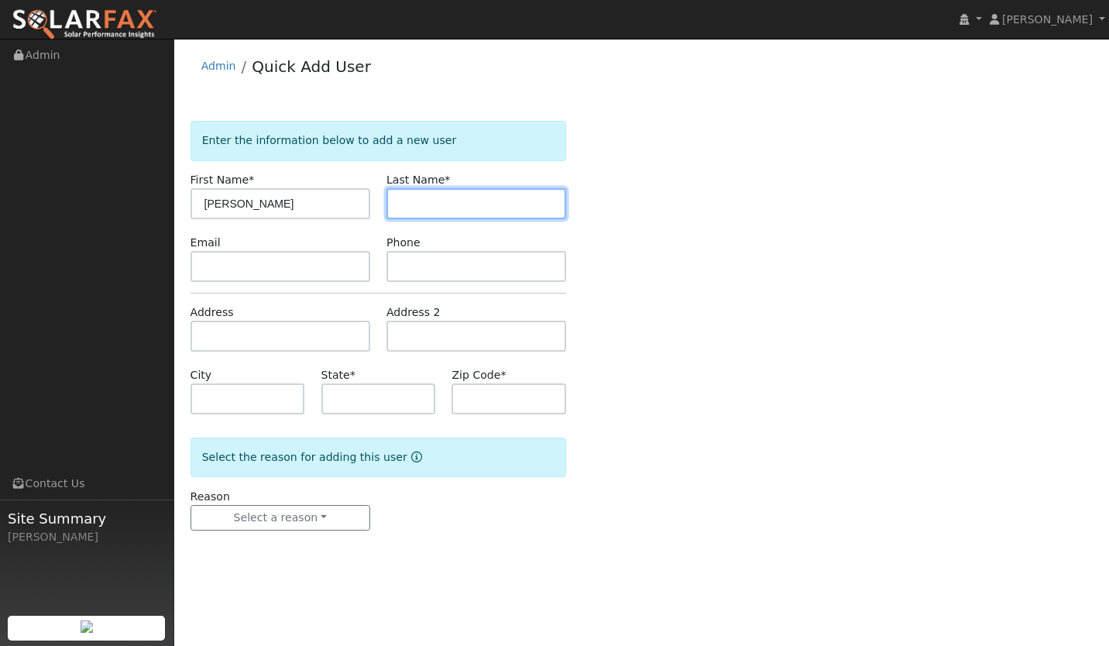
click at [494, 208] on input "text" at bounding box center [476, 203] width 180 height 31
type input "[PERSON_NAME]"
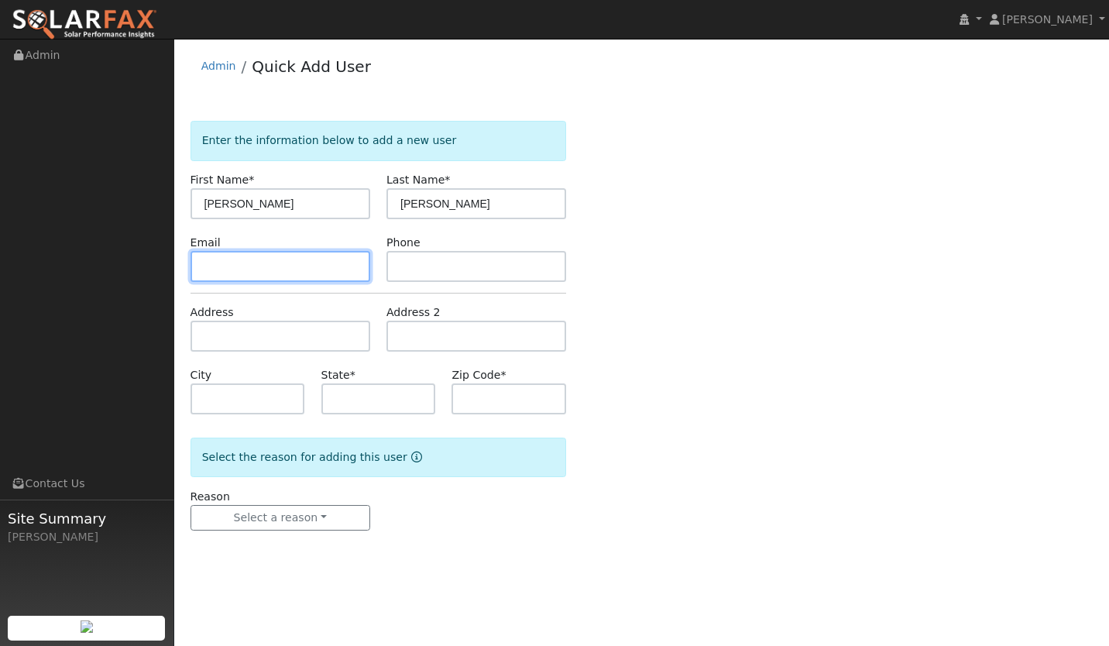
click at [294, 273] on input "text" at bounding box center [281, 266] width 180 height 31
paste input "Daniel.vee17@gmail.com"
type input "Daniel.vee17@gmail.com"
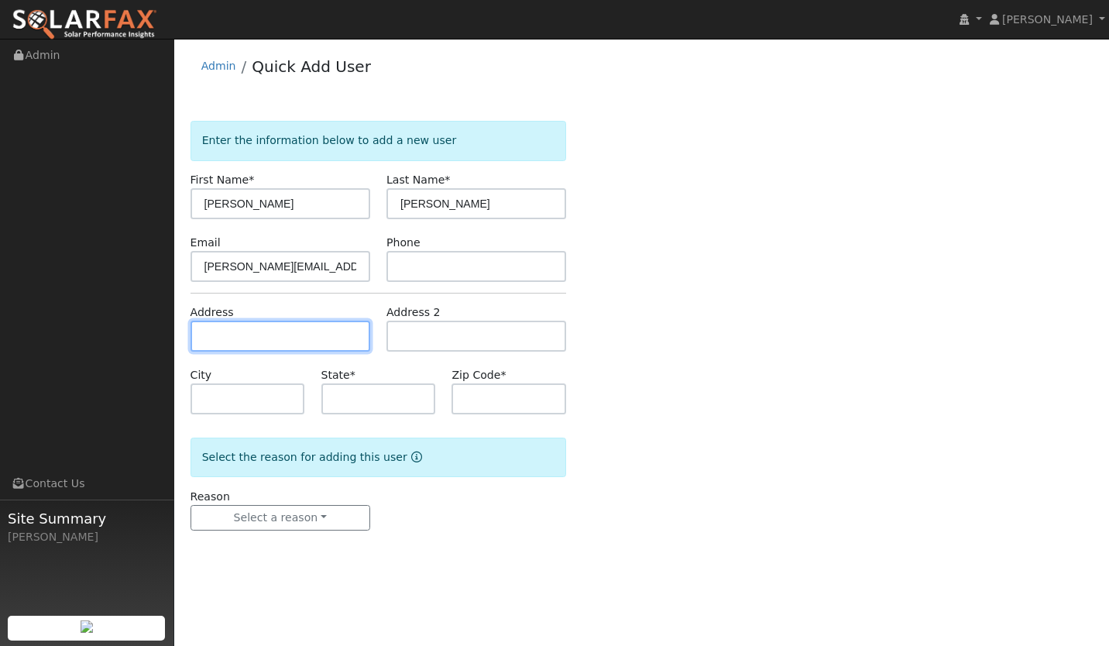
click at [297, 338] on input "text" at bounding box center [281, 336] width 180 height 31
paste input "849 Della Drive, Santa Maria, CA, USA"
type input "849 Della Drive"
type input "Santa Maria"
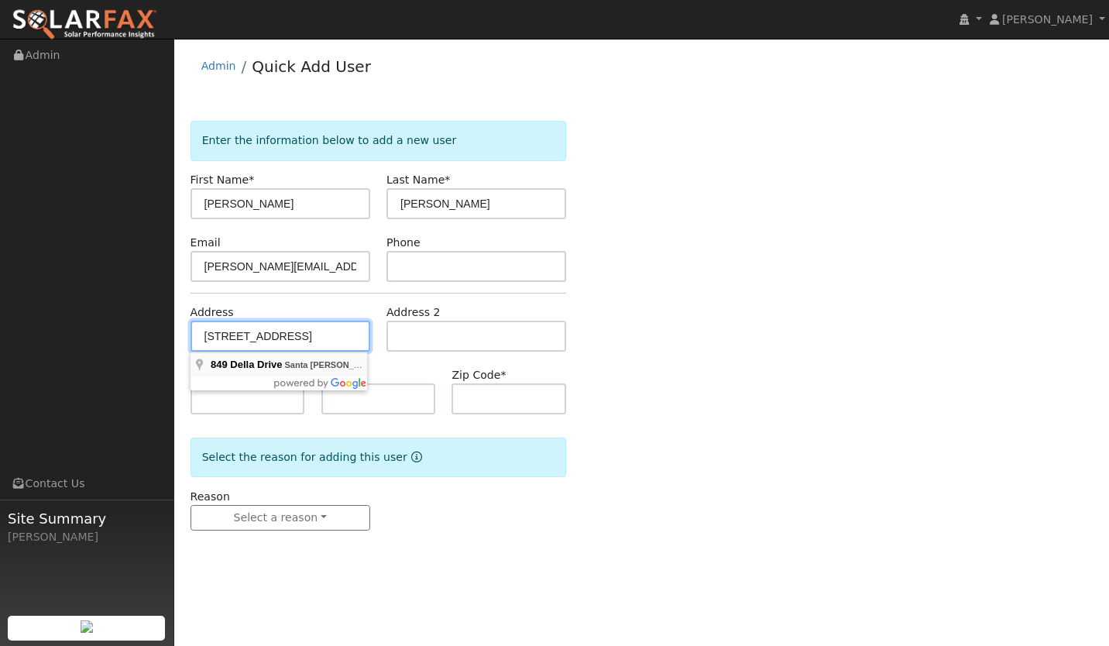
type input "CA"
type input "93458"
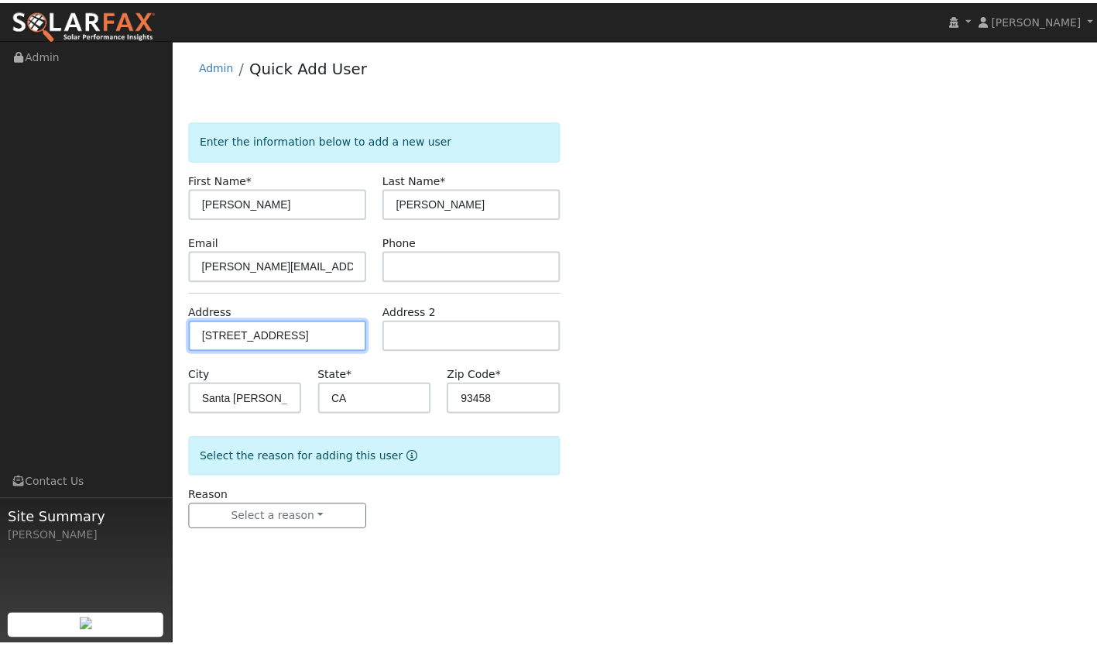
scroll to position [0, 0]
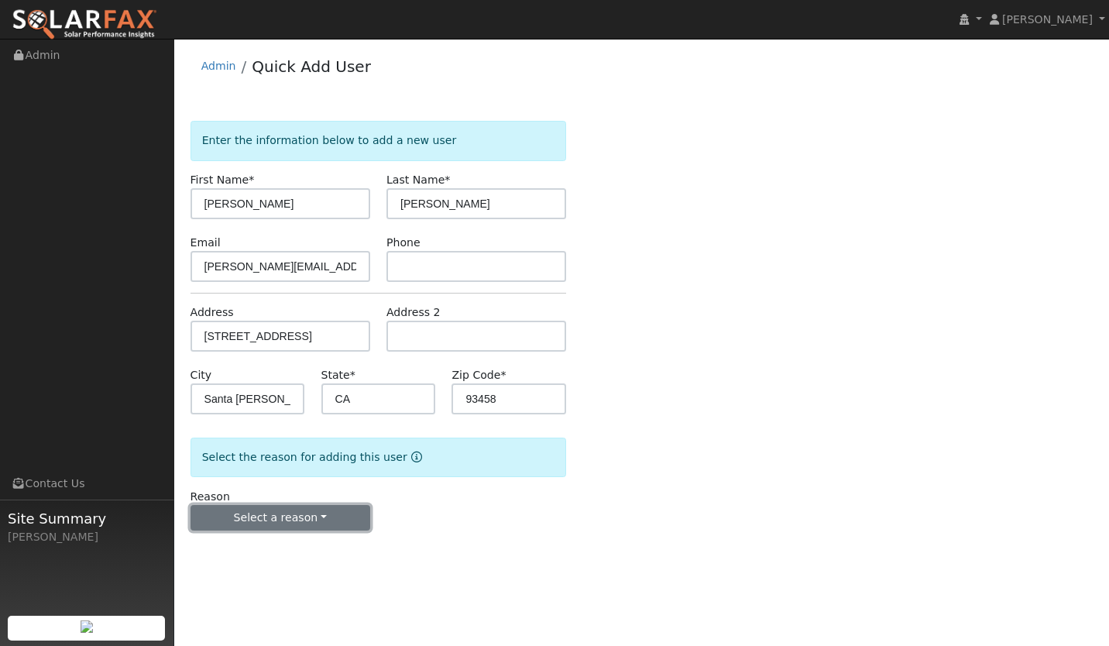
click at [270, 520] on button "Select a reason" at bounding box center [281, 518] width 180 height 26
click at [256, 551] on link "New lead" at bounding box center [276, 550] width 171 height 22
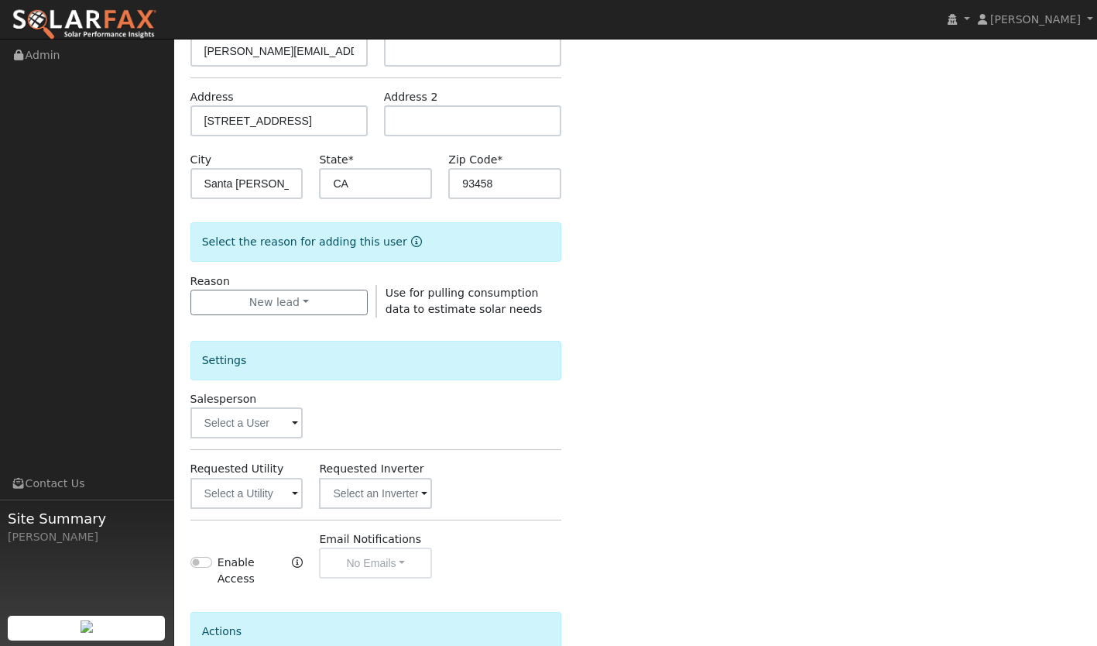
scroll to position [218, 0]
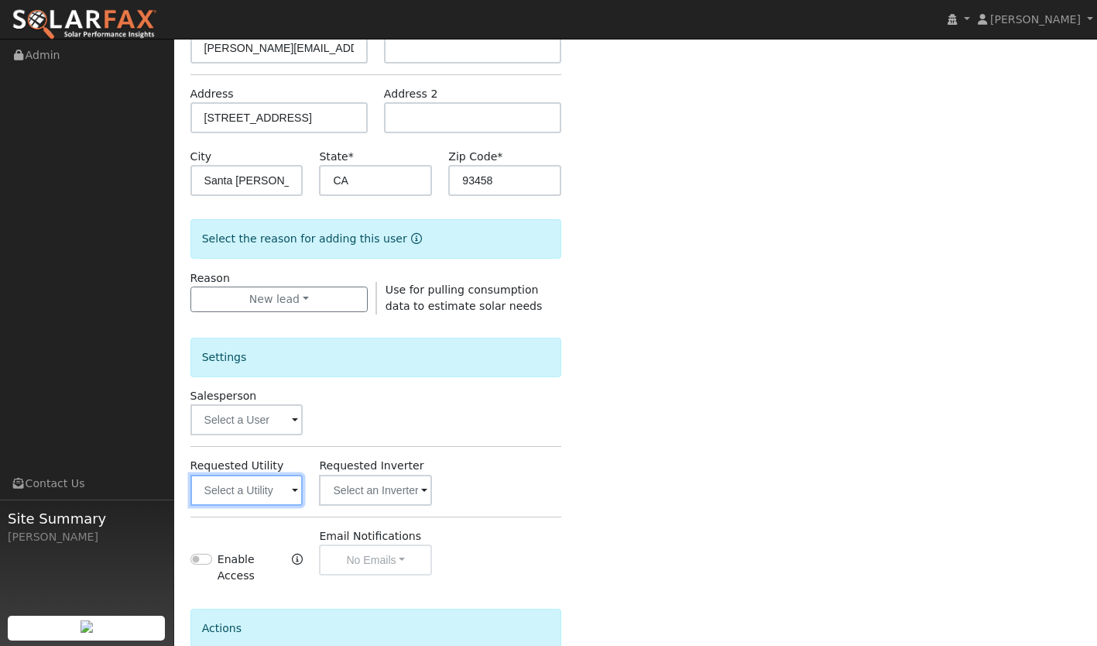
click at [221, 493] on input "text" at bounding box center [247, 490] width 113 height 31
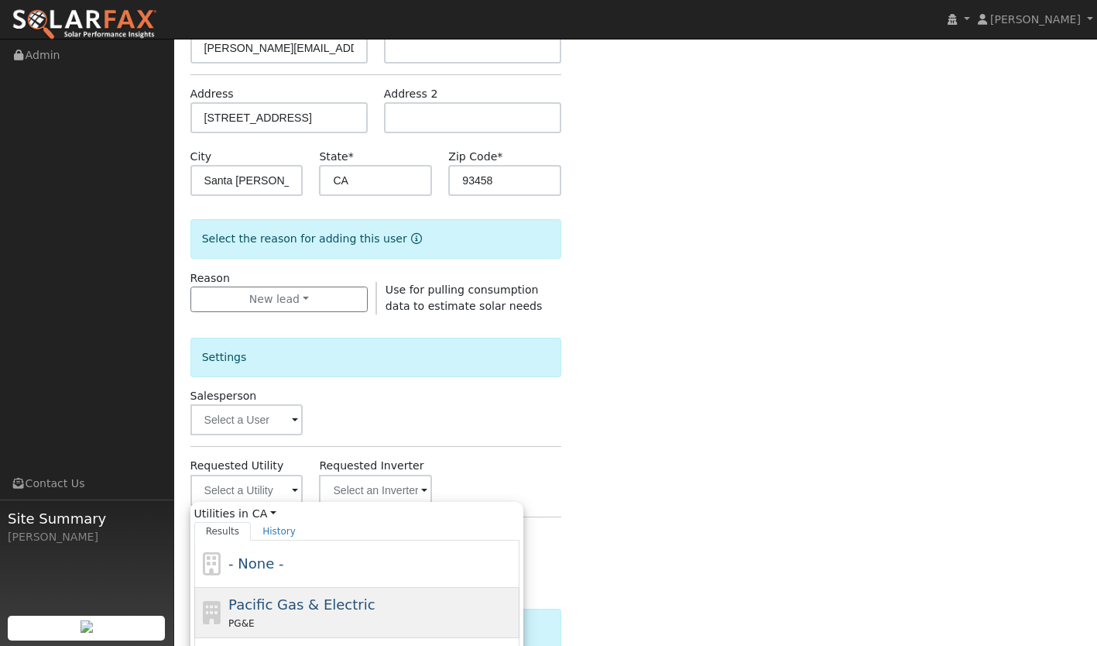
click at [307, 599] on span "Pacific Gas & Electric" at bounding box center [301, 604] width 146 height 16
type input "Pacific Gas & Electric"
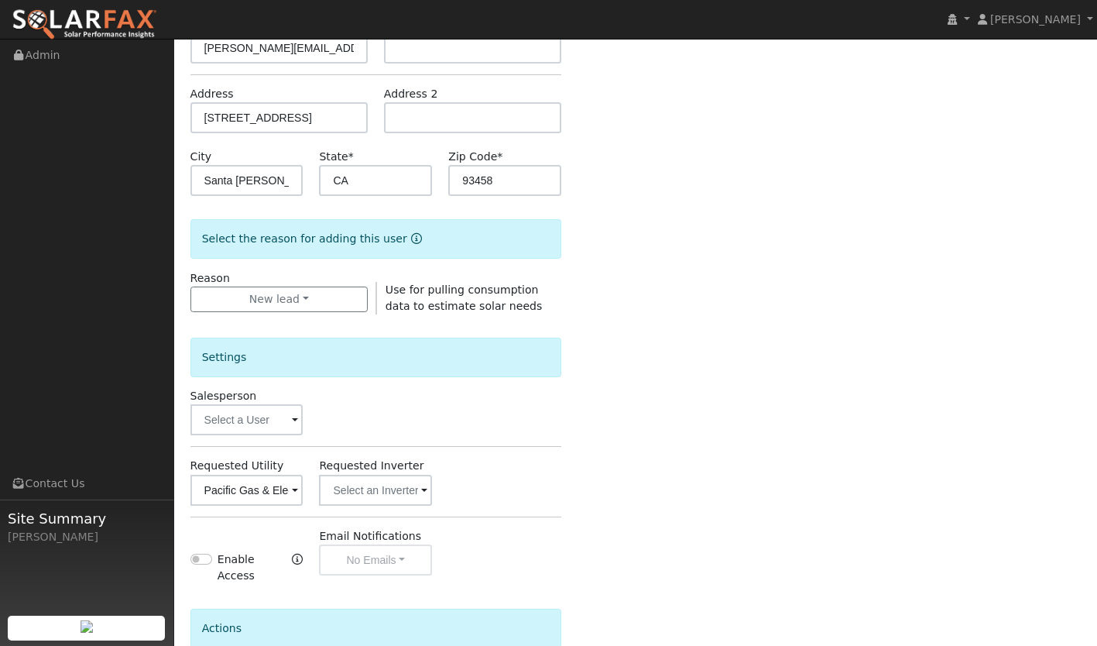
scroll to position [357, 0]
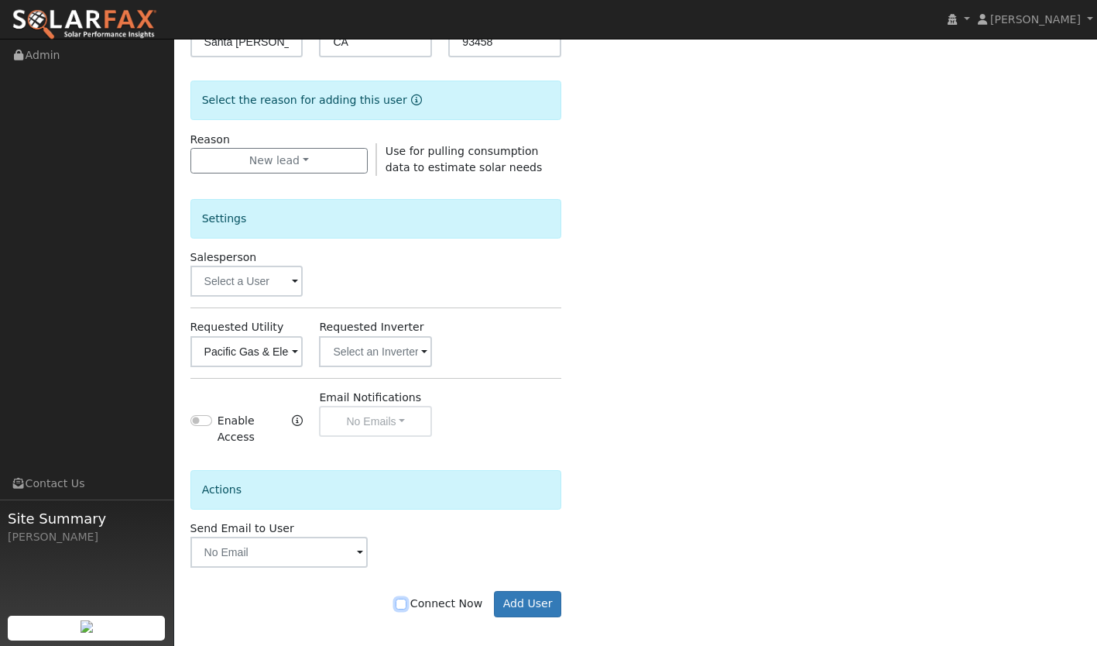
click at [407, 599] on input "Connect Now" at bounding box center [401, 604] width 11 height 11
checkbox input "true"
click at [529, 598] on button "Add User" at bounding box center [527, 604] width 67 height 26
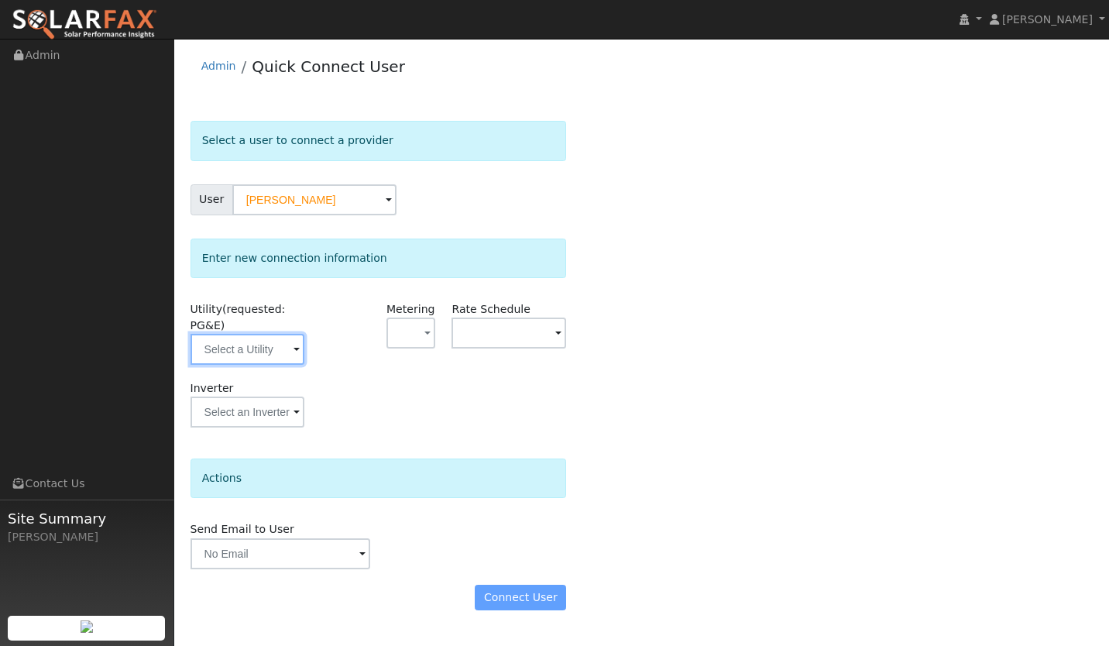
click at [257, 350] on input "text" at bounding box center [248, 349] width 115 height 31
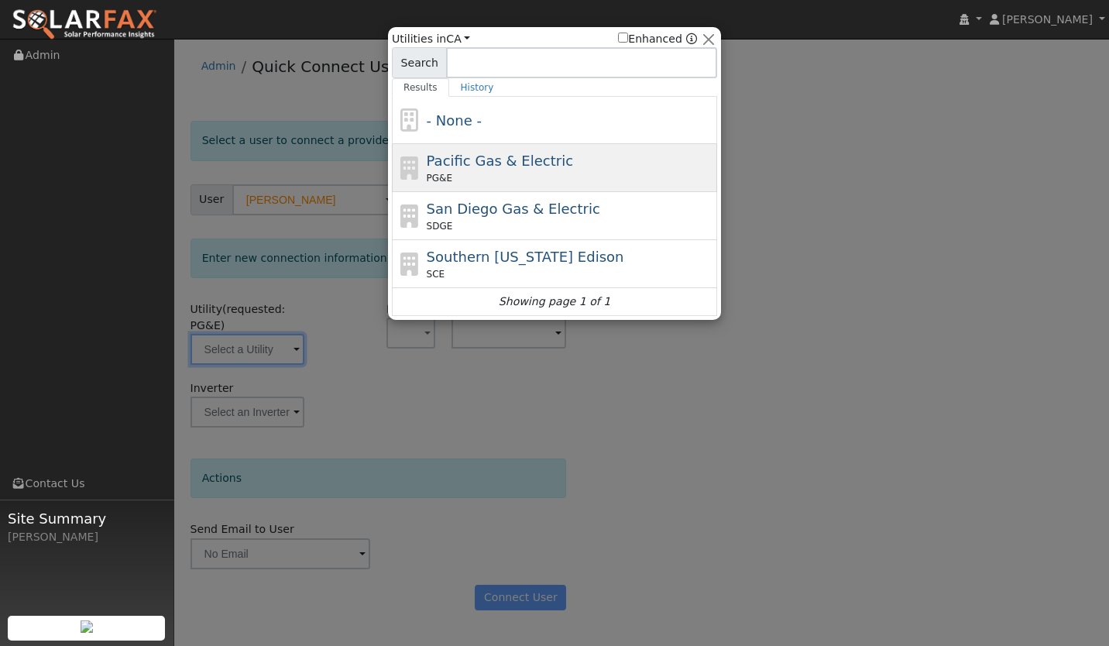
click at [485, 161] on span "Pacific Gas & Electric" at bounding box center [500, 161] width 146 height 16
type input "PG&E"
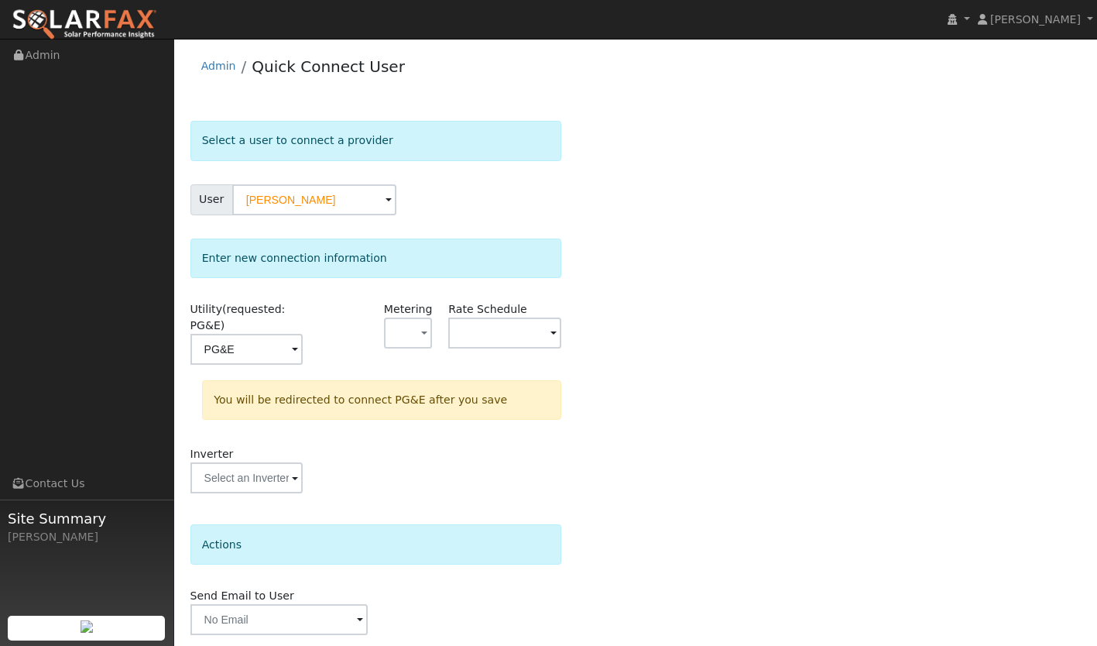
scroll to position [53, 0]
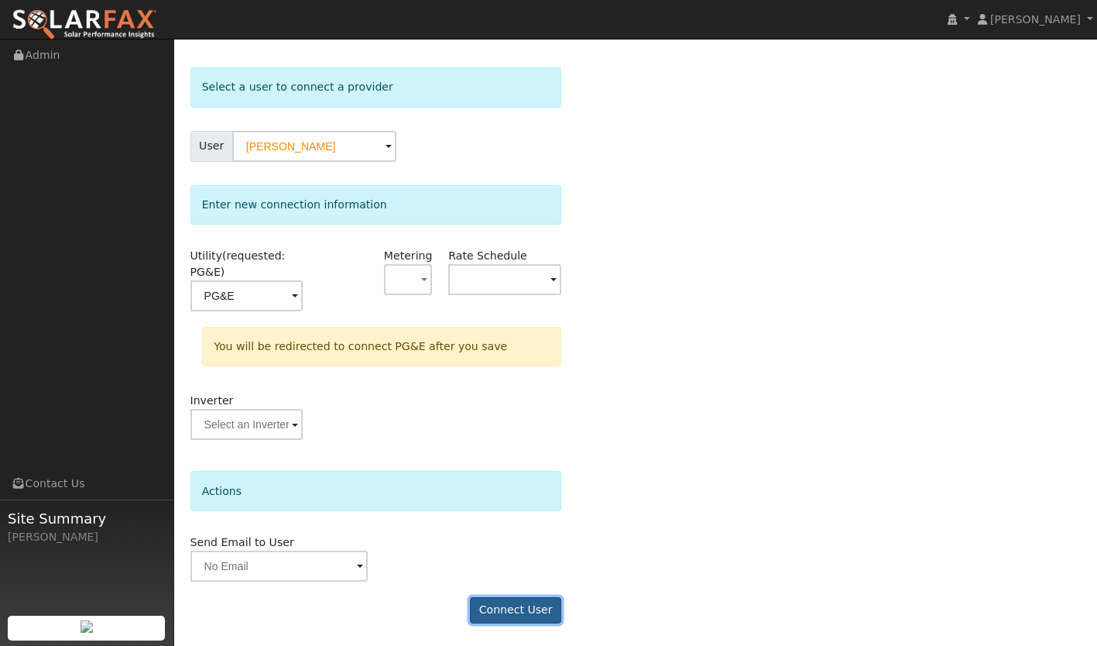
click at [515, 608] on button "Connect User" at bounding box center [515, 610] width 91 height 26
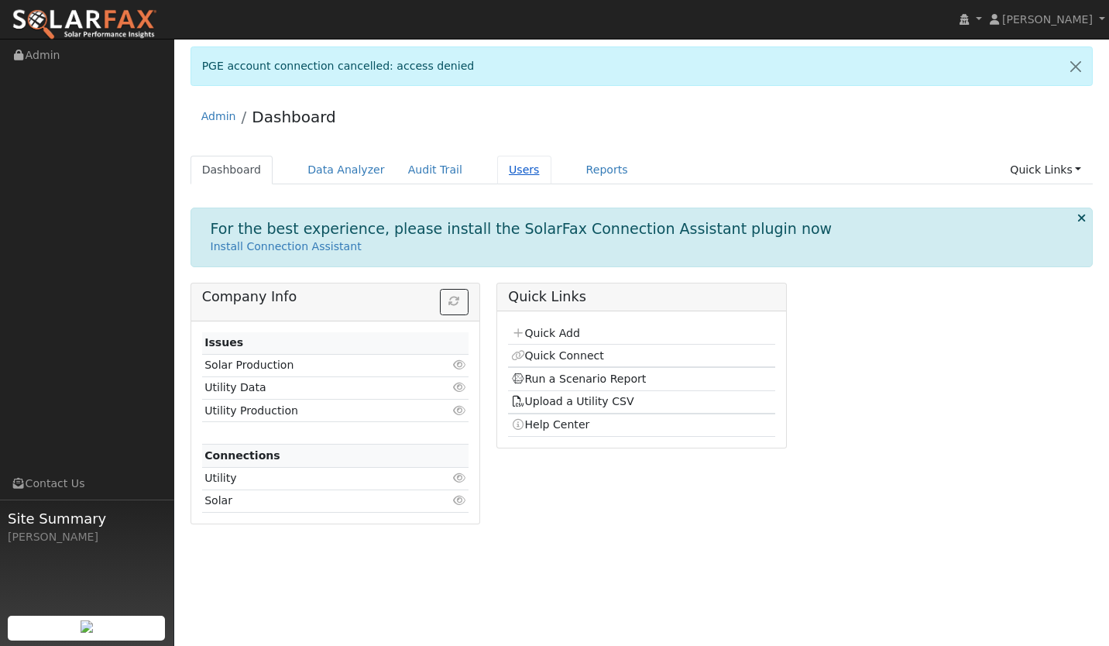
click at [497, 183] on link "Users" at bounding box center [524, 170] width 54 height 29
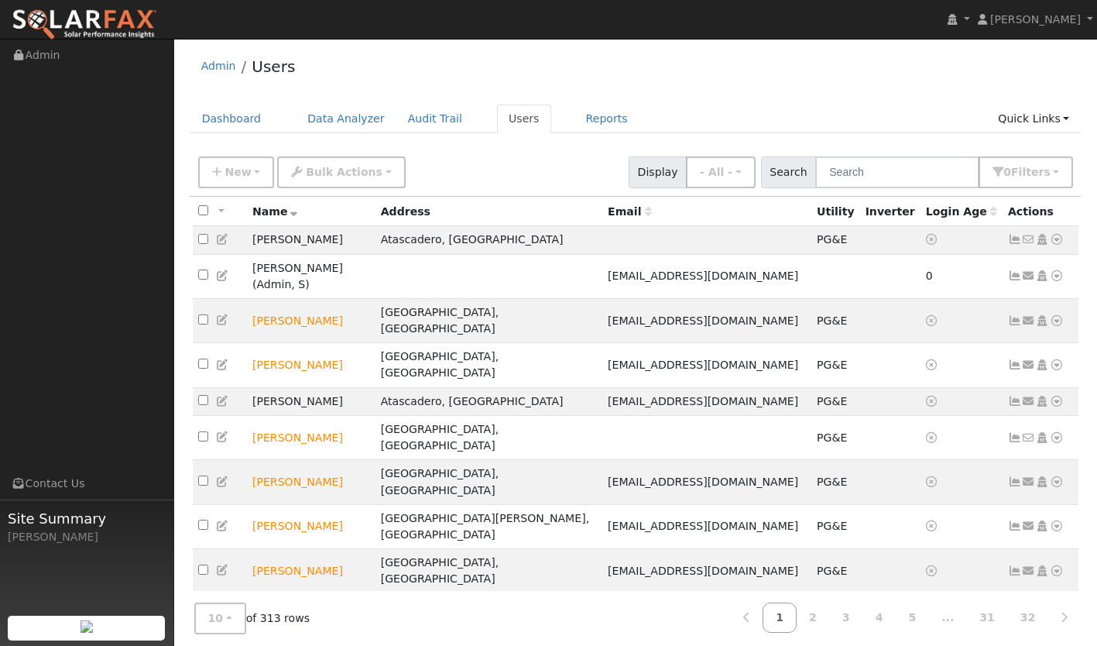
click at [880, 156] on div "New Add User Quick Add Quick Connect Quick Convert Lead Bulk Actions Send Email…" at bounding box center [635, 169] width 881 height 37
click at [878, 170] on input "text" at bounding box center [898, 172] width 164 height 32
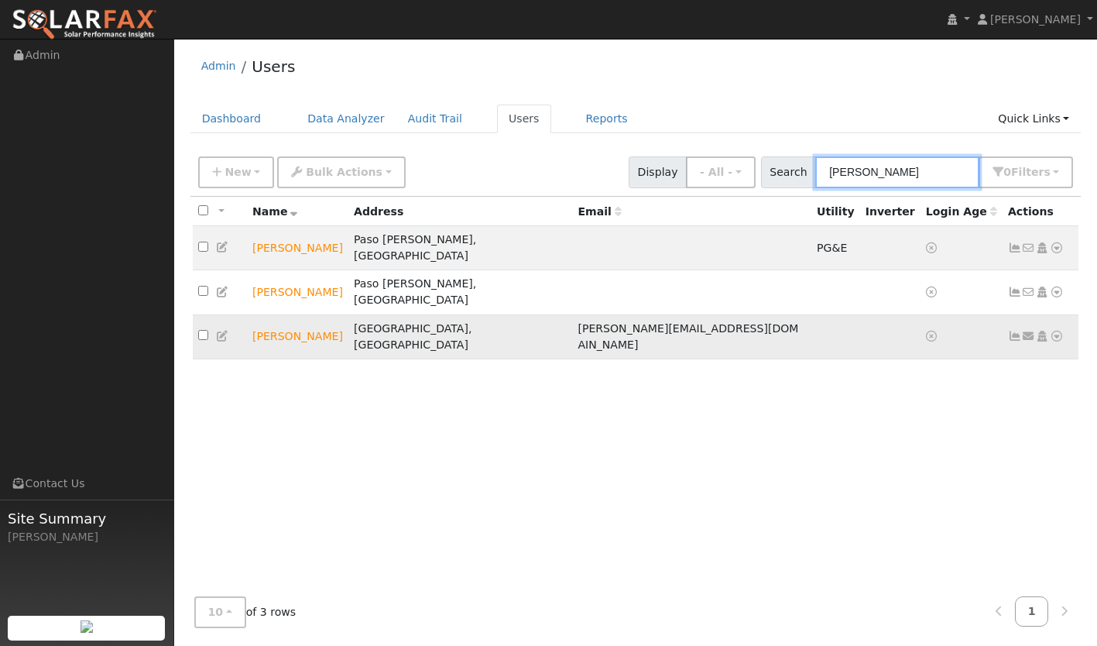
type input "[PERSON_NAME]"
click at [1057, 331] on icon at bounding box center [1057, 336] width 14 height 11
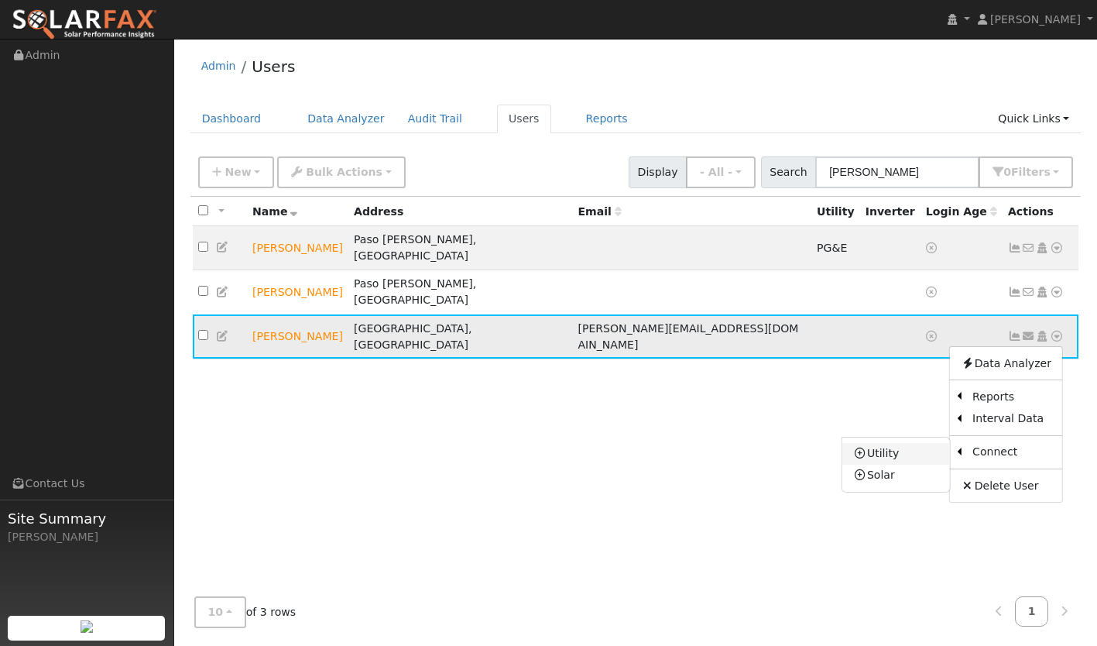
click at [918, 443] on link "Utility" at bounding box center [897, 454] width 108 height 22
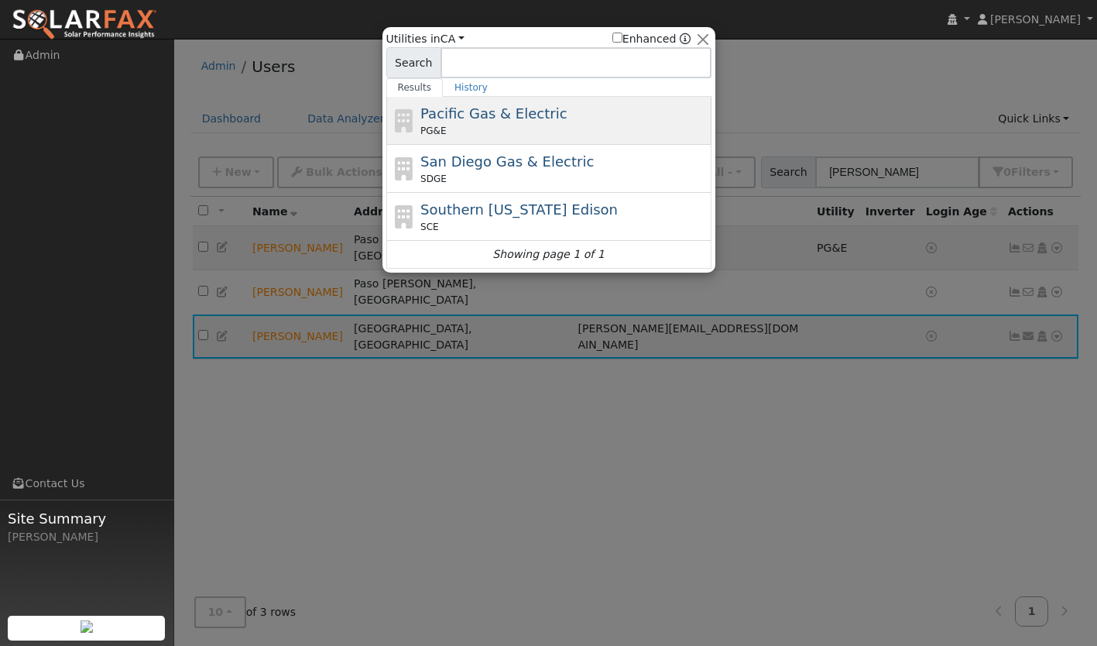
click at [600, 110] on div "Pacific Gas & Electric PG&E" at bounding box center [564, 120] width 287 height 35
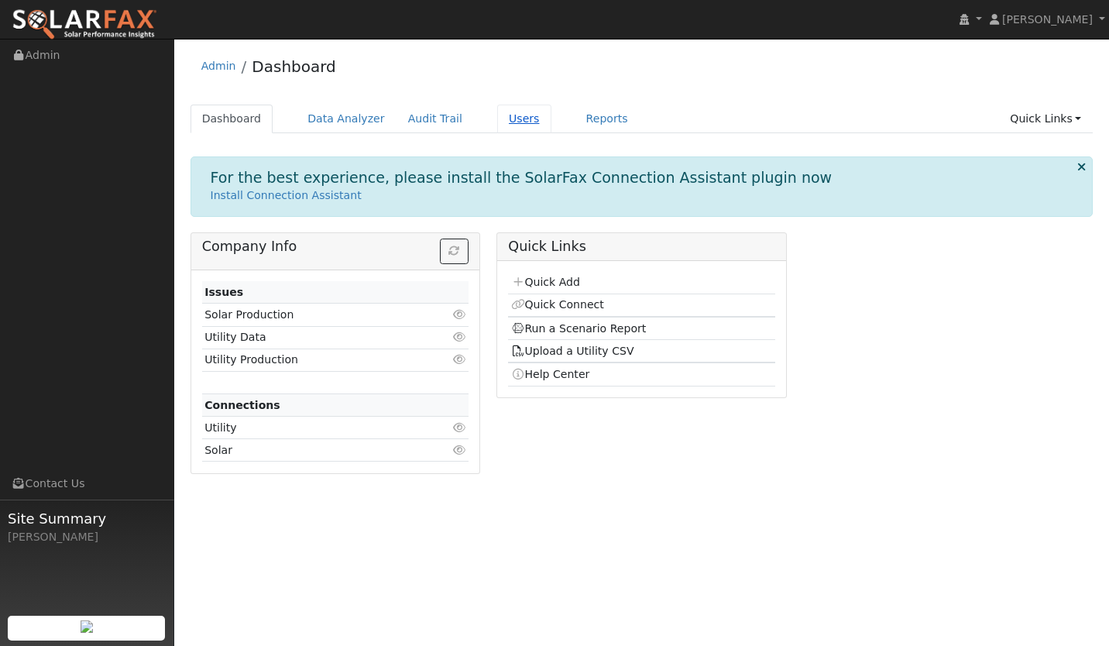
click at [497, 110] on link "Users" at bounding box center [524, 119] width 54 height 29
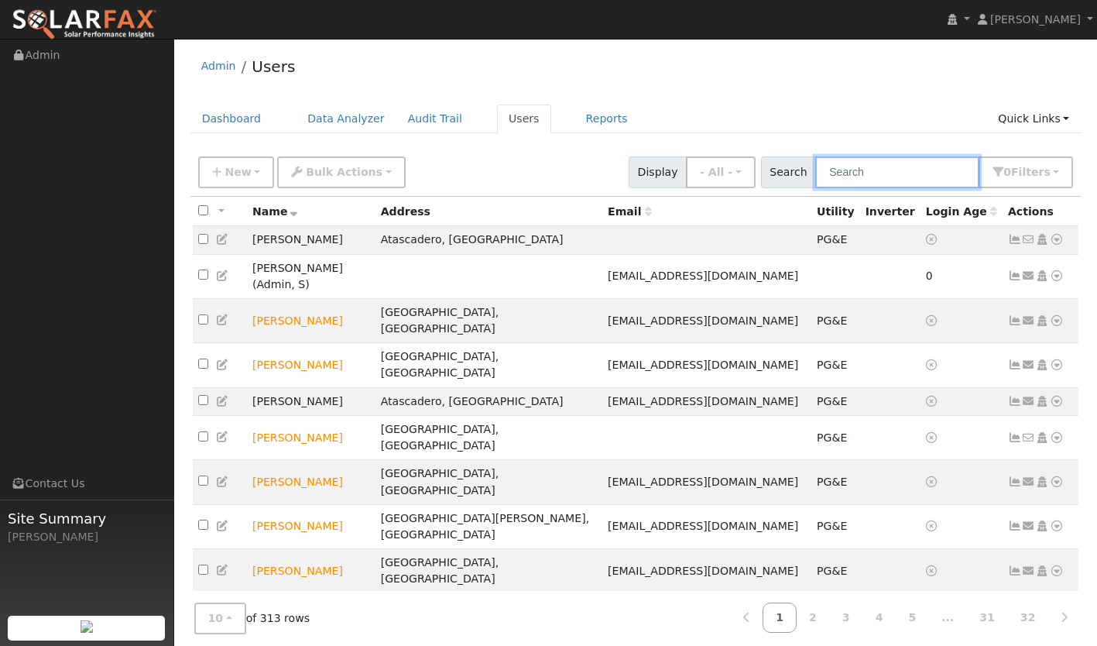
click at [887, 173] on input "text" at bounding box center [898, 172] width 164 height 32
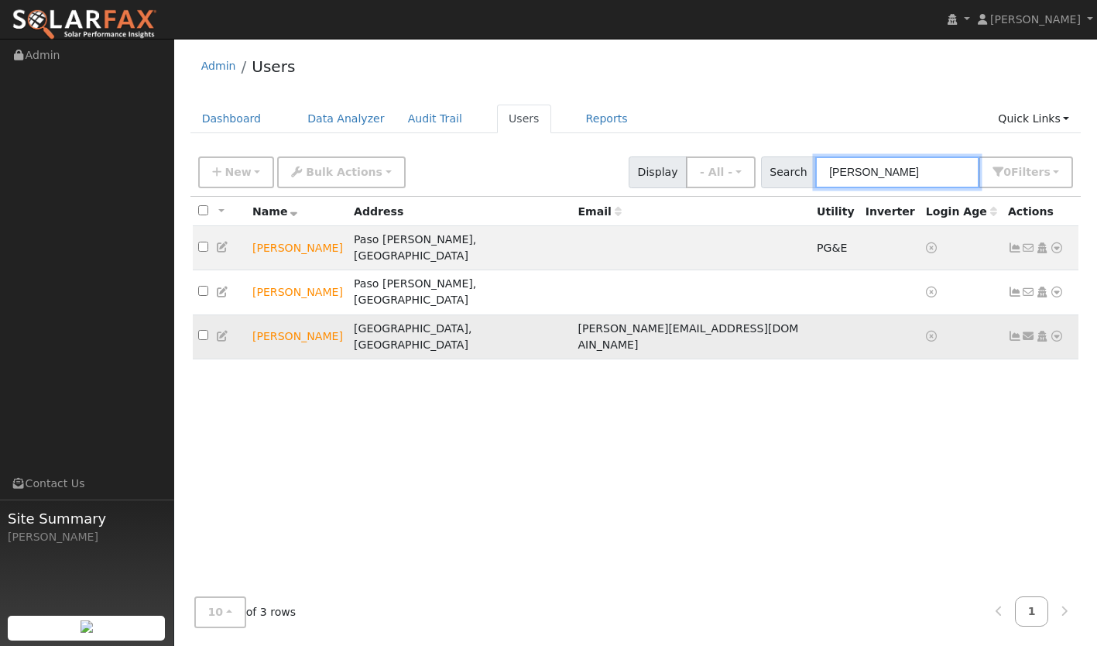
type input "[PERSON_NAME]"
click at [1054, 331] on icon at bounding box center [1057, 336] width 14 height 11
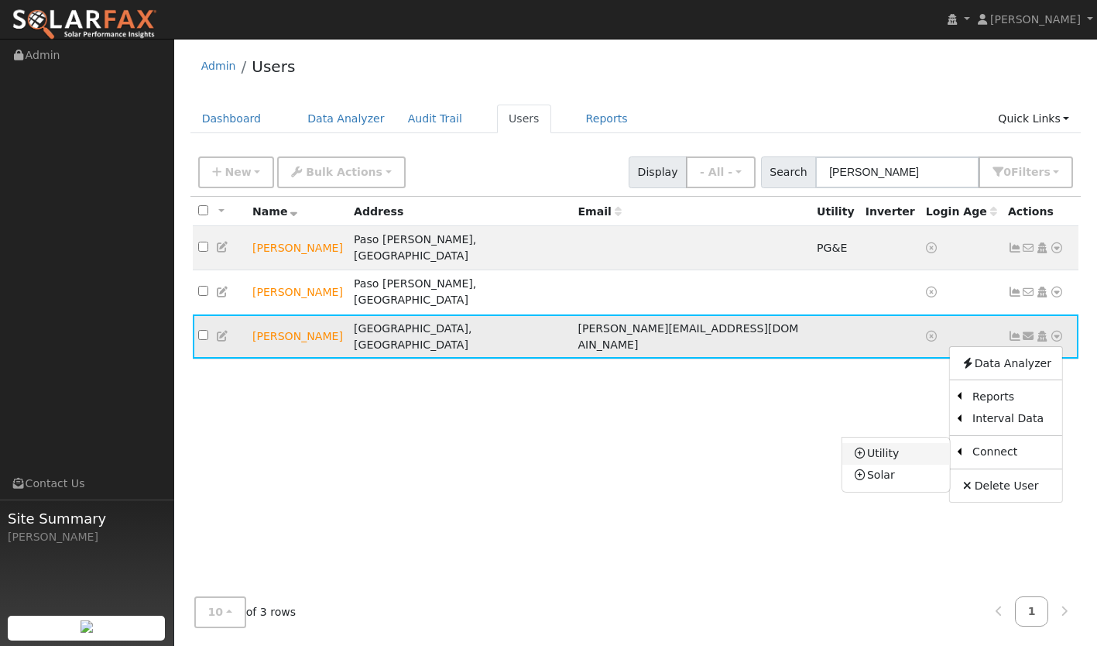
click at [907, 443] on link "Utility" at bounding box center [897, 454] width 108 height 22
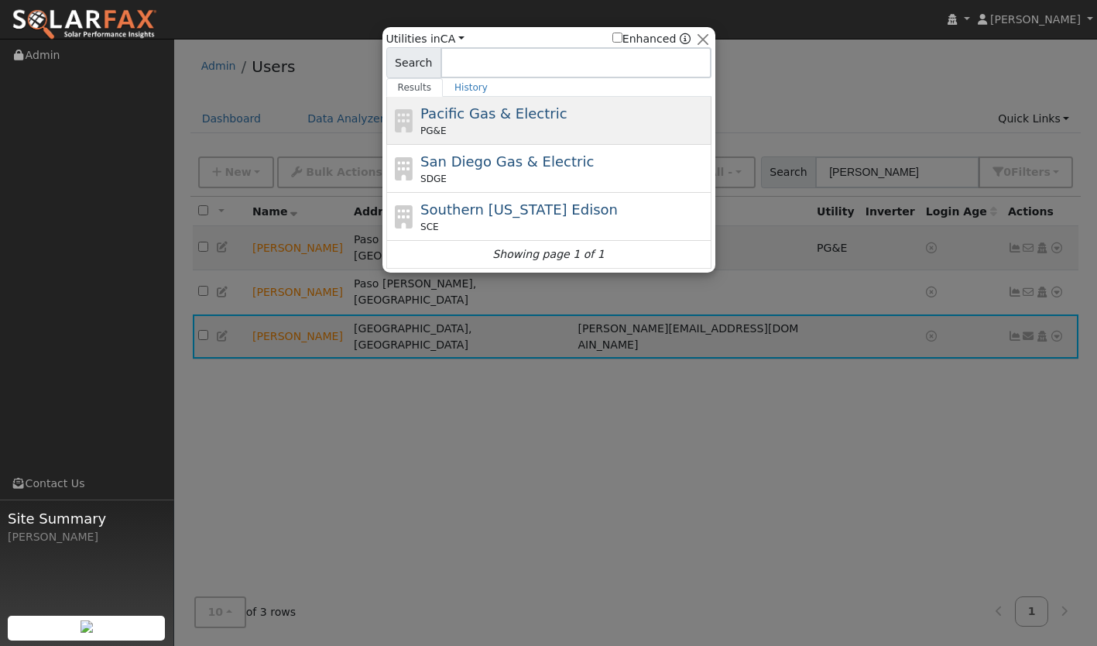
click at [500, 108] on span "Pacific Gas & Electric" at bounding box center [494, 113] width 146 height 16
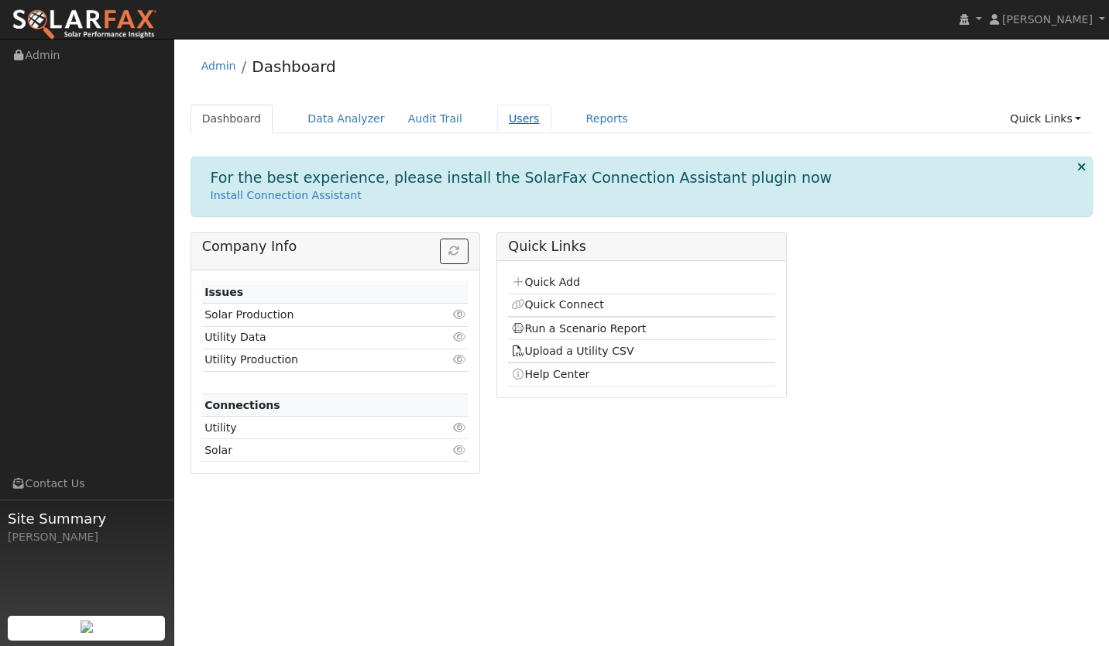
click at [501, 118] on link "Users" at bounding box center [524, 119] width 54 height 29
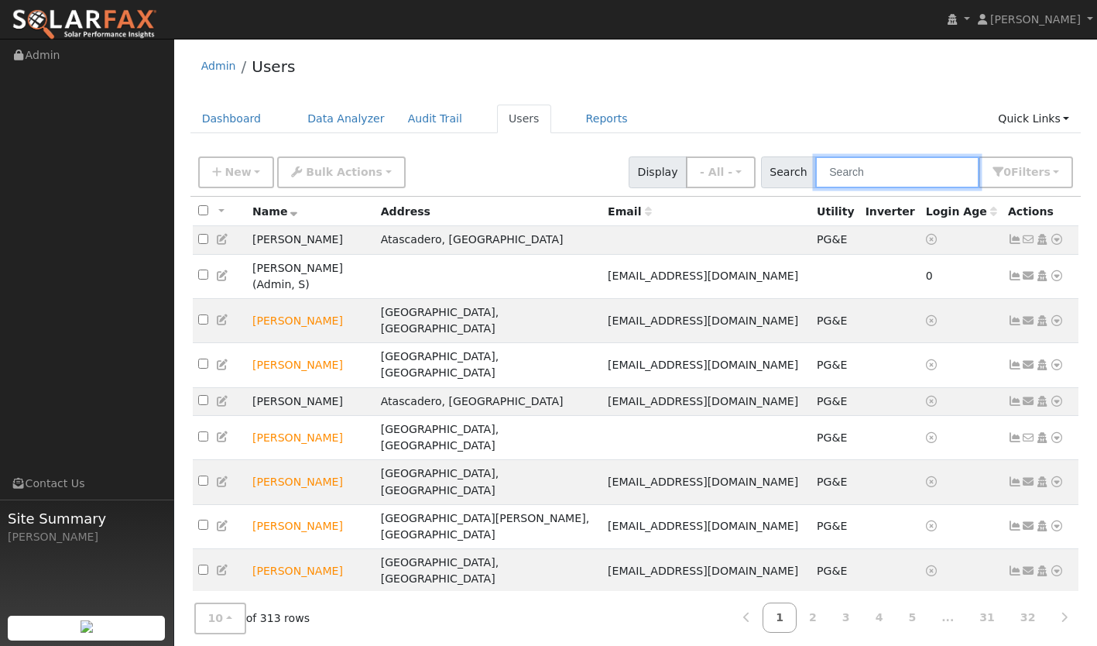
click at [920, 179] on input "text" at bounding box center [898, 172] width 164 height 32
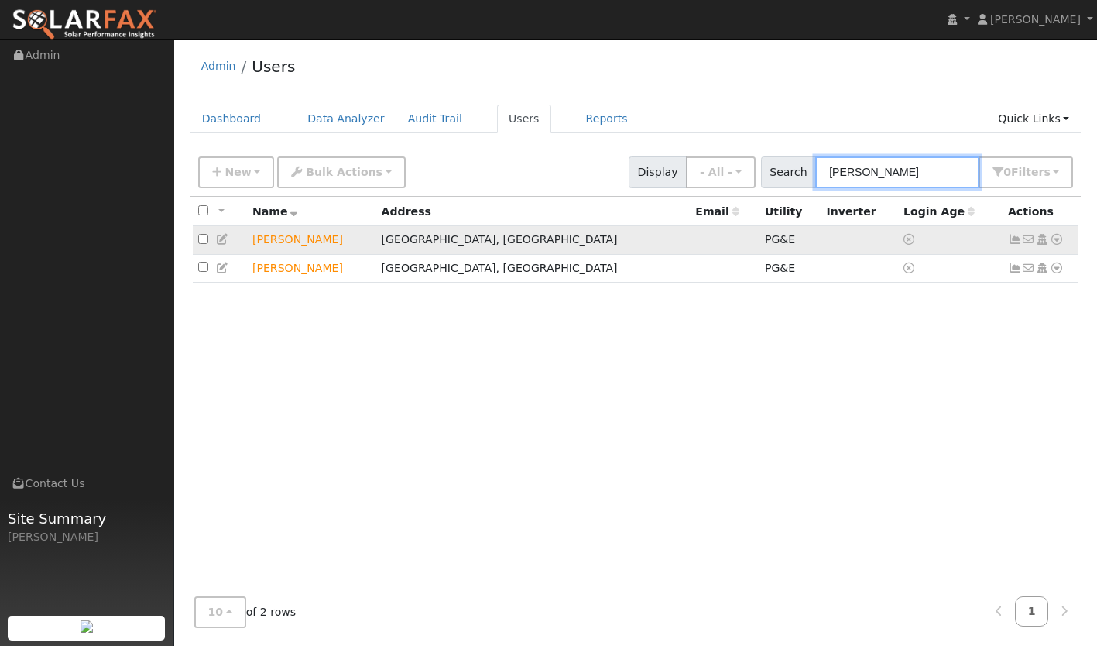
type input "[PERSON_NAME]"
click at [1014, 238] on icon at bounding box center [1015, 239] width 14 height 11
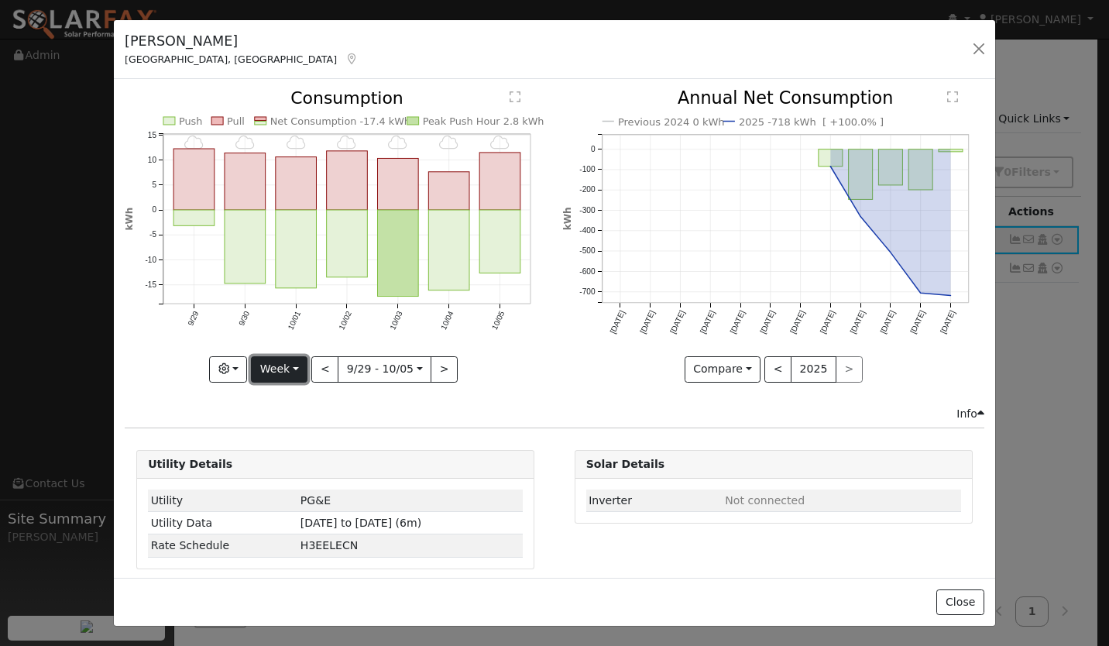
click at [266, 356] on button "Week" at bounding box center [279, 369] width 57 height 26
click at [287, 455] on link "Year" at bounding box center [306, 466] width 108 height 22
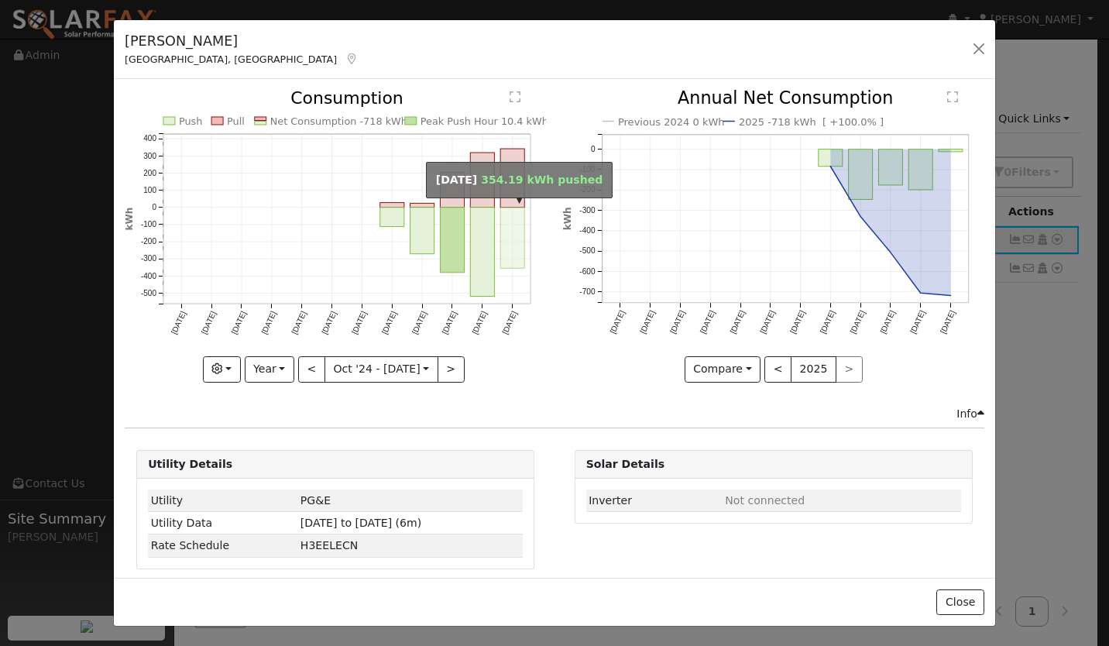
click at [501, 228] on rect "onclick=""" at bounding box center [513, 238] width 24 height 60
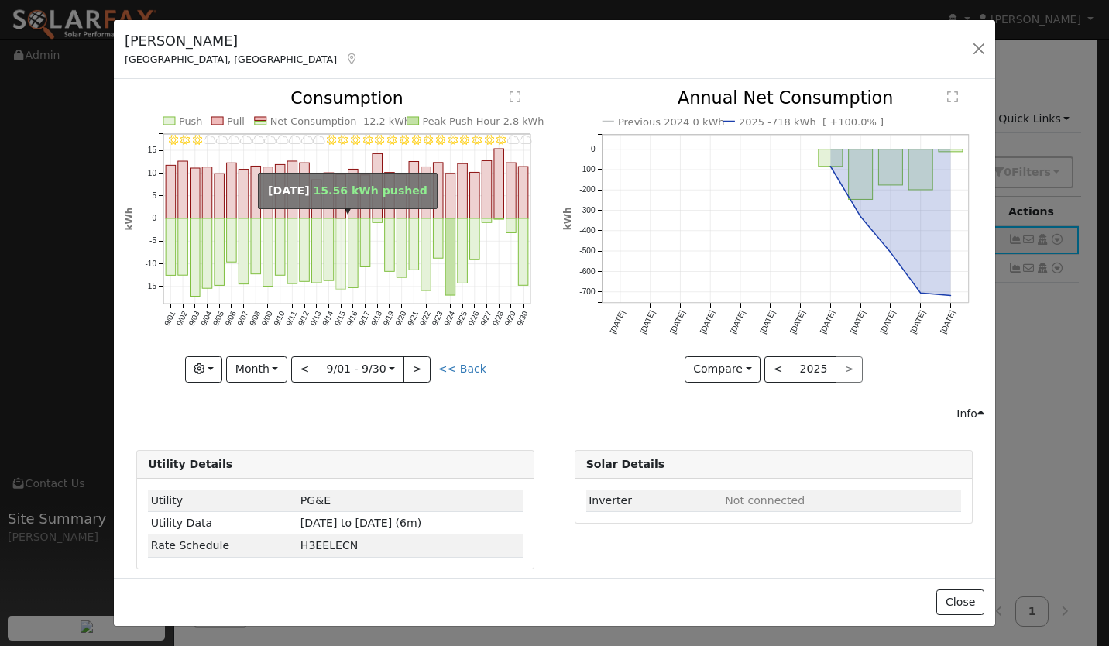
click at [340, 244] on rect "onclick=""" at bounding box center [341, 253] width 10 height 70
type input "[DATE]"
